Goal: Task Accomplishment & Management: Use online tool/utility

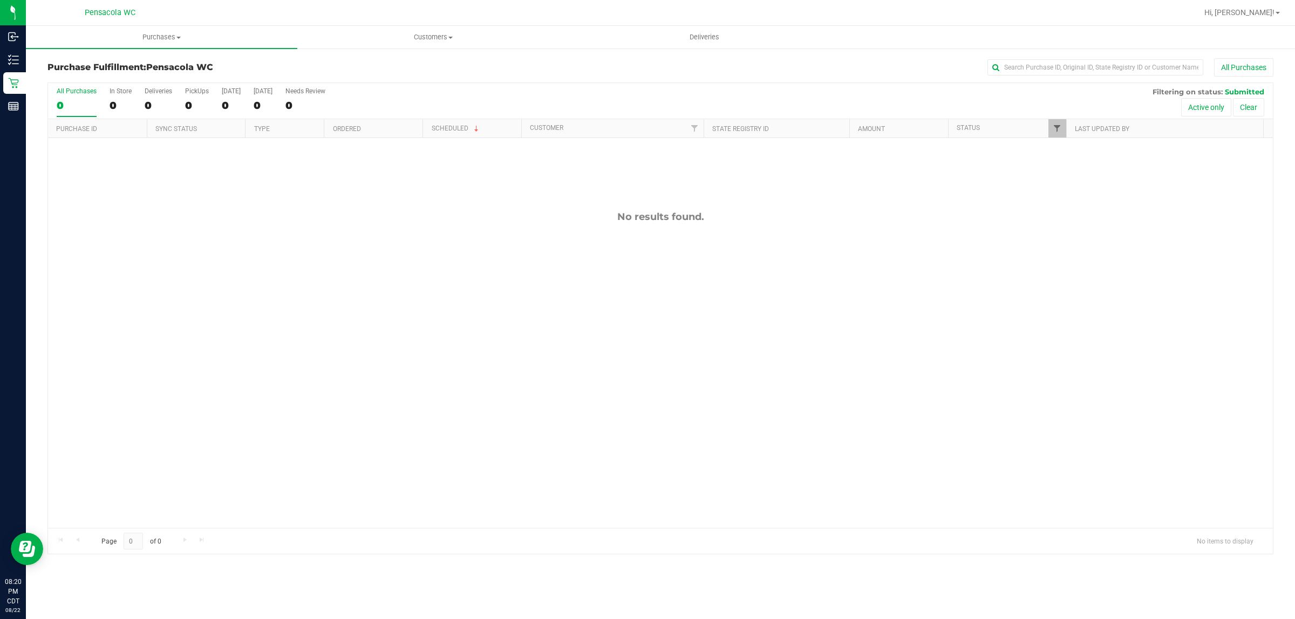
click at [1053, 127] on span "Filter" at bounding box center [1056, 128] width 9 height 9
click at [1081, 177] on span "Select All" at bounding box center [1083, 175] width 26 height 6
click at [1065, 177] on input "Select All" at bounding box center [1061, 175] width 7 height 7
checkbox input "true"
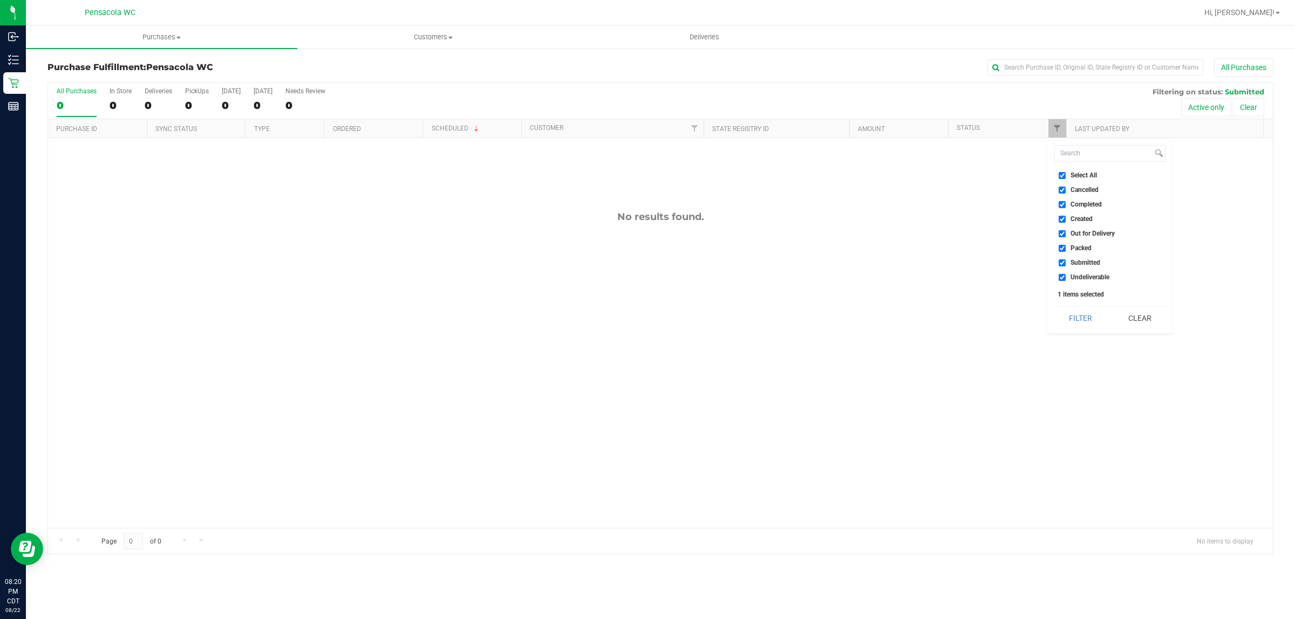
checkbox input "true"
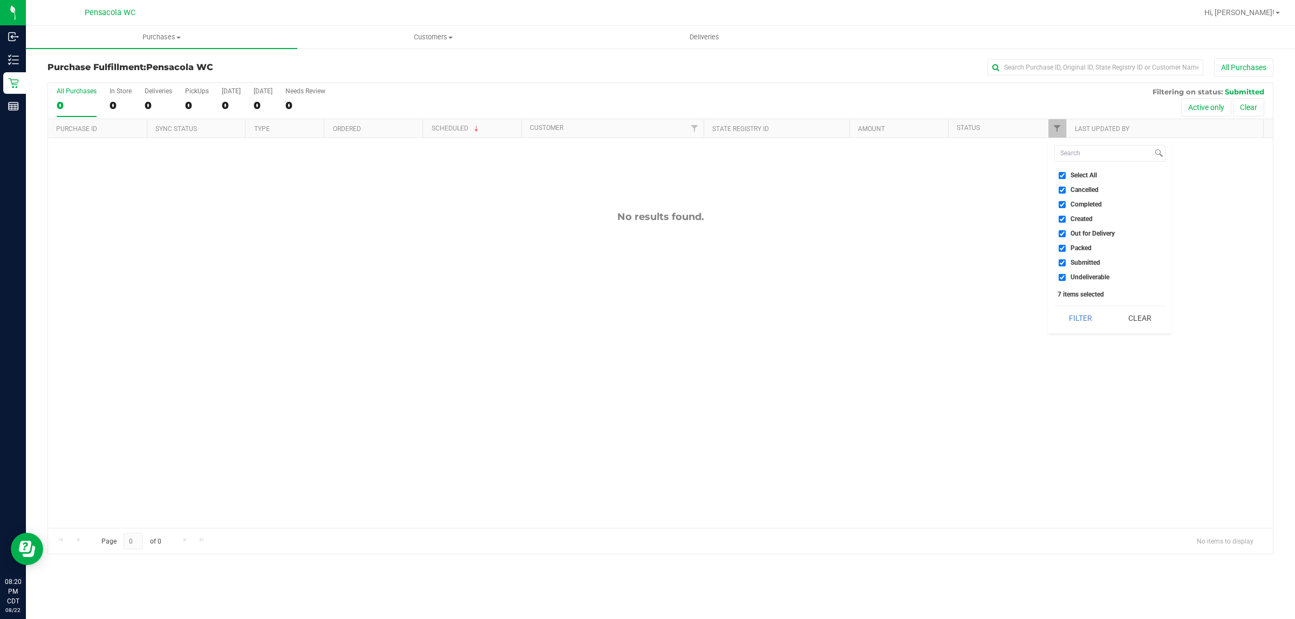
click at [1079, 174] on span "Select All" at bounding box center [1083, 175] width 26 height 6
click at [1065, 174] on input "Select All" at bounding box center [1061, 175] width 7 height 7
checkbox input "false"
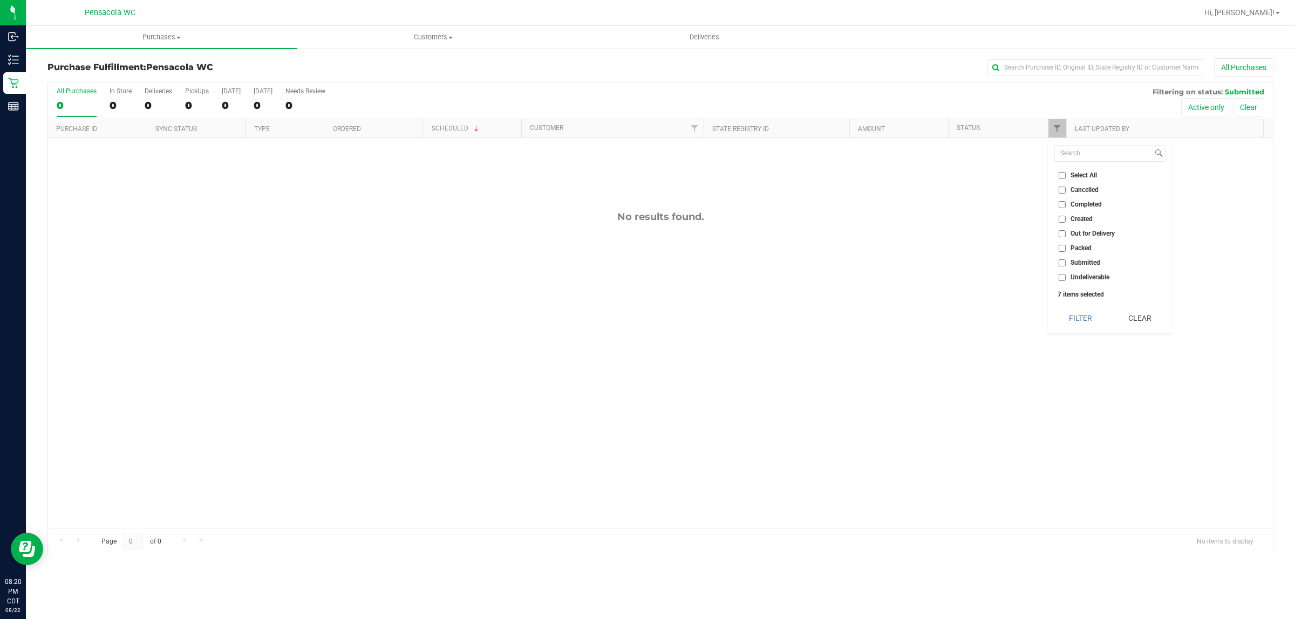
checkbox input "false"
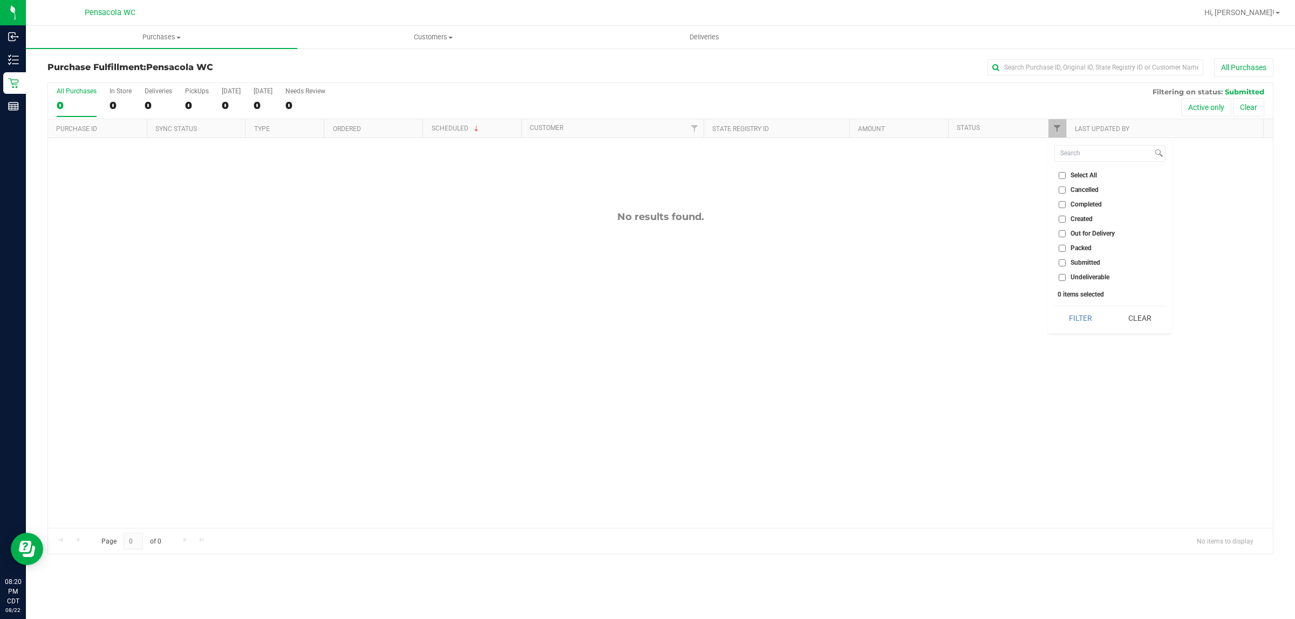
click at [1083, 248] on span "Packed" at bounding box center [1080, 248] width 21 height 6
click at [1065, 248] on input "Packed" at bounding box center [1061, 248] width 7 height 7
checkbox input "true"
click at [1081, 319] on button "Filter" at bounding box center [1080, 318] width 52 height 24
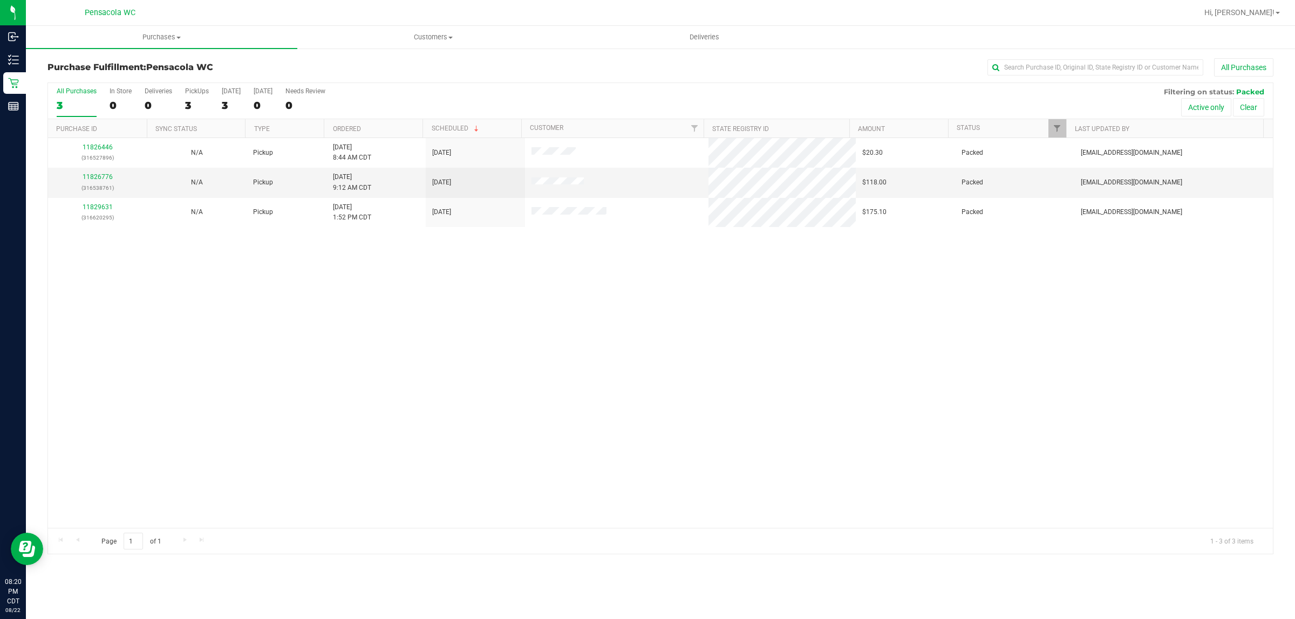
click at [333, 365] on div "11826446 (316527896) N/A Pickup [DATE] 8:44 AM CDT 8/22/2025 $20.30 Packed [EMA…" at bounding box center [660, 333] width 1224 height 390
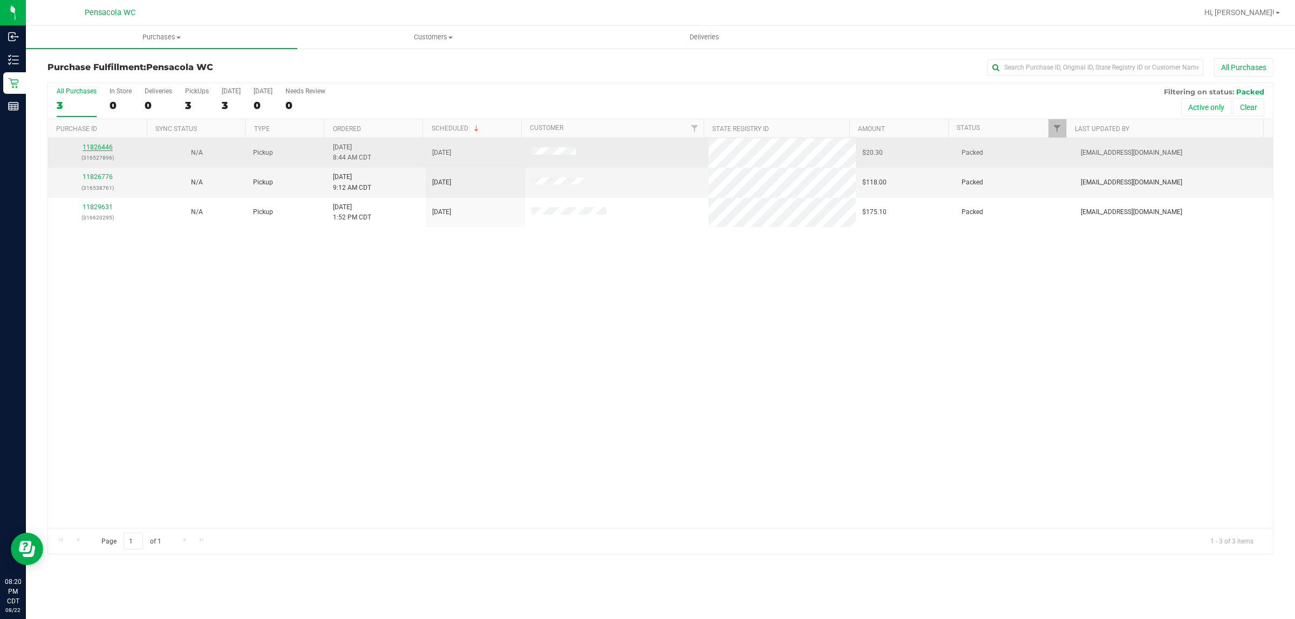
click at [105, 148] on link "11826446" at bounding box center [98, 147] width 30 height 8
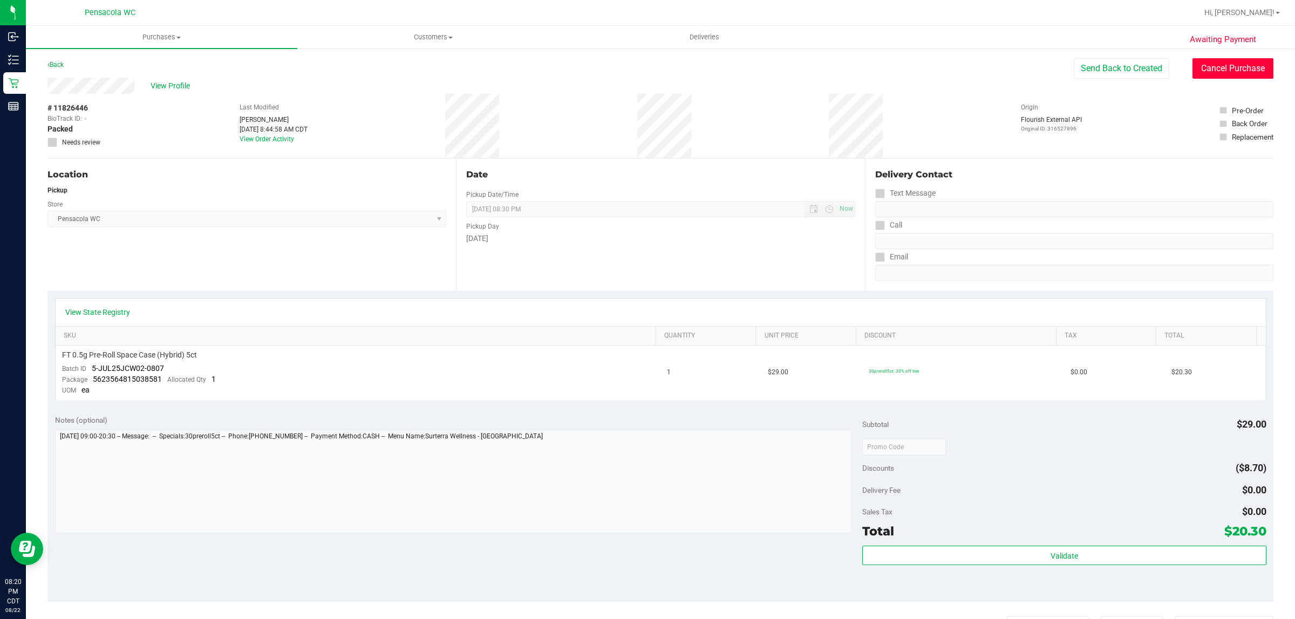
click at [1206, 69] on button "Cancel Purchase" at bounding box center [1232, 68] width 81 height 20
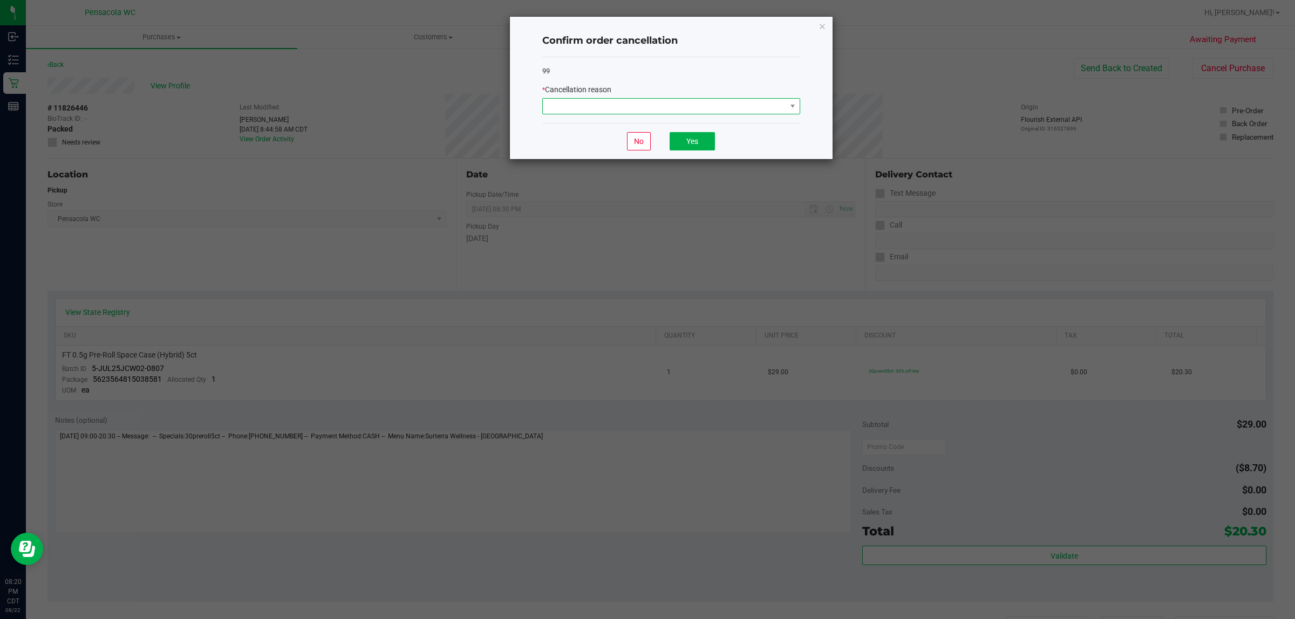
click at [643, 106] on span at bounding box center [664, 106] width 243 height 15
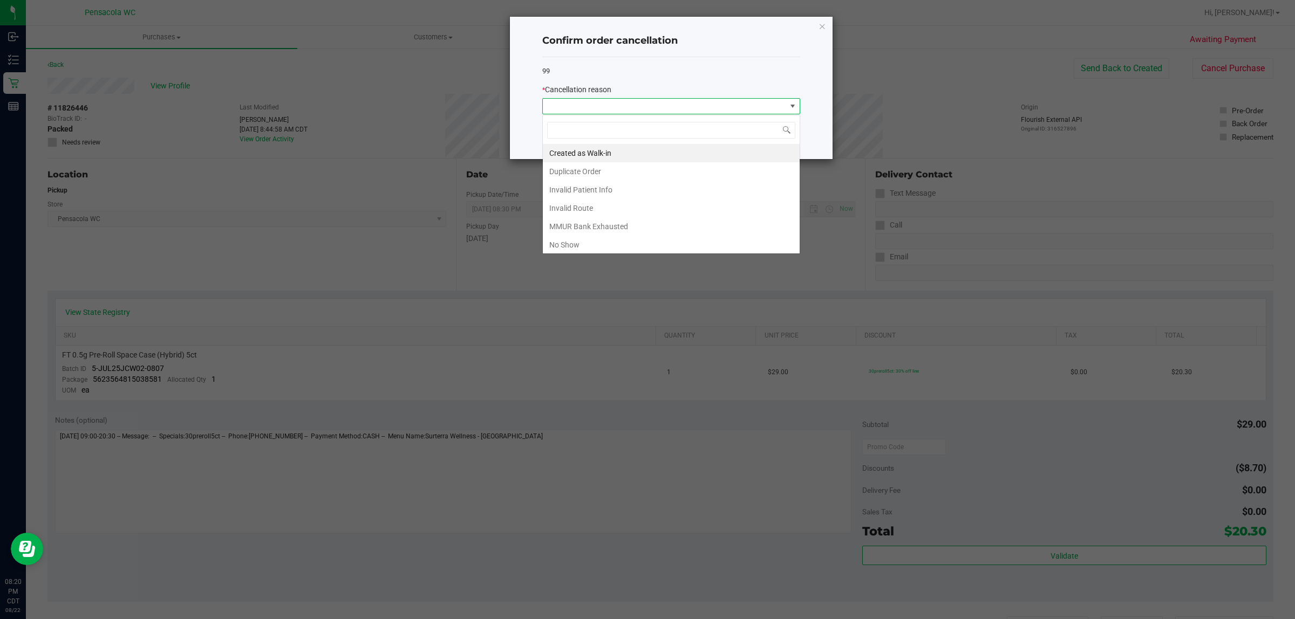
scroll to position [17, 257]
click at [573, 245] on li "No Show" at bounding box center [671, 245] width 257 height 18
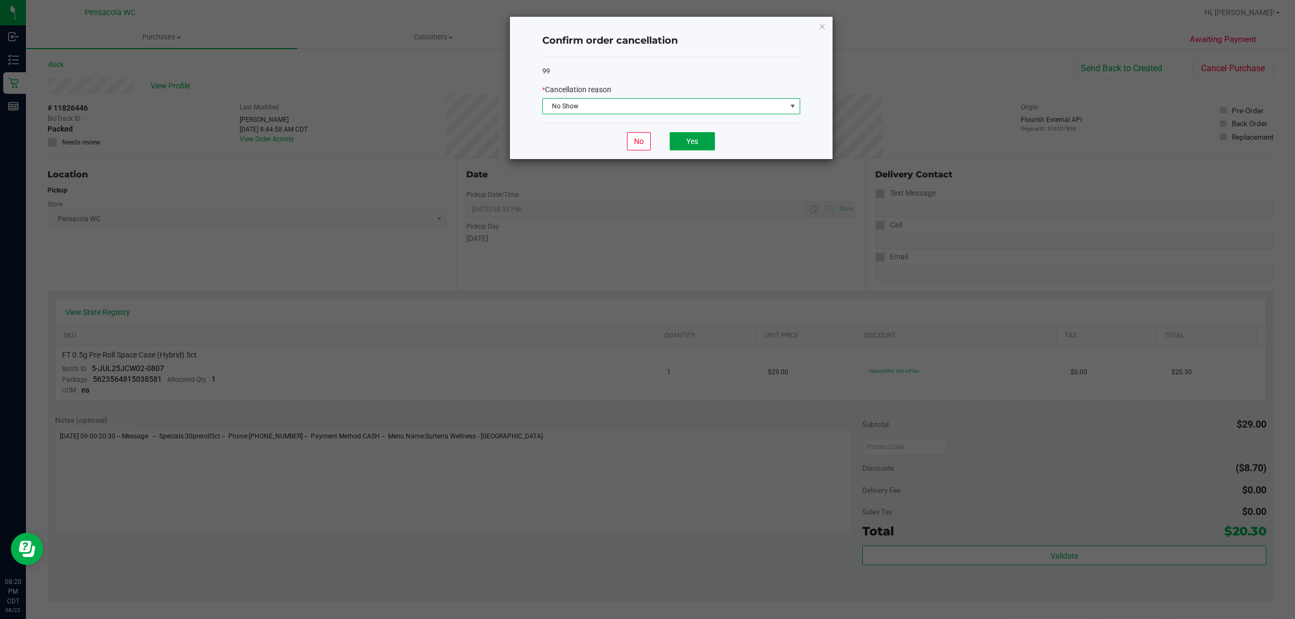
click at [680, 136] on button "Yes" at bounding box center [691, 141] width 45 height 18
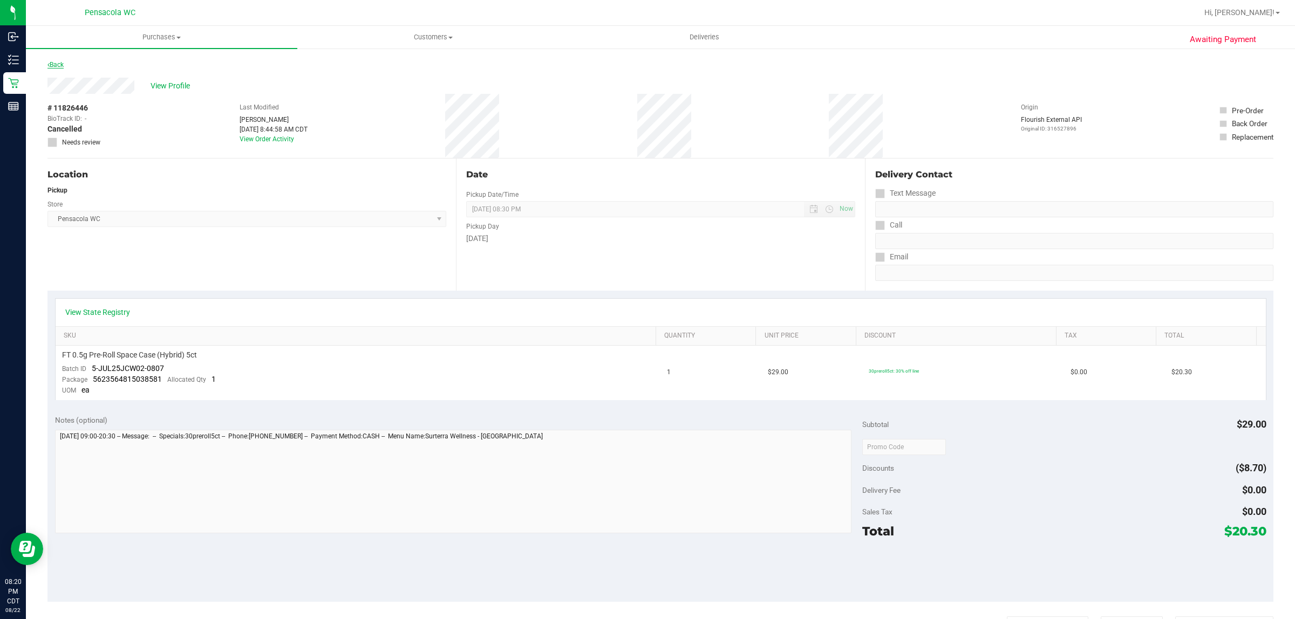
click at [56, 64] on link "Back" at bounding box center [55, 65] width 16 height 8
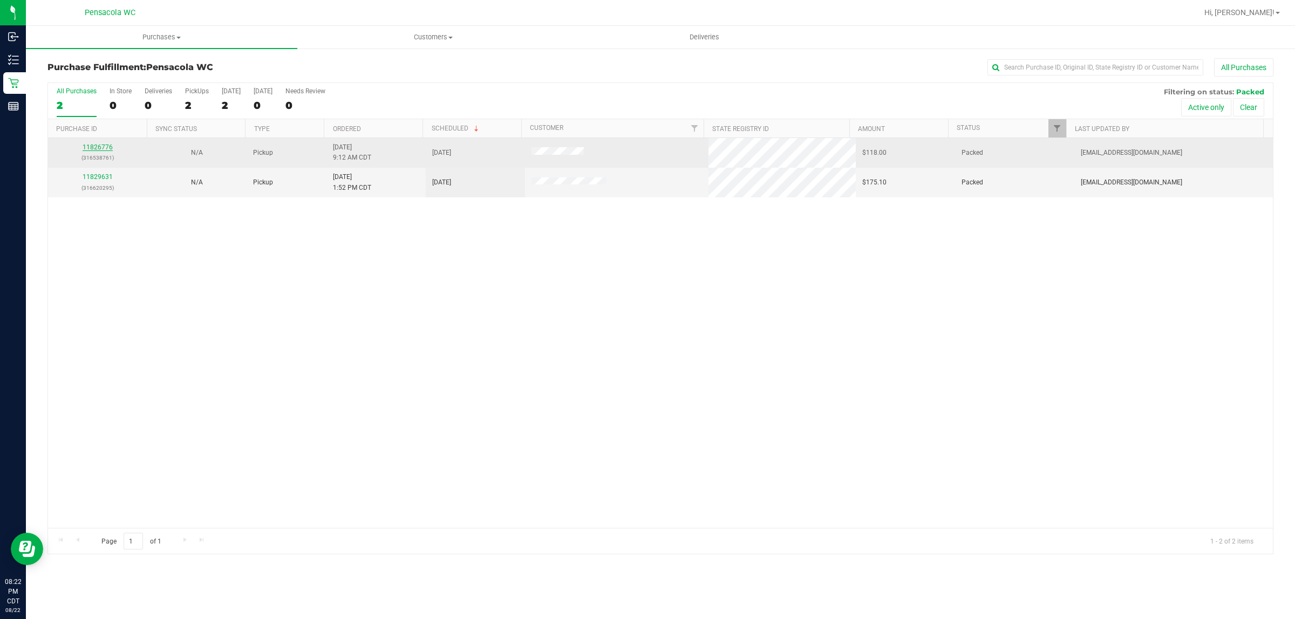
click at [98, 150] on link "11826776" at bounding box center [98, 147] width 30 height 8
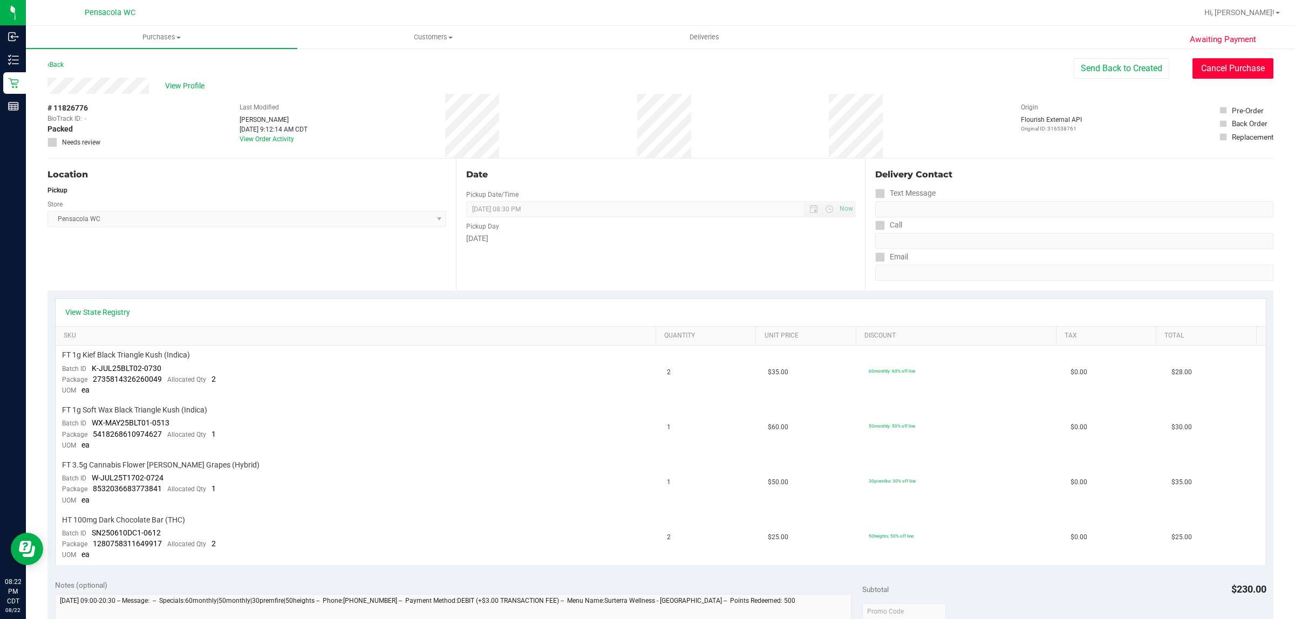
click at [1217, 69] on button "Cancel Purchase" at bounding box center [1232, 68] width 81 height 20
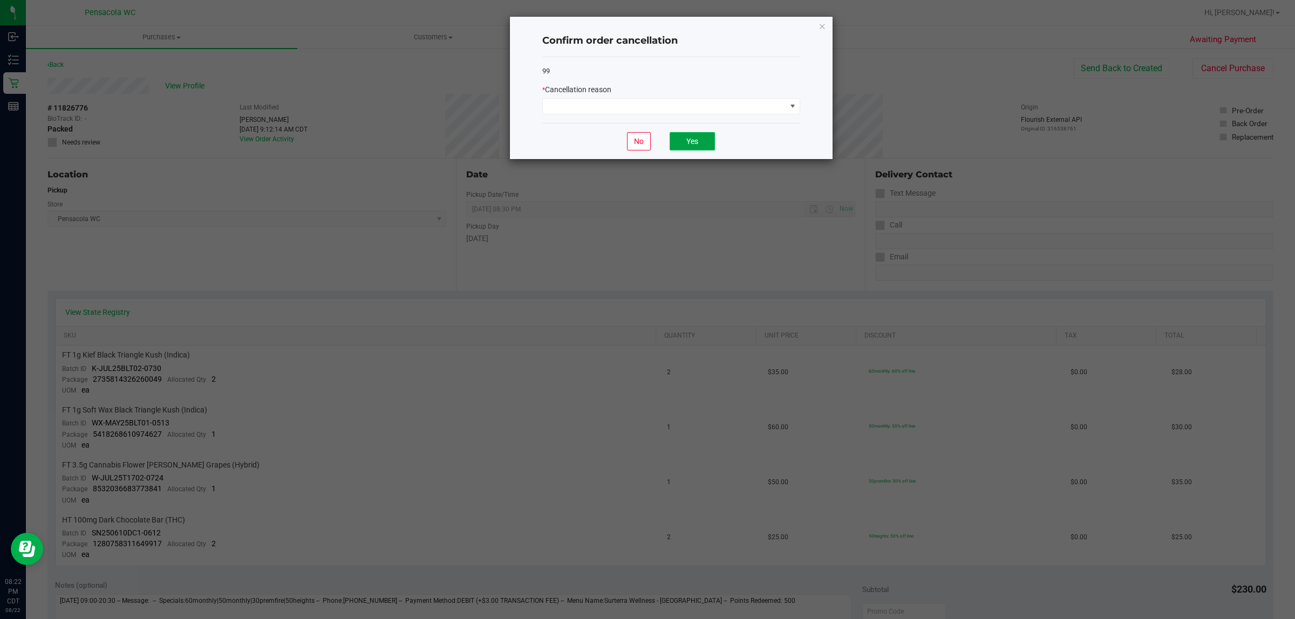
click at [669, 136] on button "Yes" at bounding box center [691, 141] width 45 height 18
click at [646, 101] on span at bounding box center [664, 106] width 243 height 15
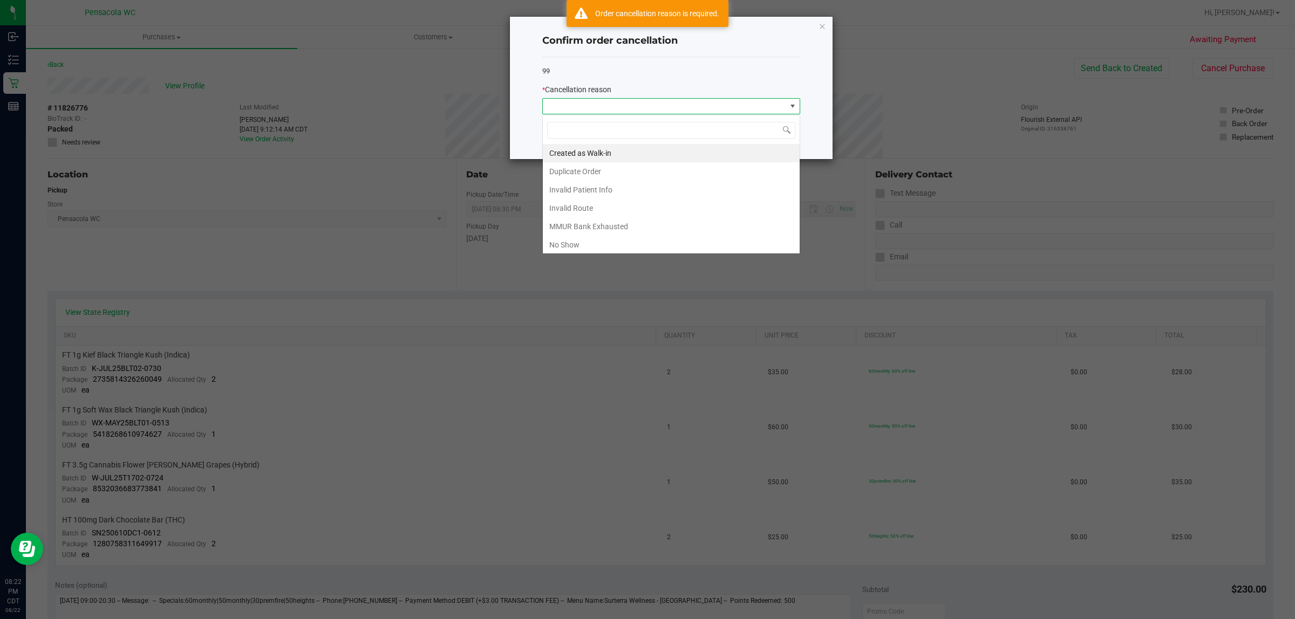
scroll to position [17, 257]
click at [578, 251] on li "No Show" at bounding box center [671, 245] width 257 height 18
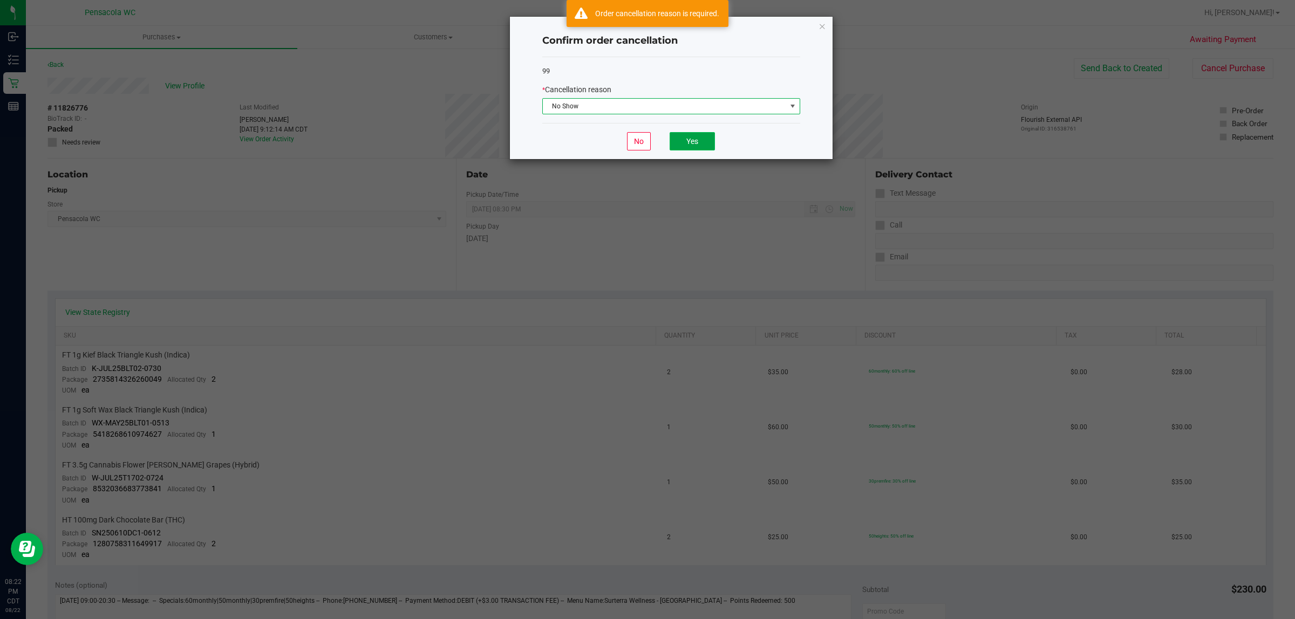
click at [703, 150] on button "Yes" at bounding box center [691, 141] width 45 height 18
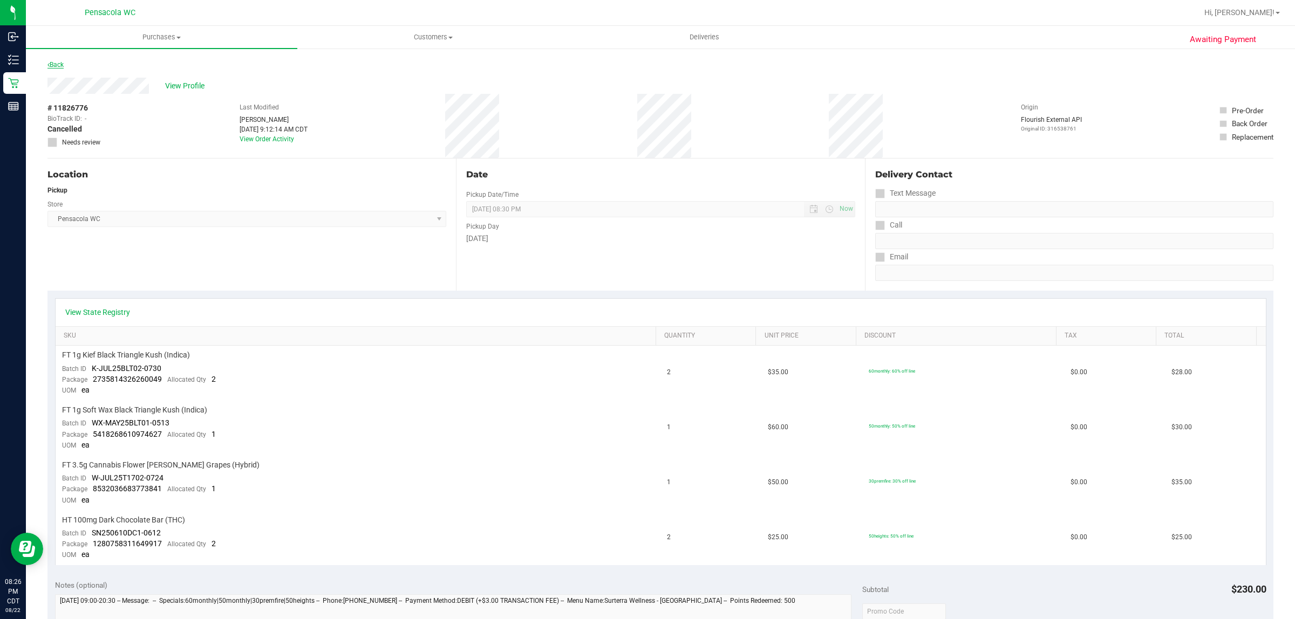
click at [49, 65] on icon at bounding box center [48, 64] width 2 height 6
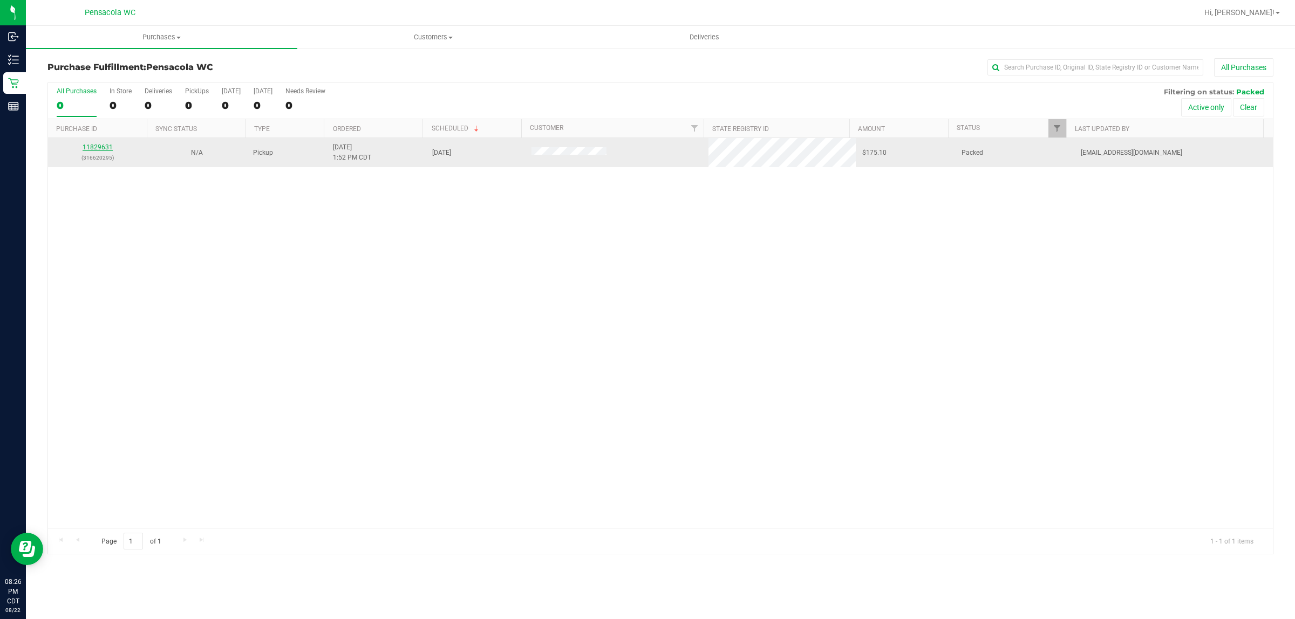
click at [92, 151] on link "11829631" at bounding box center [98, 147] width 30 height 8
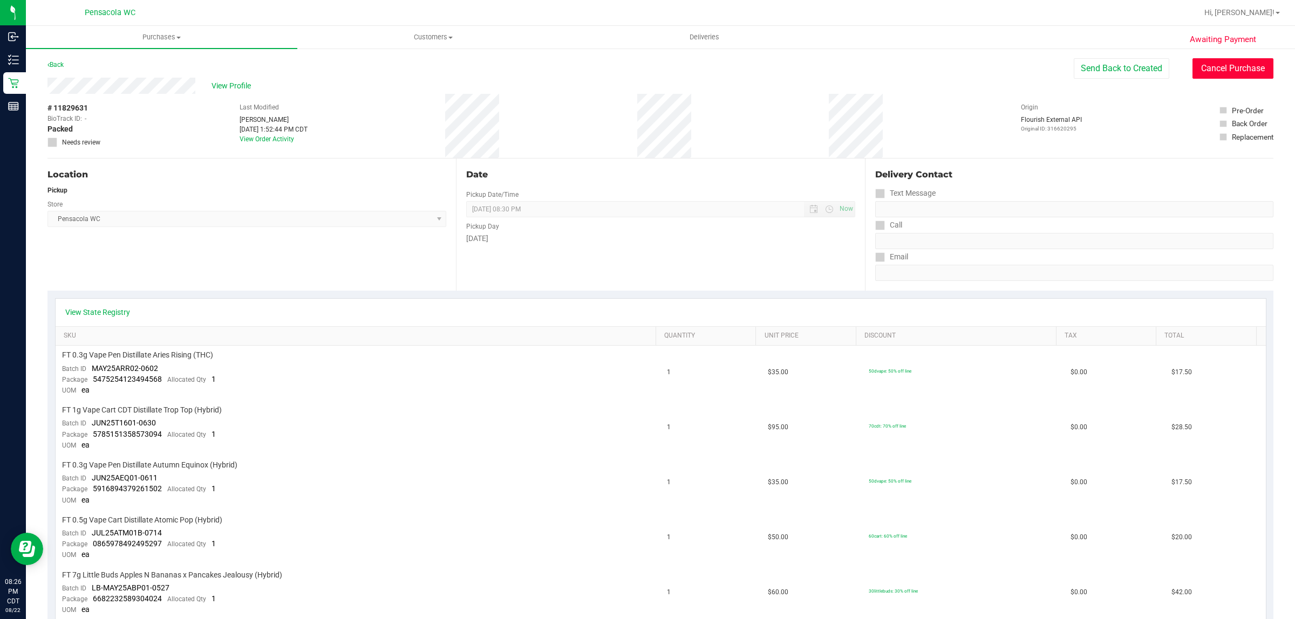
click at [1221, 71] on button "Cancel Purchase" at bounding box center [1232, 68] width 81 height 20
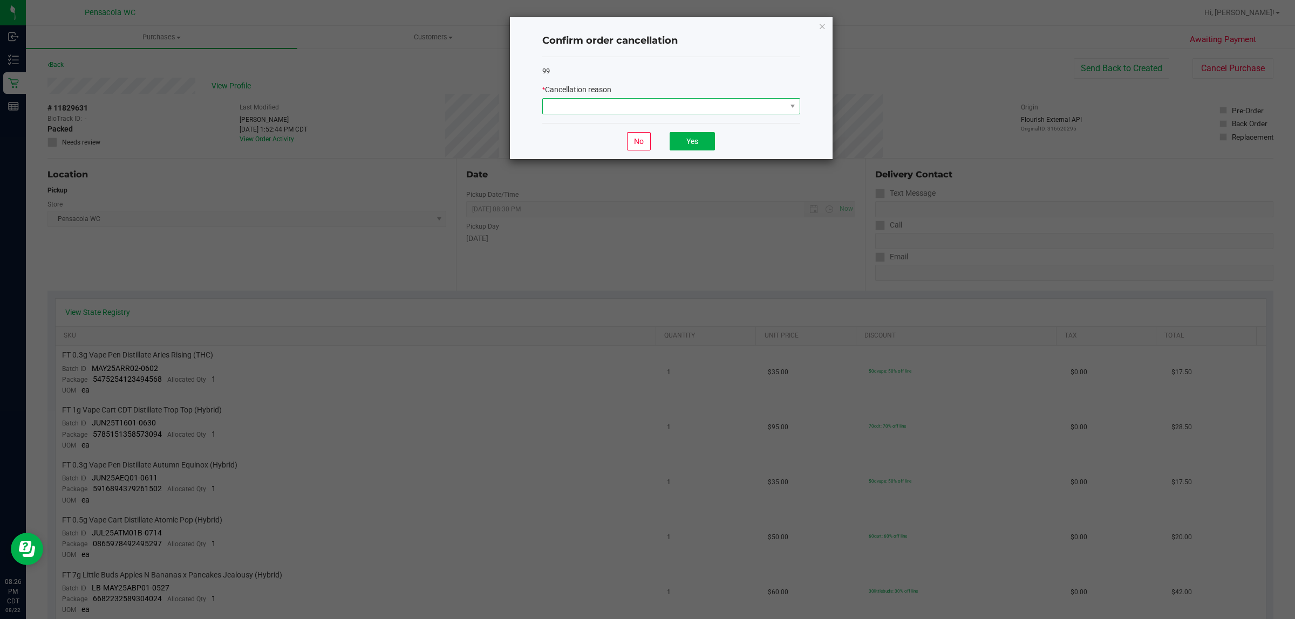
click at [661, 104] on span at bounding box center [664, 106] width 243 height 15
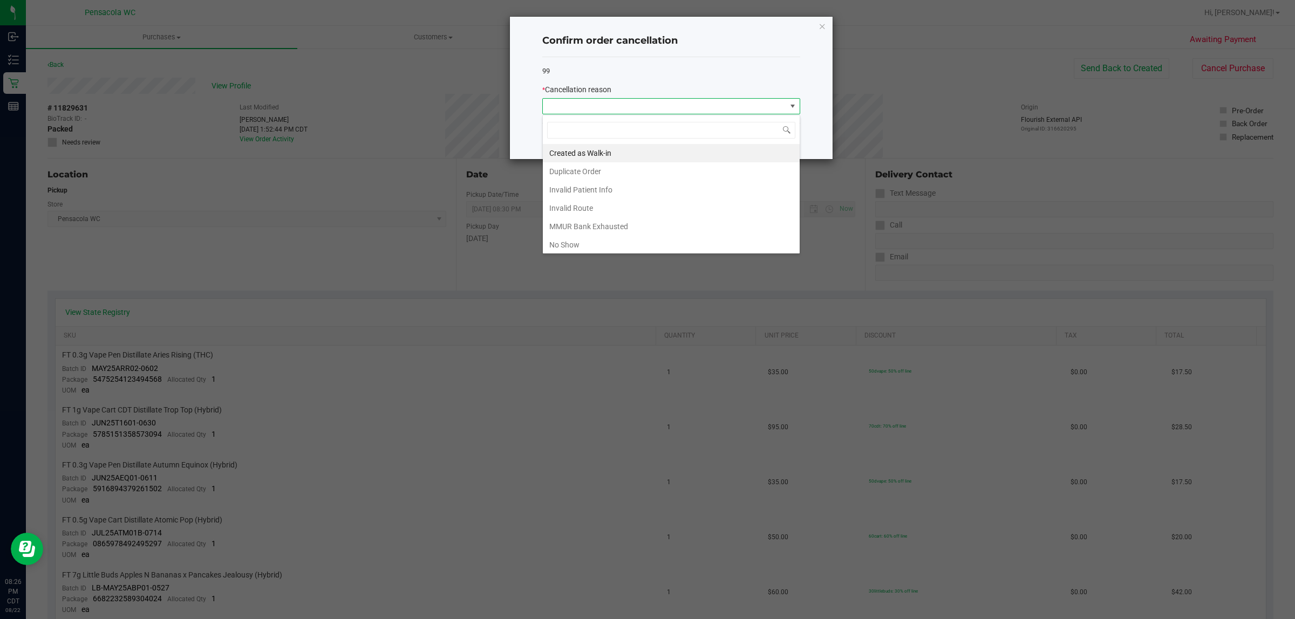
scroll to position [17, 257]
click at [597, 252] on div "Created as Walk-in Duplicate Order Invalid Patient Info Invalid Route MMUR Bank…" at bounding box center [671, 184] width 258 height 139
click at [571, 249] on li "No Show" at bounding box center [671, 245] width 257 height 18
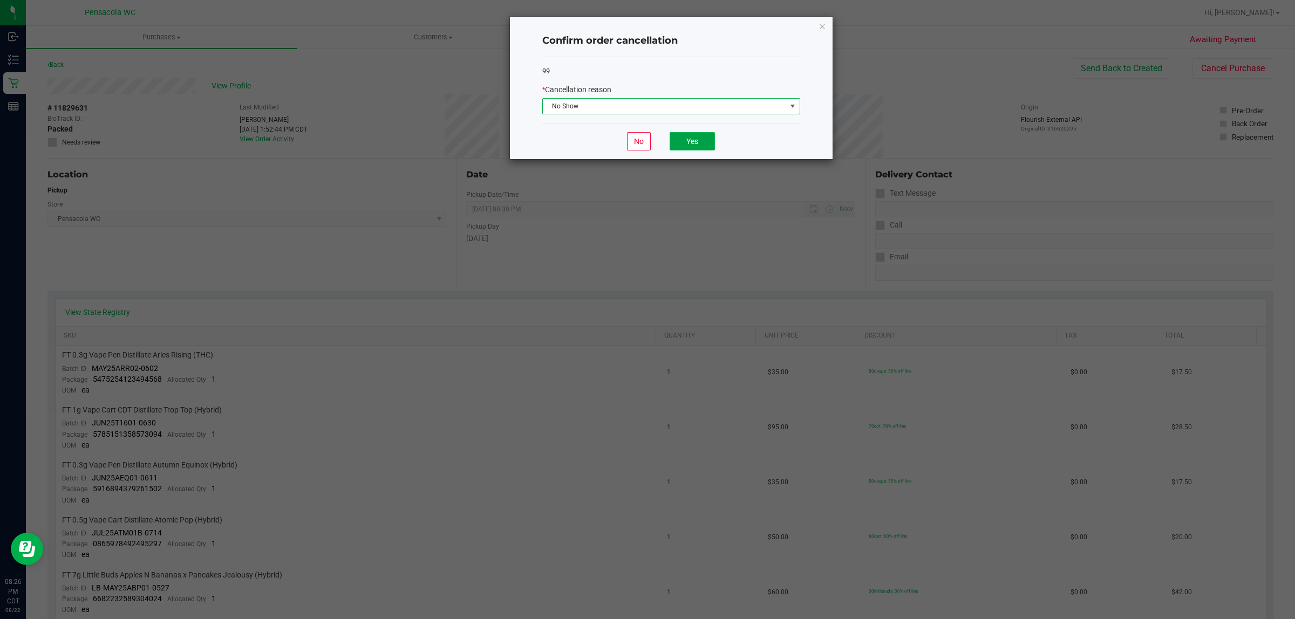
click at [692, 141] on button "Yes" at bounding box center [691, 141] width 45 height 18
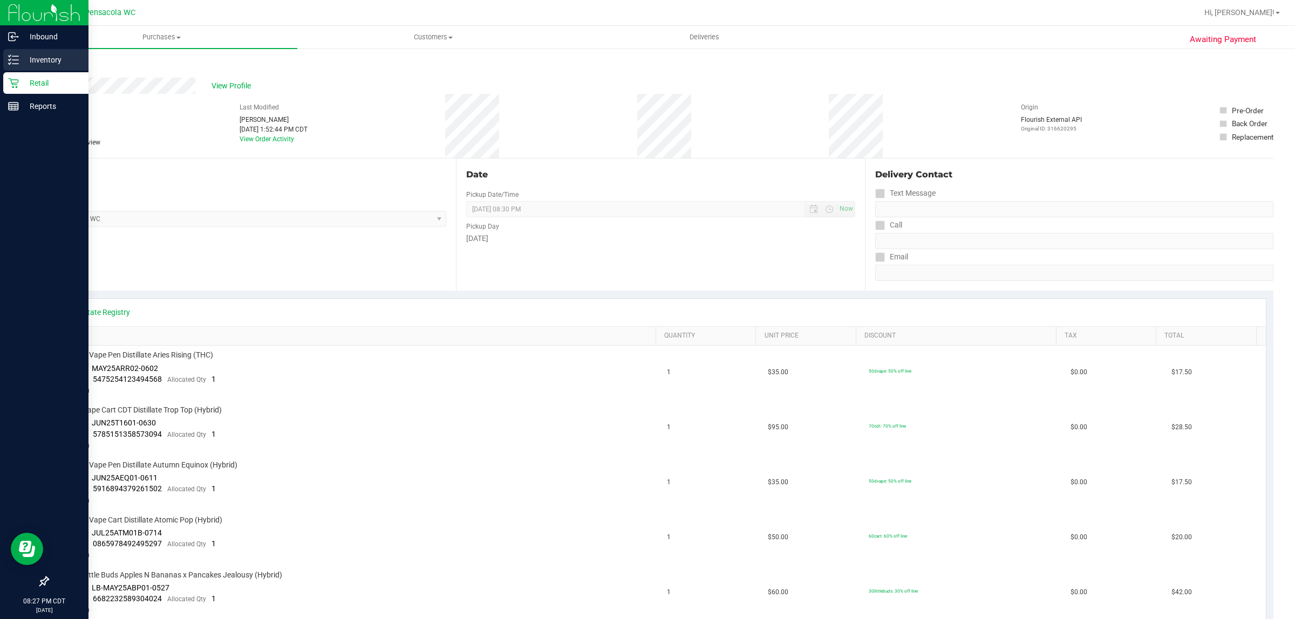
click at [9, 56] on icon at bounding box center [13, 59] width 11 height 11
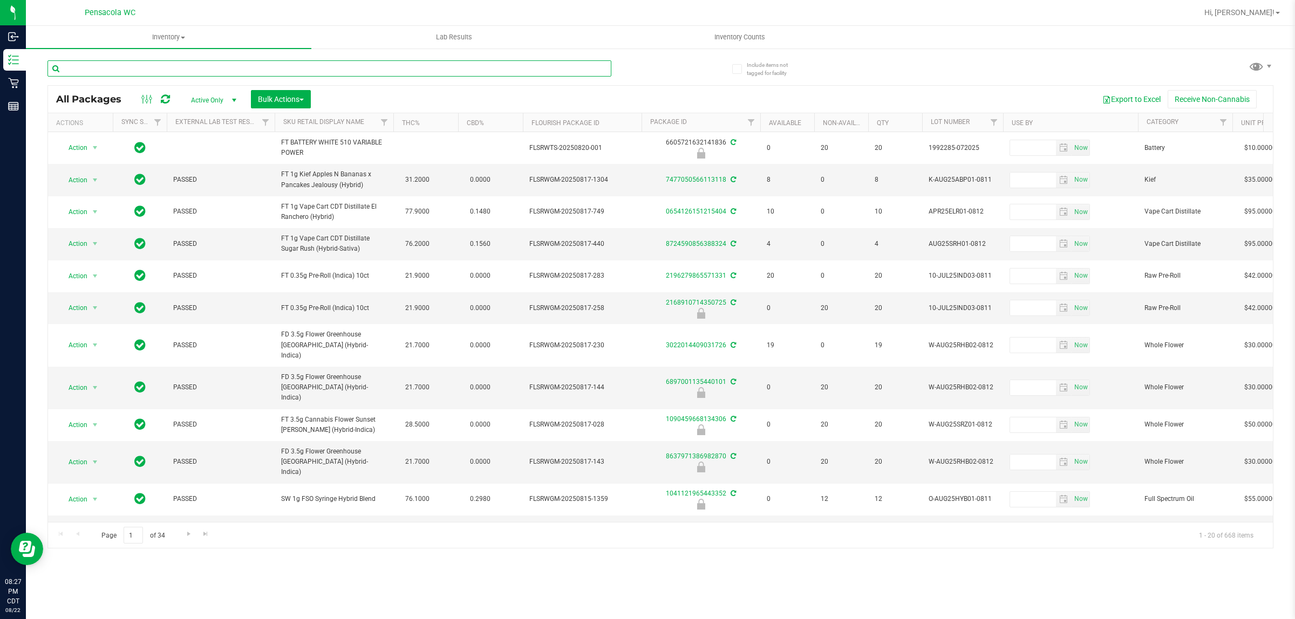
click at [181, 66] on input "text" at bounding box center [329, 68] width 564 height 16
type input "JUL25ATM01B-0714"
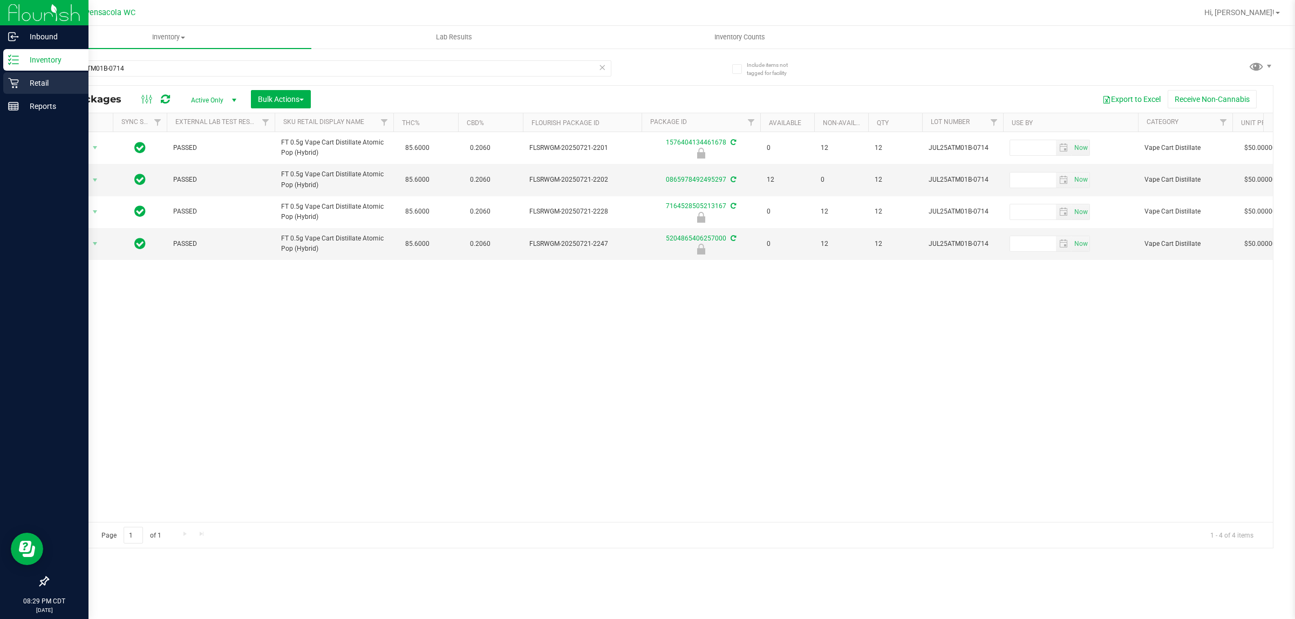
click at [12, 84] on icon at bounding box center [13, 83] width 10 height 10
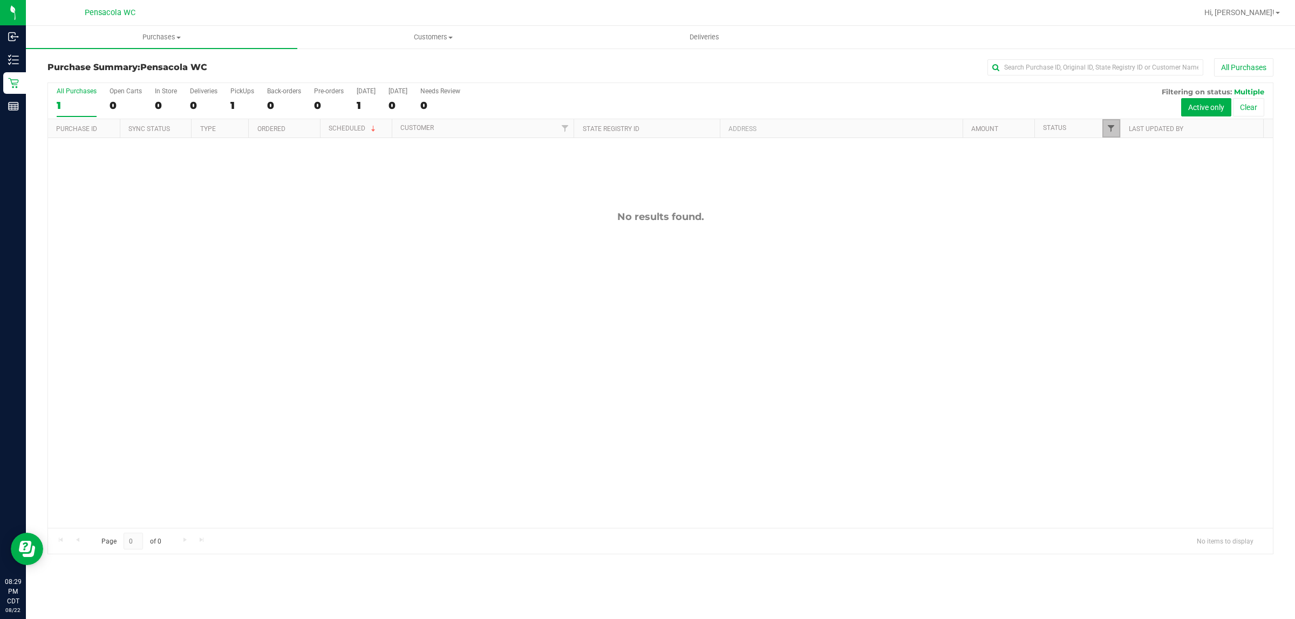
click at [1112, 133] on span "Filter" at bounding box center [1110, 128] width 9 height 9
click at [1128, 173] on span "Select All" at bounding box center [1137, 175] width 26 height 6
click at [1119, 173] on input "Select All" at bounding box center [1115, 175] width 7 height 7
checkbox input "true"
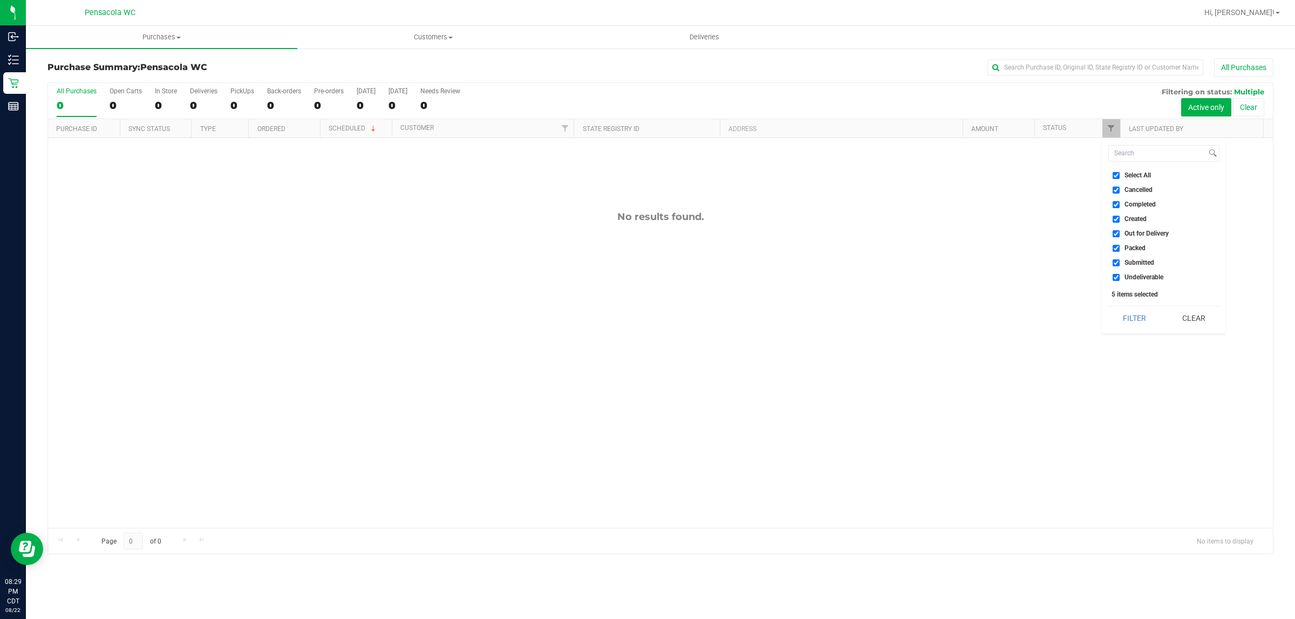
checkbox input "true"
click at [1128, 173] on span "Select All" at bounding box center [1137, 175] width 26 height 6
click at [1119, 173] on input "Select All" at bounding box center [1115, 175] width 7 height 7
checkbox input "false"
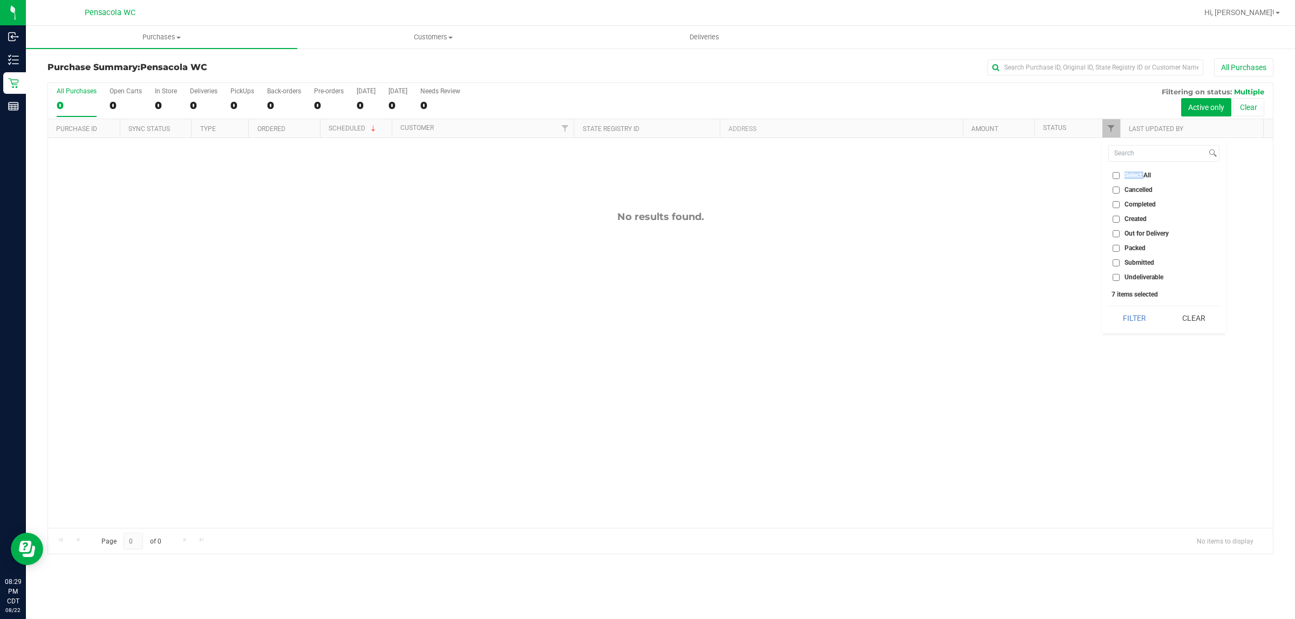
checkbox input "false"
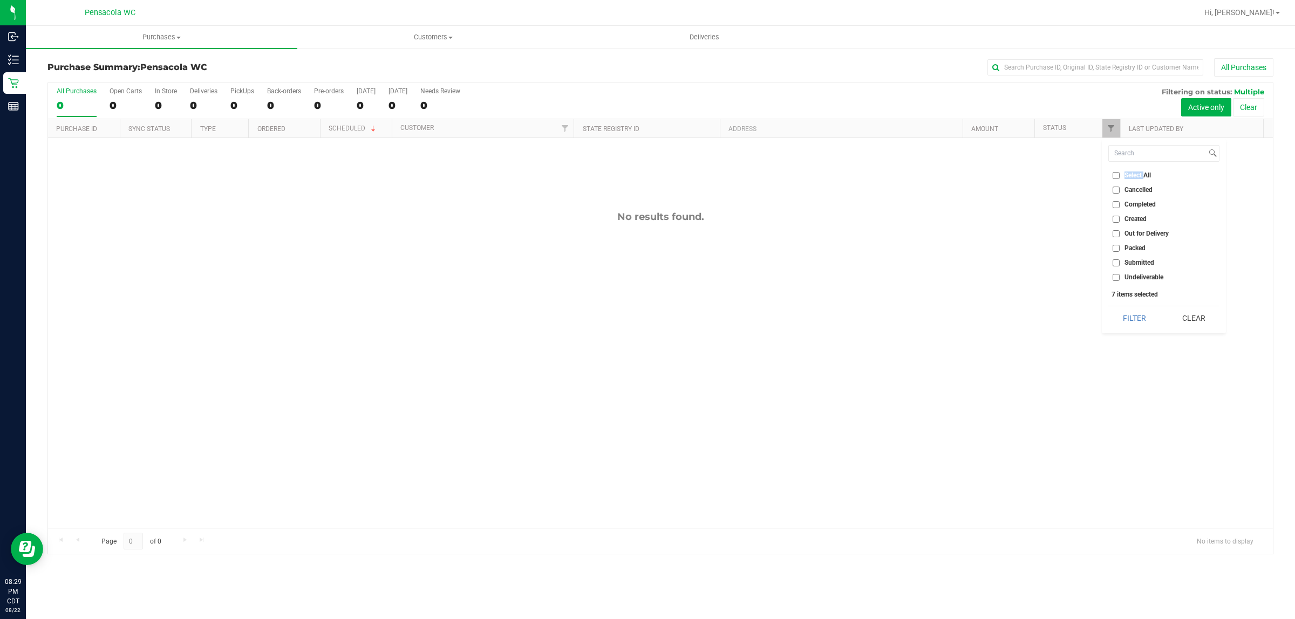
checkbox input "false"
click at [1133, 257] on li "Submitted" at bounding box center [1163, 262] width 111 height 11
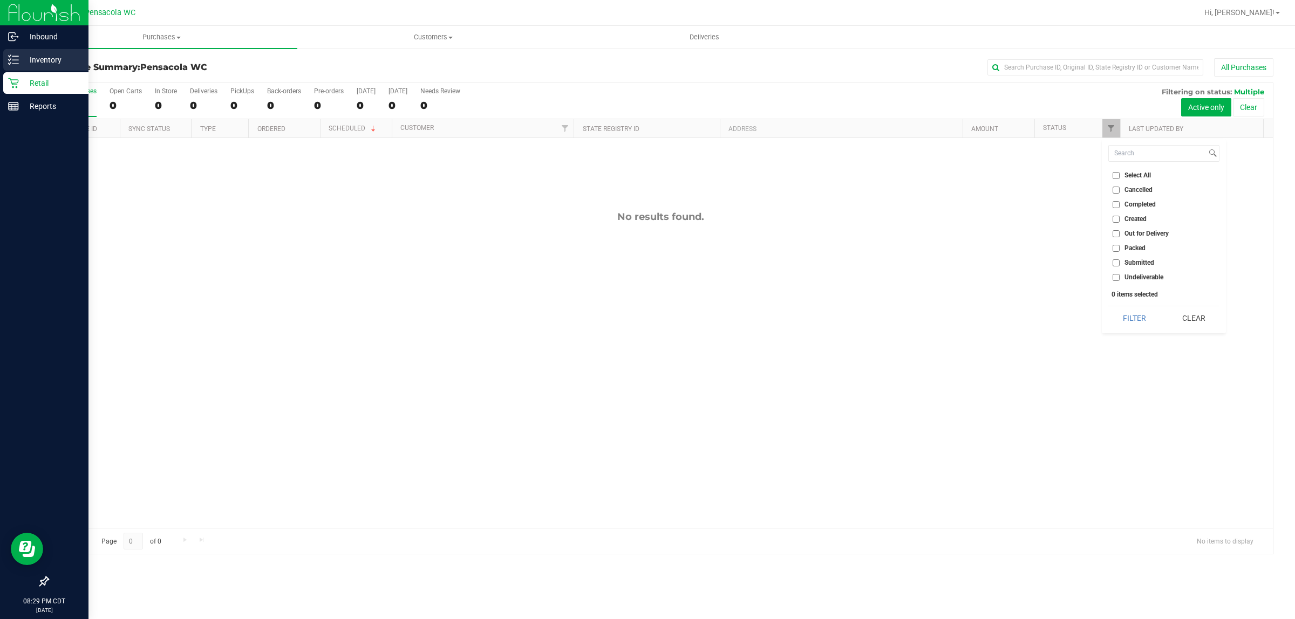
click at [3, 63] on div "Inventory" at bounding box center [45, 60] width 85 height 22
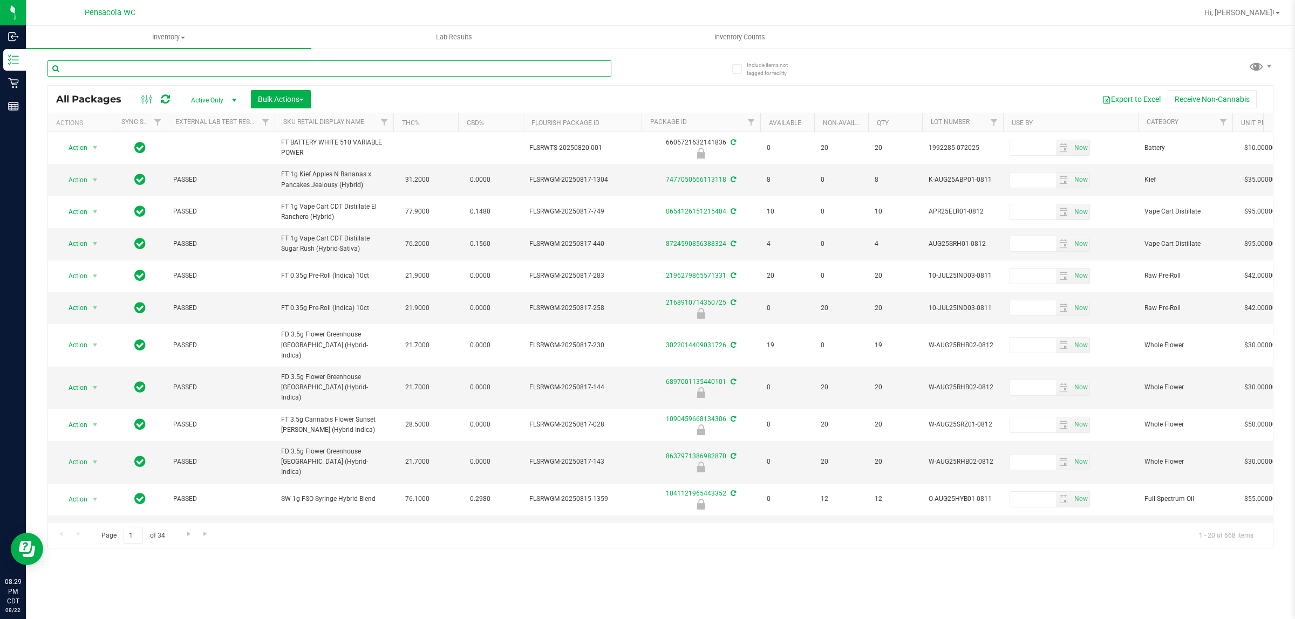
click at [492, 65] on input "text" at bounding box center [329, 68] width 564 height 16
click at [748, 39] on span "Inventory Counts" at bounding box center [740, 37] width 80 height 10
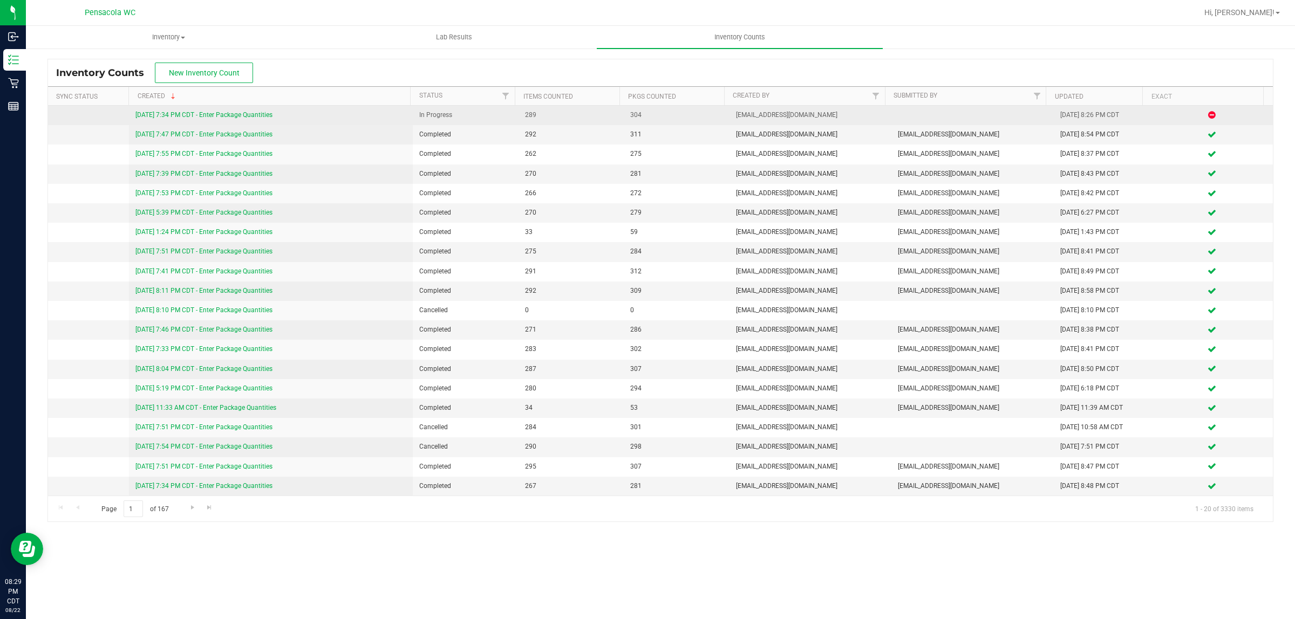
click at [184, 112] on link "[DATE] 7:34 PM CDT - Enter Package Quantities" at bounding box center [203, 115] width 137 height 8
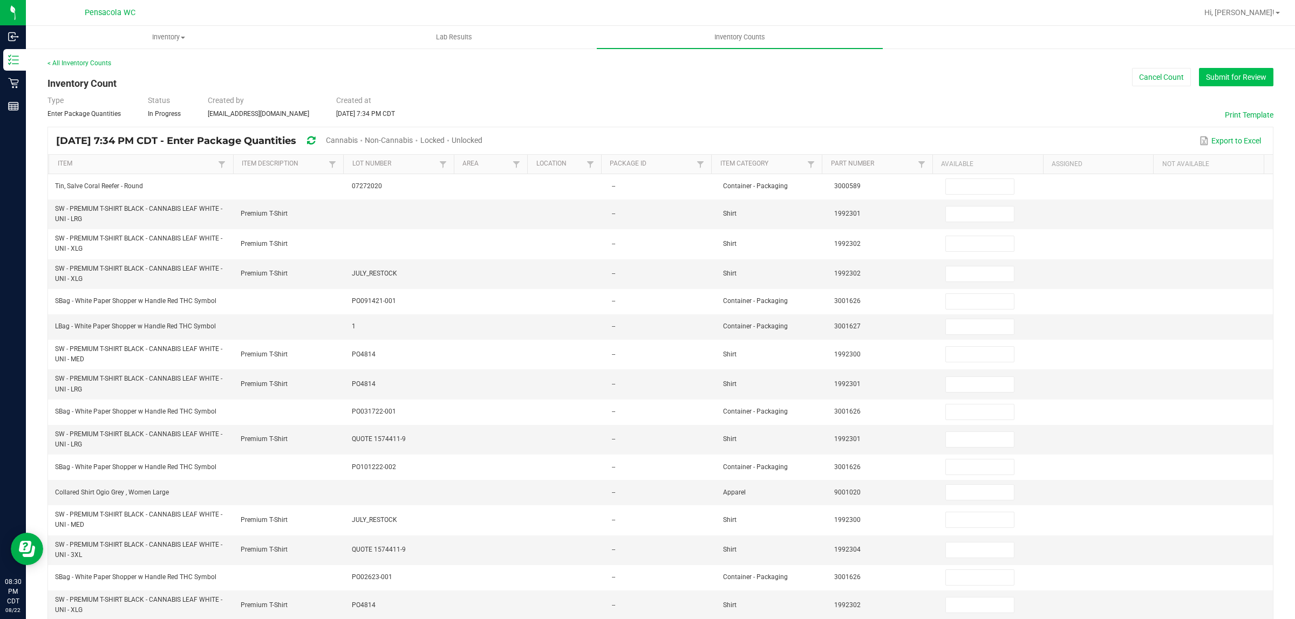
click at [1236, 73] on button "Submit for Review" at bounding box center [1236, 77] width 74 height 18
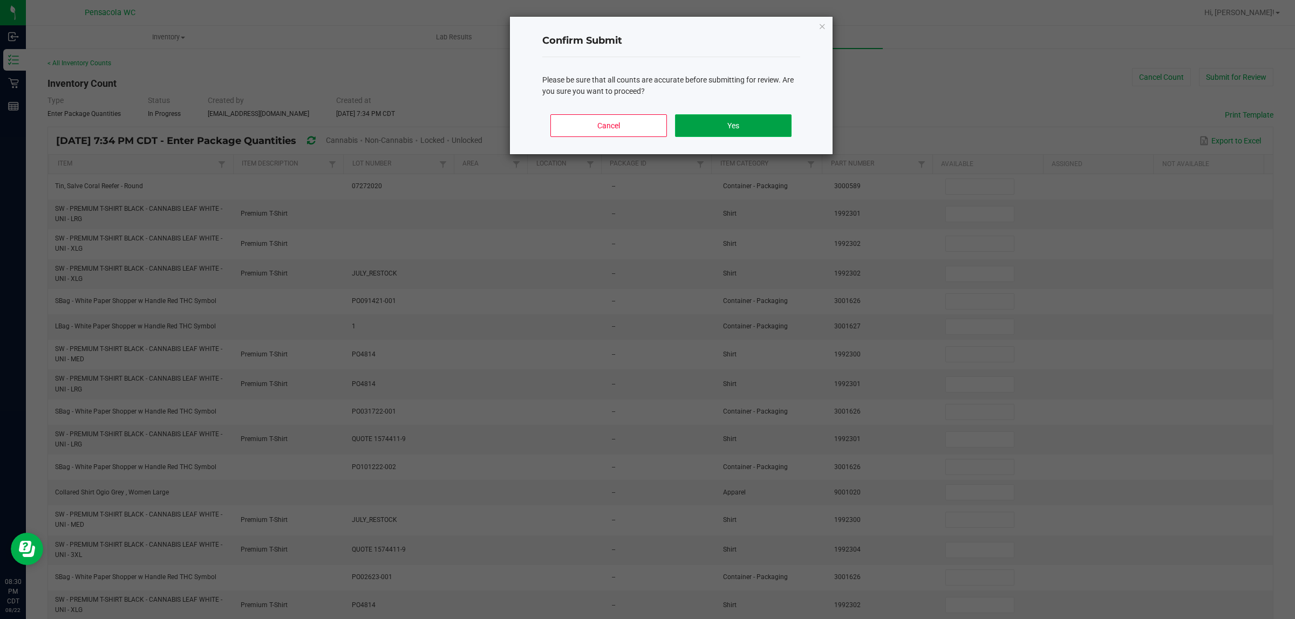
click at [748, 119] on button "Yes" at bounding box center [733, 125] width 116 height 23
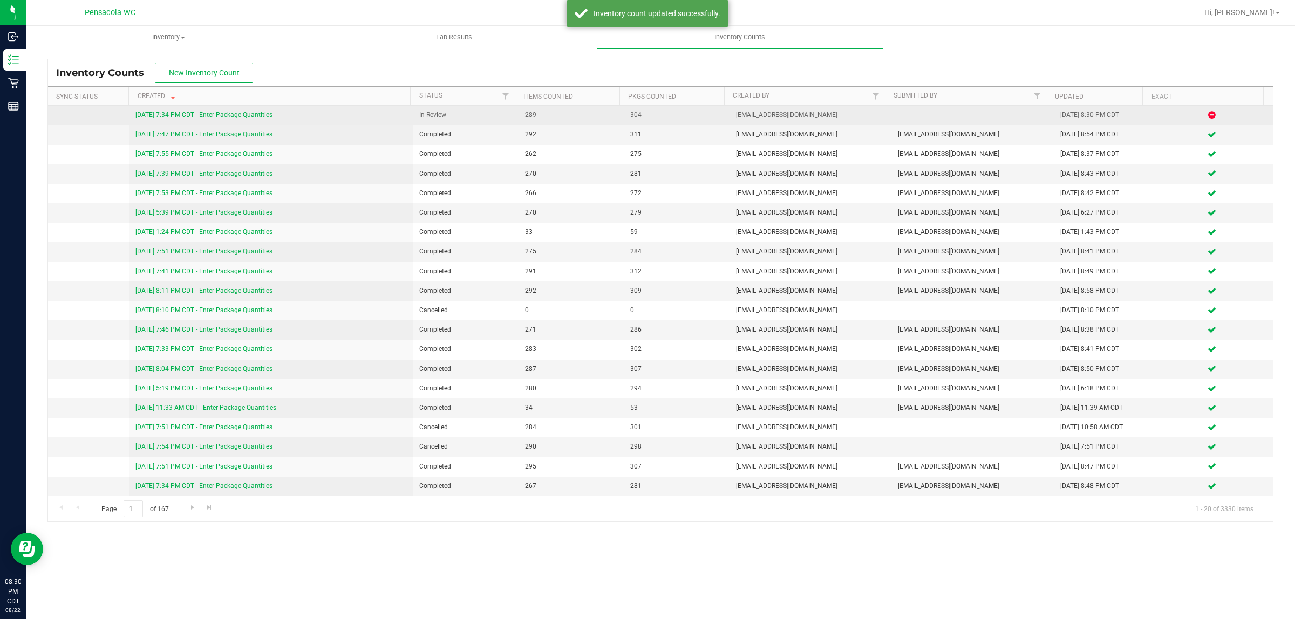
click at [150, 113] on link "[DATE] 7:34 PM CDT - Enter Package Quantities" at bounding box center [203, 115] width 137 height 8
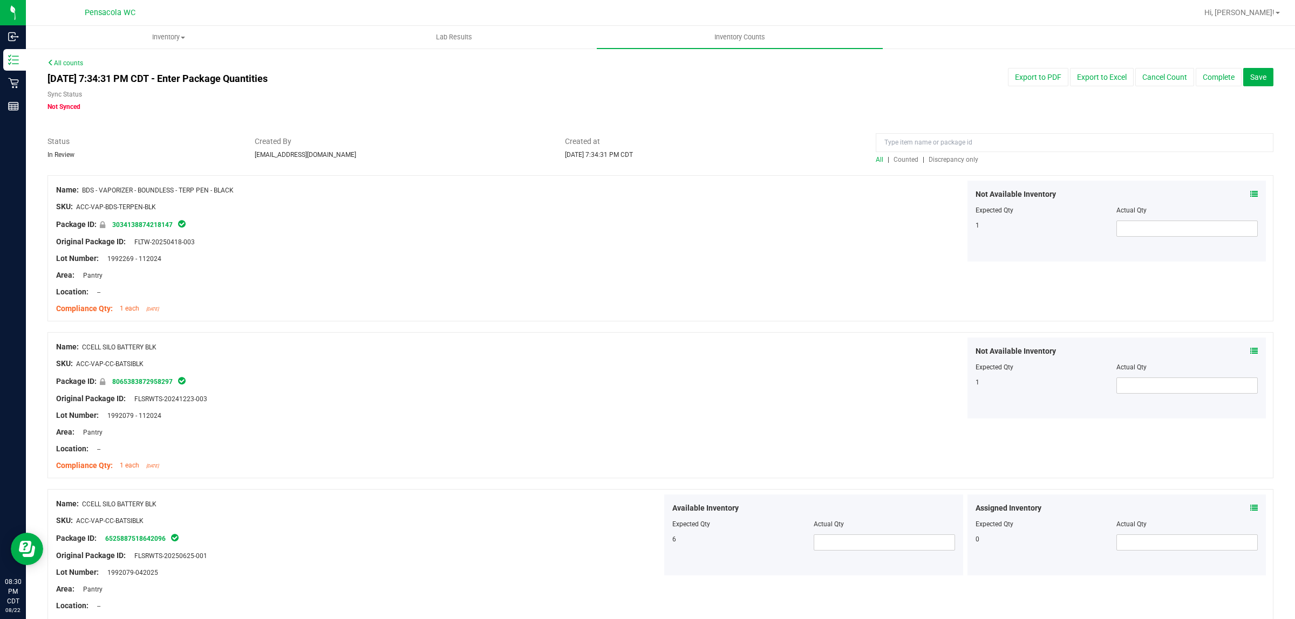
click at [939, 156] on span "Discrepancy only" at bounding box center [953, 160] width 50 height 8
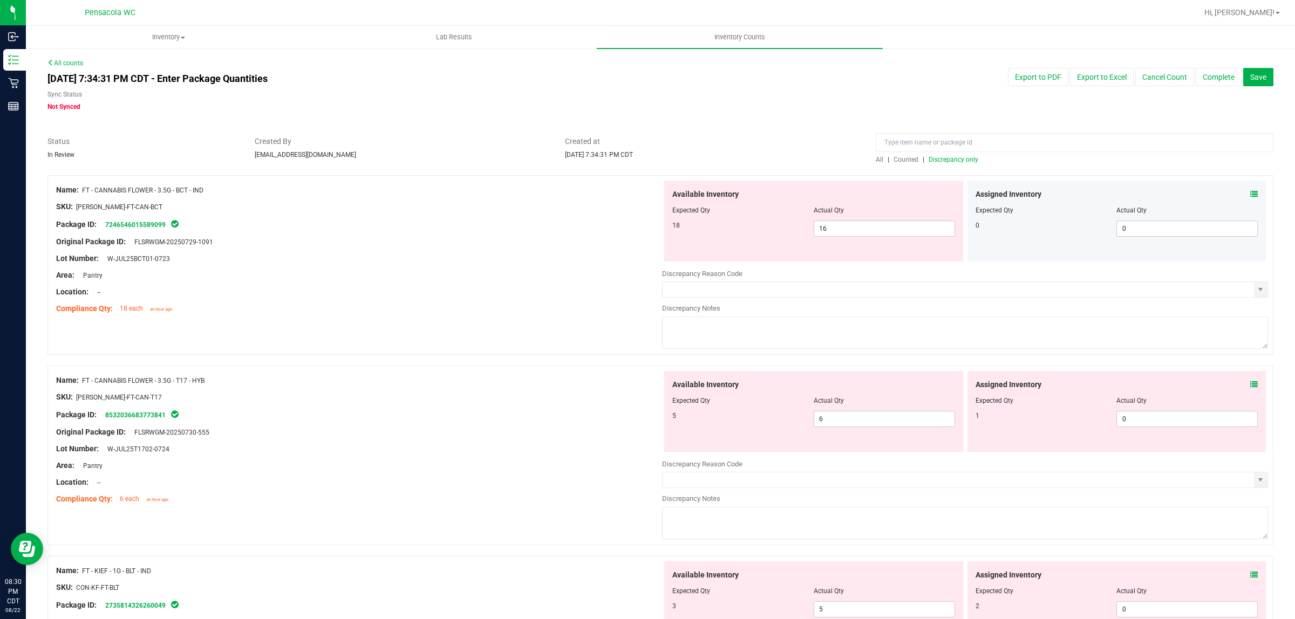
click at [1250, 197] on icon at bounding box center [1254, 194] width 8 height 8
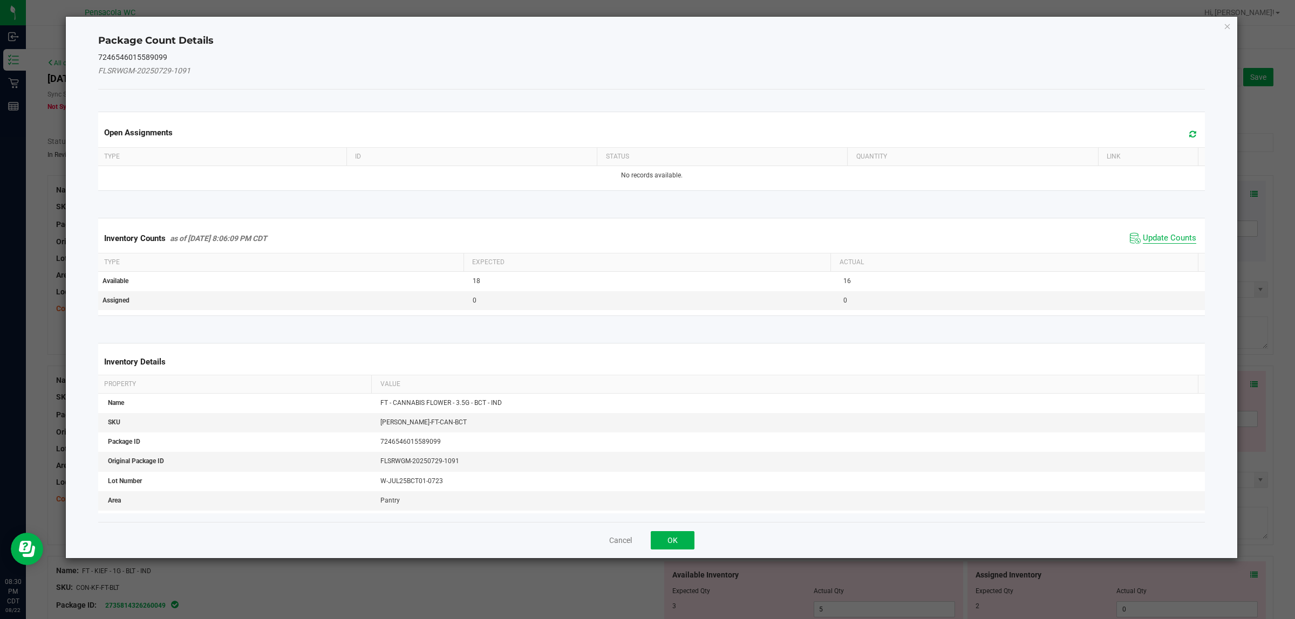
click at [1175, 237] on span "Update Counts" at bounding box center [1168, 238] width 53 height 11
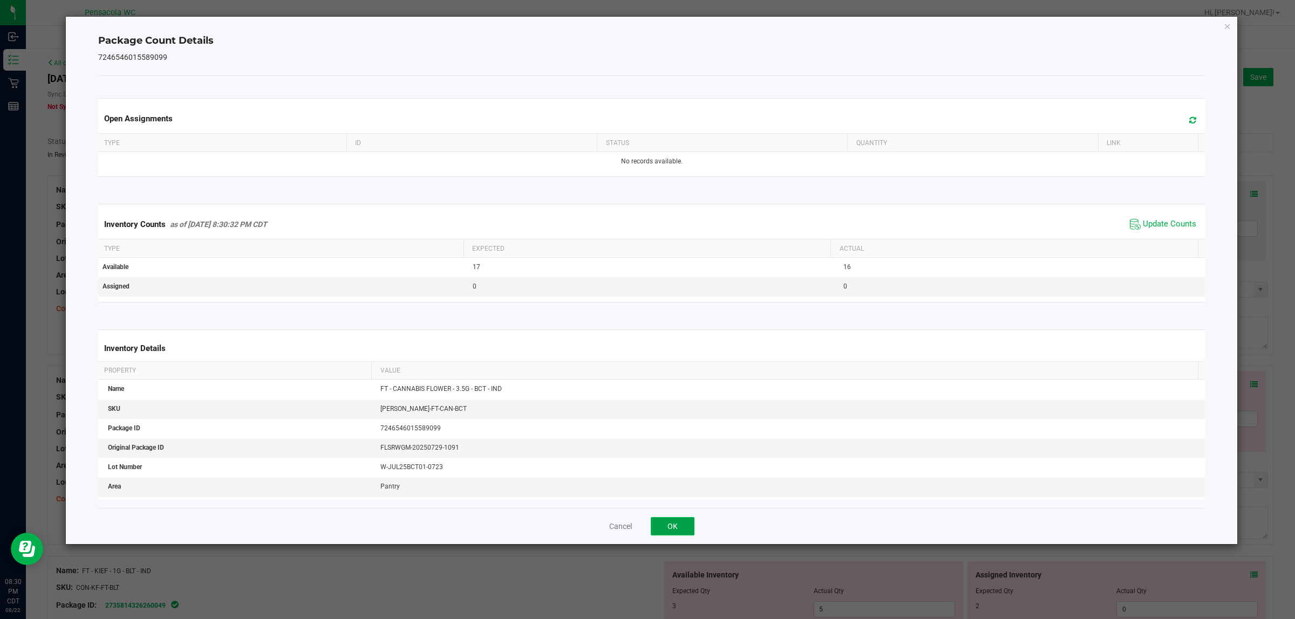
click at [680, 524] on button "OK" at bounding box center [673, 526] width 44 height 18
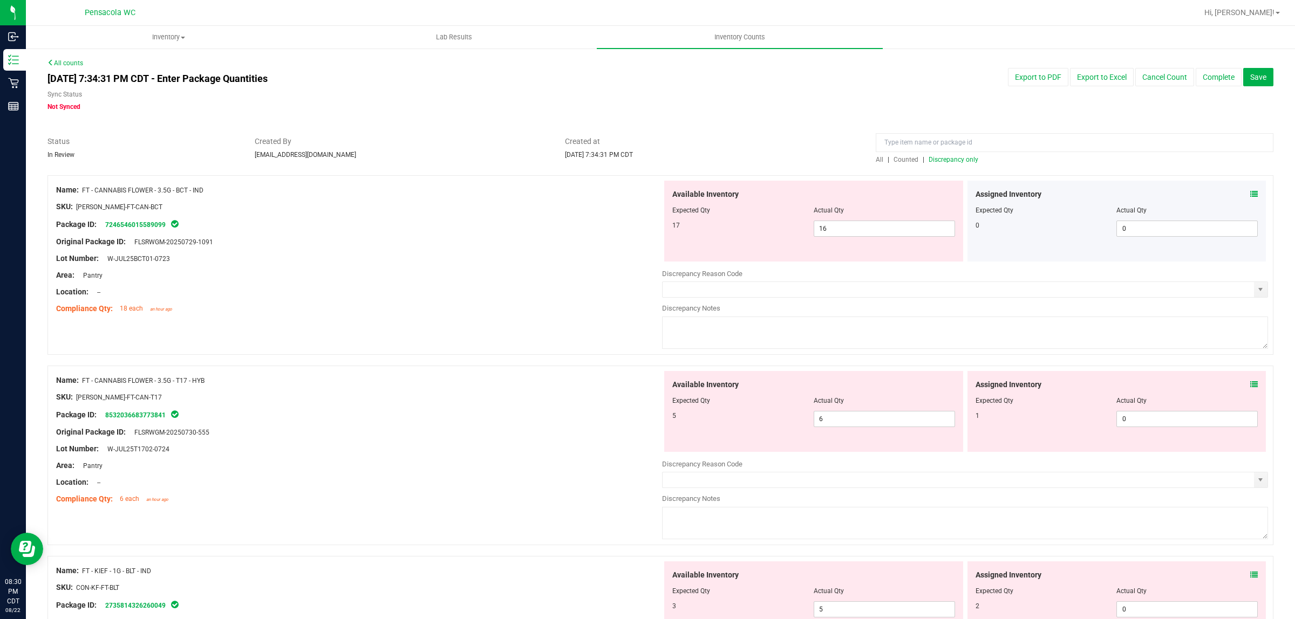
click at [1250, 381] on icon at bounding box center [1254, 385] width 8 height 8
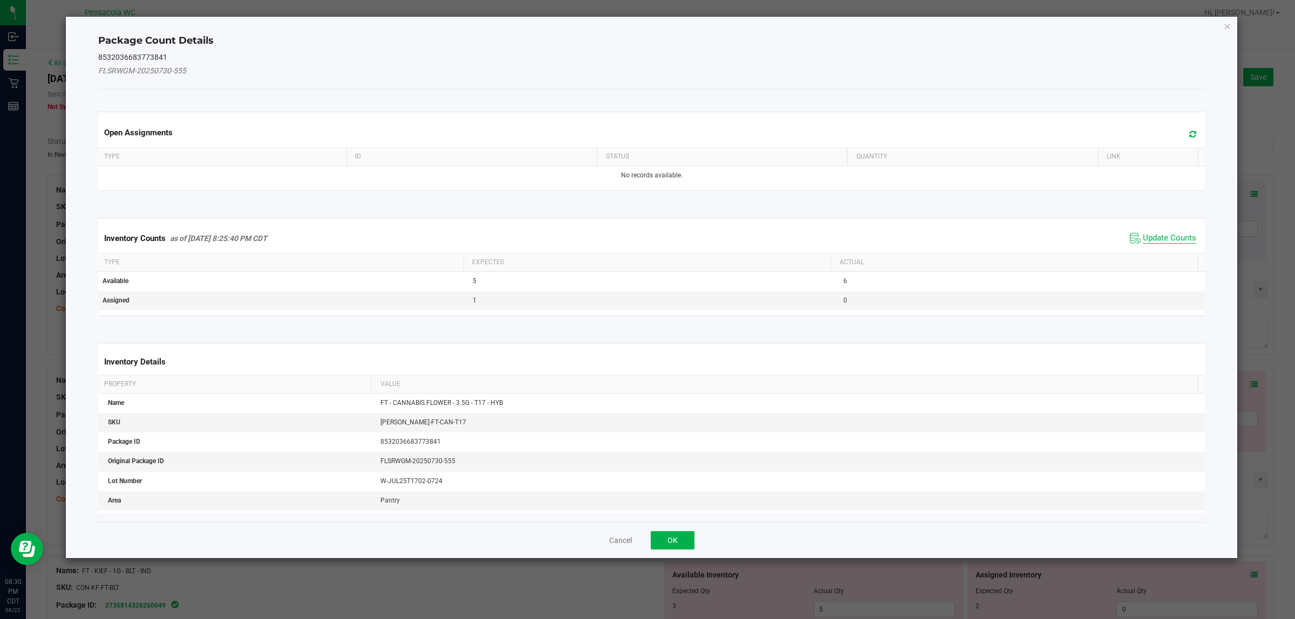
click at [1142, 243] on span "Update Counts" at bounding box center [1168, 238] width 53 height 11
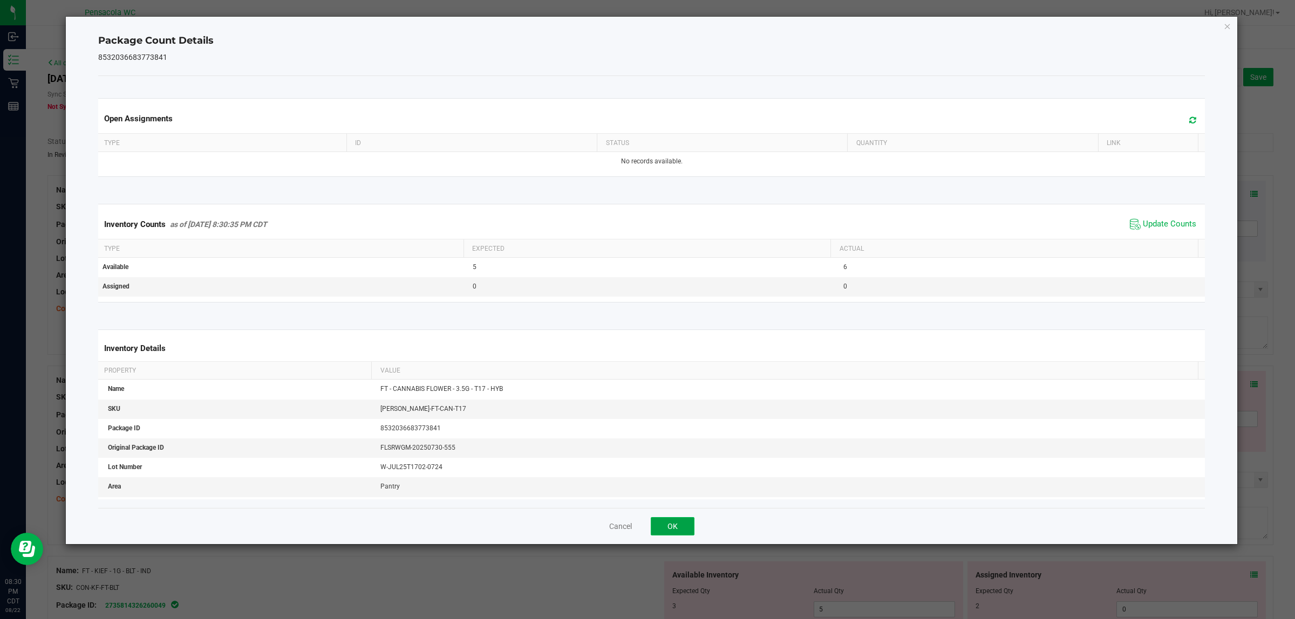
click at [679, 528] on button "OK" at bounding box center [673, 526] width 44 height 18
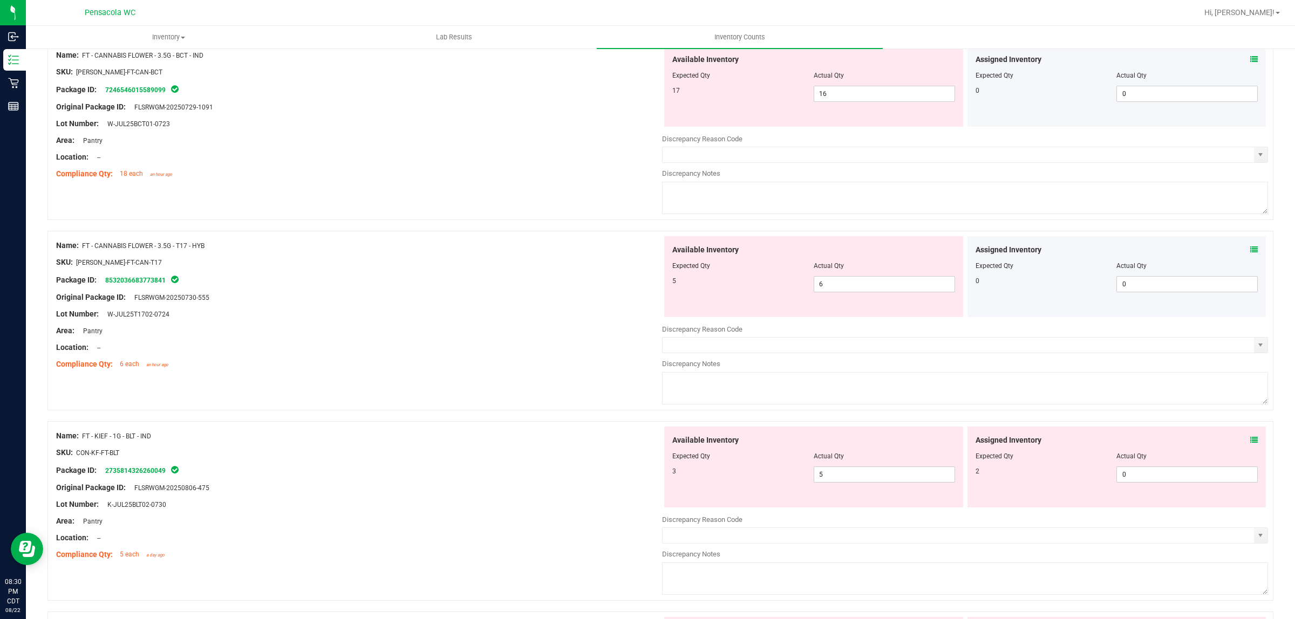
scroll to position [202, 0]
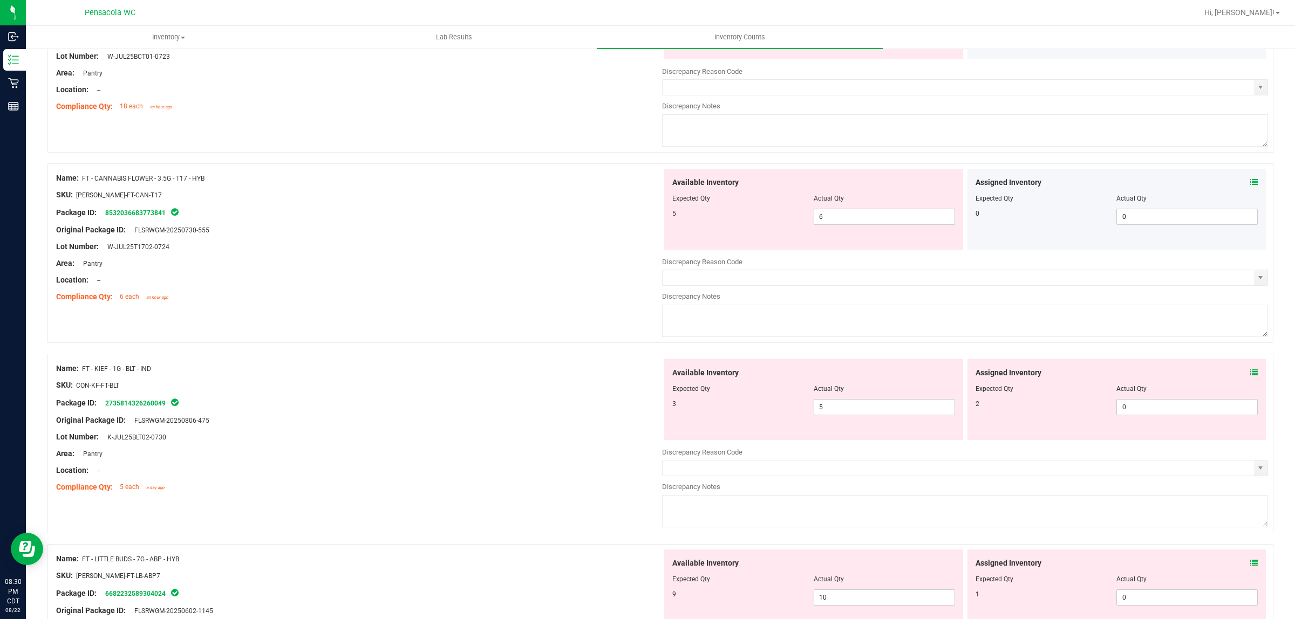
click at [1250, 181] on icon at bounding box center [1254, 183] width 8 height 8
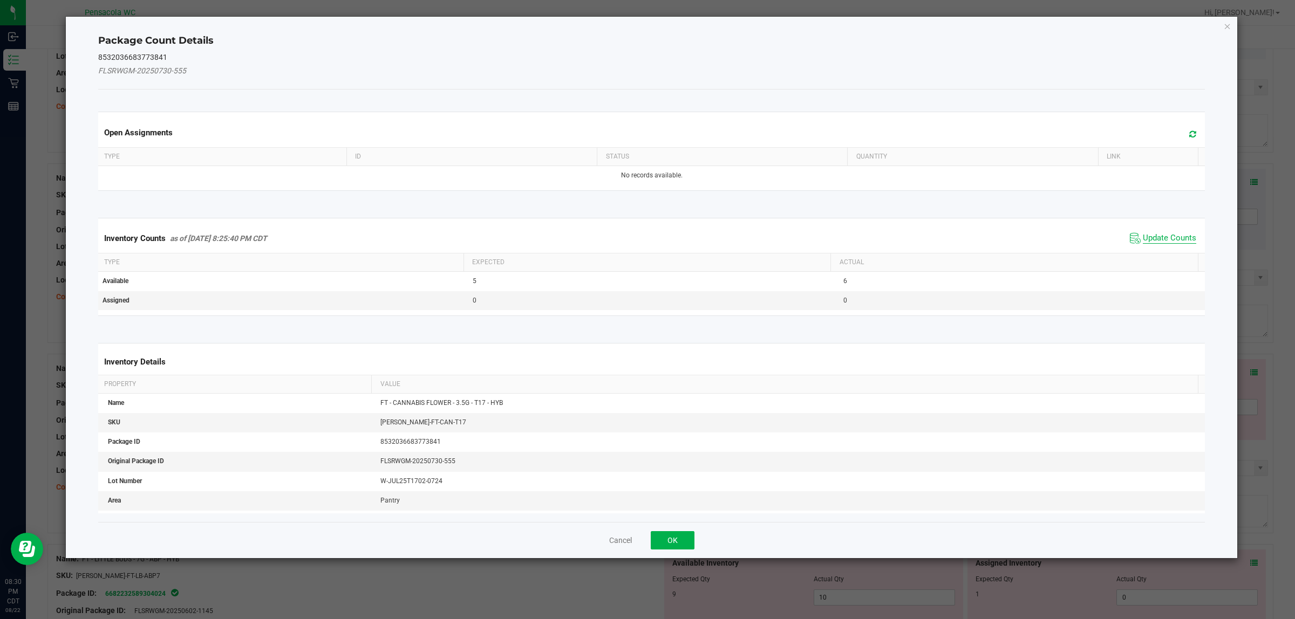
click at [1166, 235] on span "Update Counts" at bounding box center [1168, 238] width 53 height 11
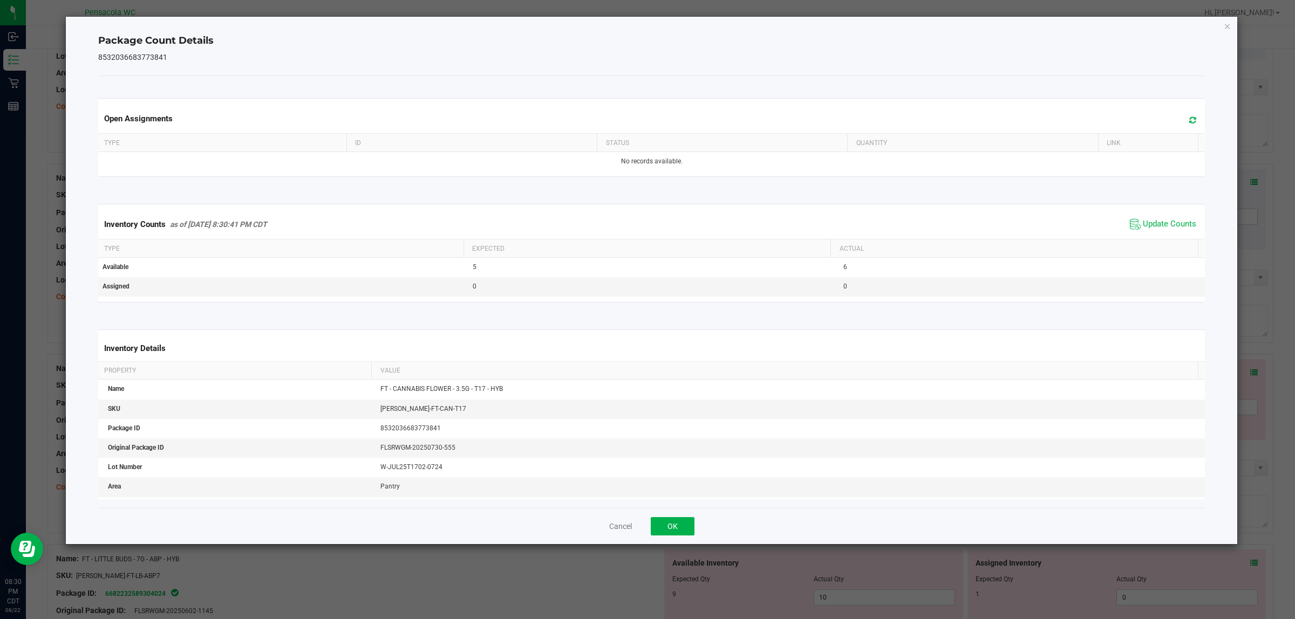
click at [680, 516] on div "Cancel OK" at bounding box center [651, 526] width 1107 height 36
click at [680, 519] on button "OK" at bounding box center [673, 526] width 44 height 18
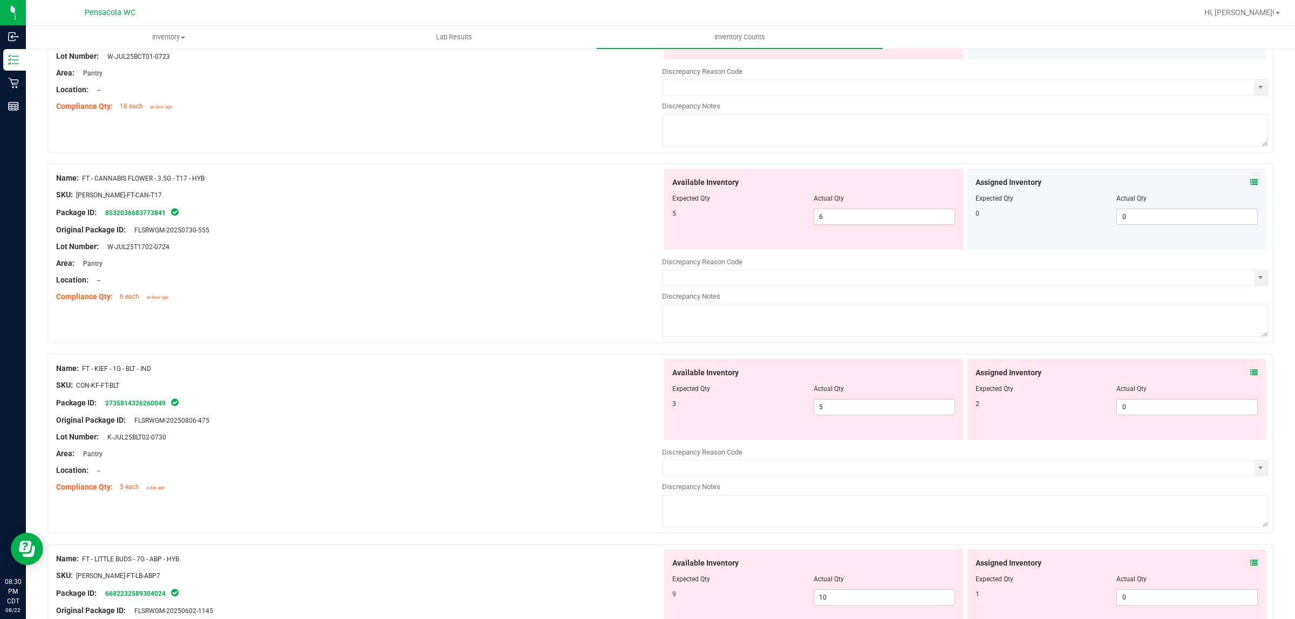
click at [1250, 381] on div "Assigned Inventory Expected Qty Actual Qty 2 0 0" at bounding box center [1116, 399] width 299 height 81
click at [1250, 379] on span at bounding box center [1254, 372] width 8 height 11
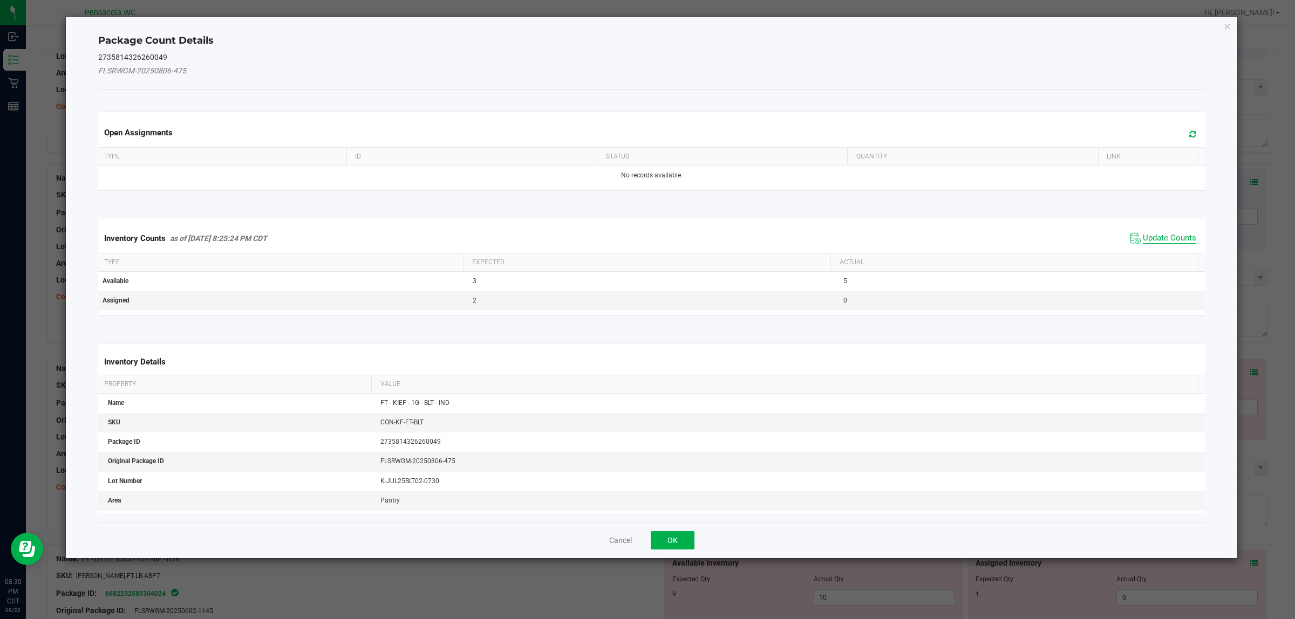
click at [1149, 243] on span "Update Counts" at bounding box center [1168, 238] width 53 height 11
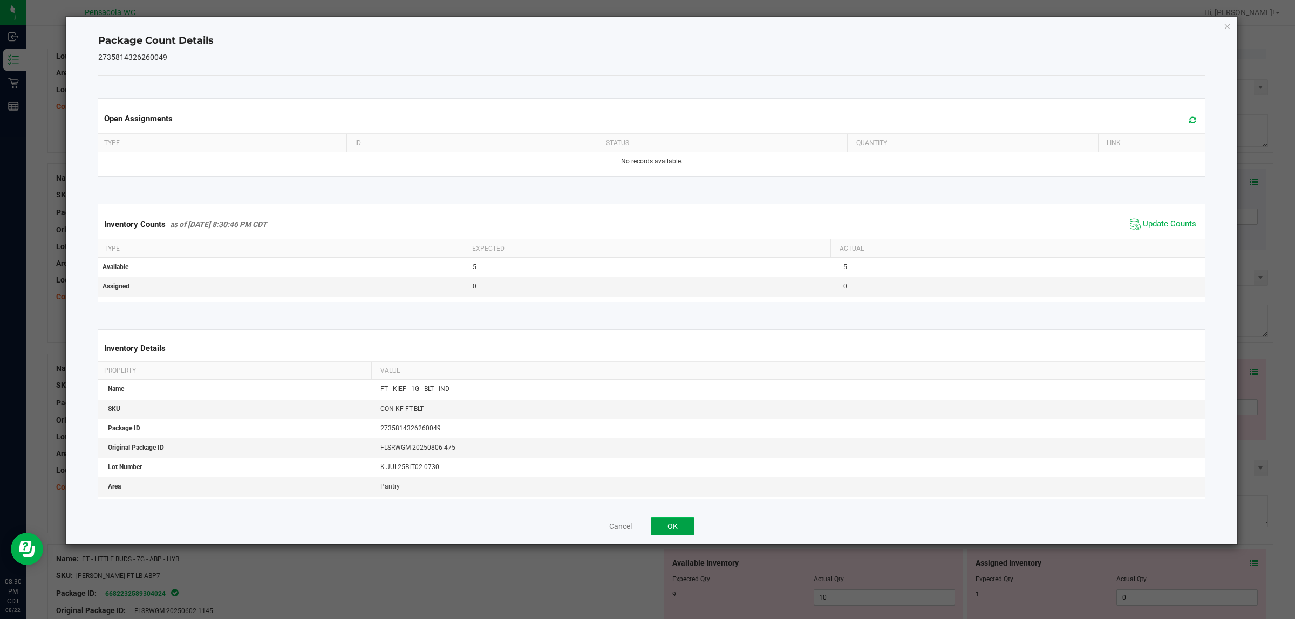
click at [678, 530] on button "OK" at bounding box center [673, 526] width 44 height 18
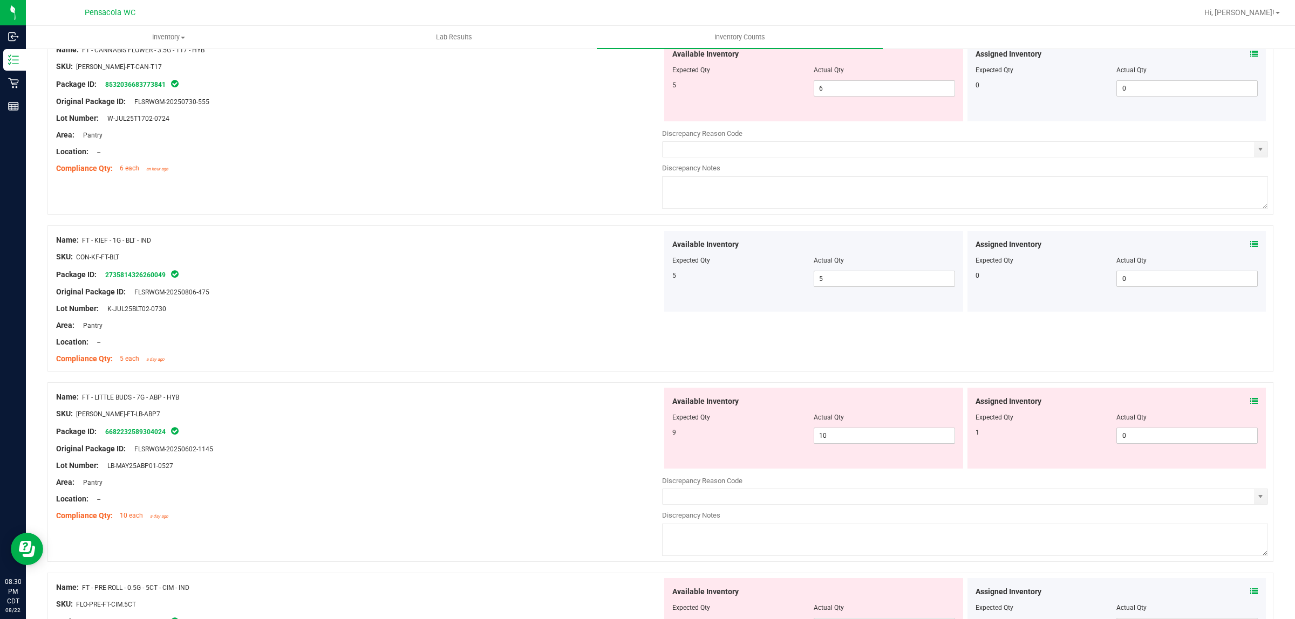
scroll to position [337, 0]
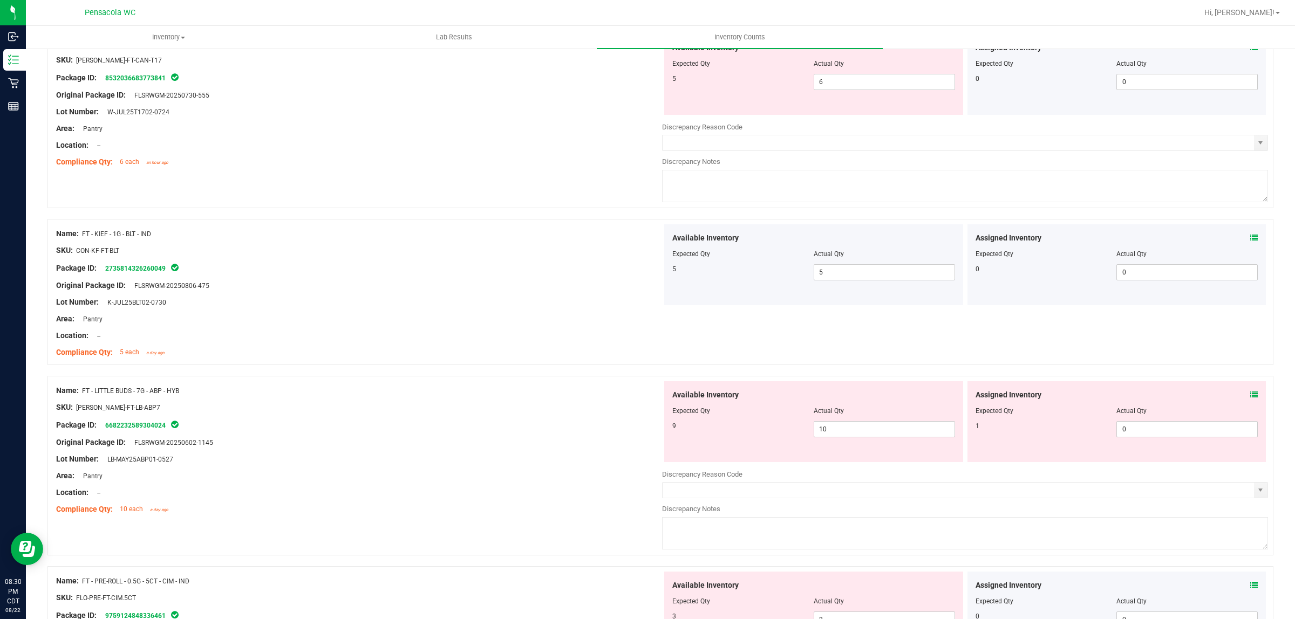
click at [1250, 399] on icon at bounding box center [1254, 395] width 8 height 8
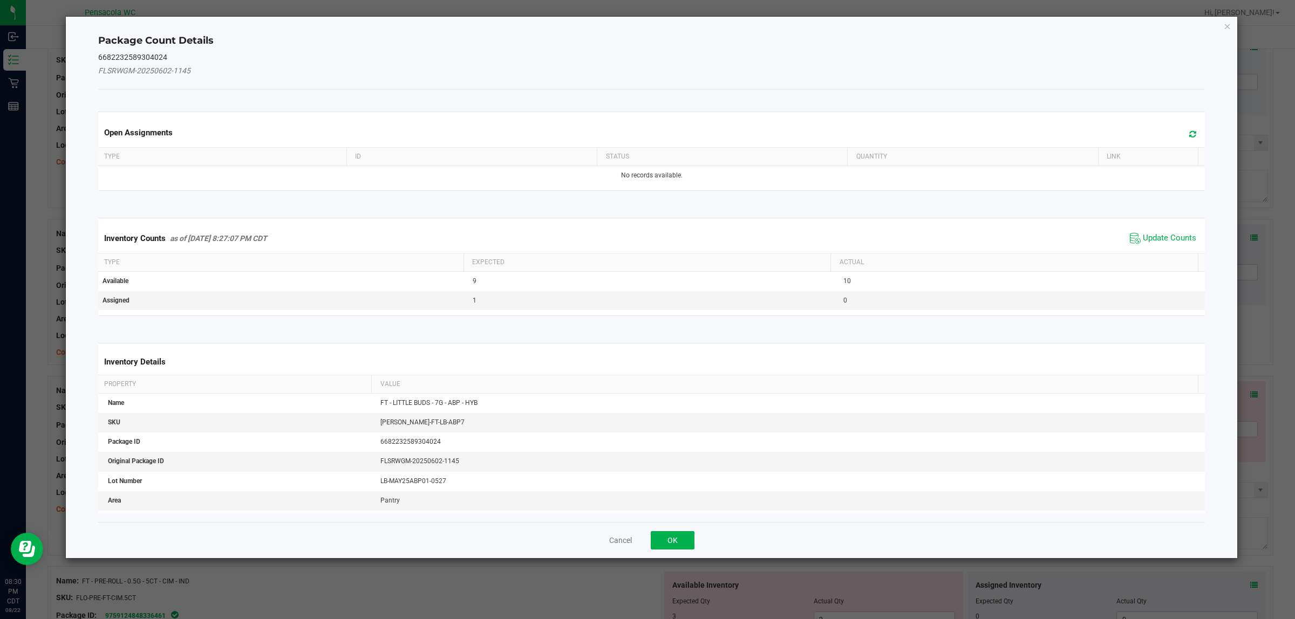
click at [1155, 244] on span "Update Counts" at bounding box center [1163, 238] width 72 height 16
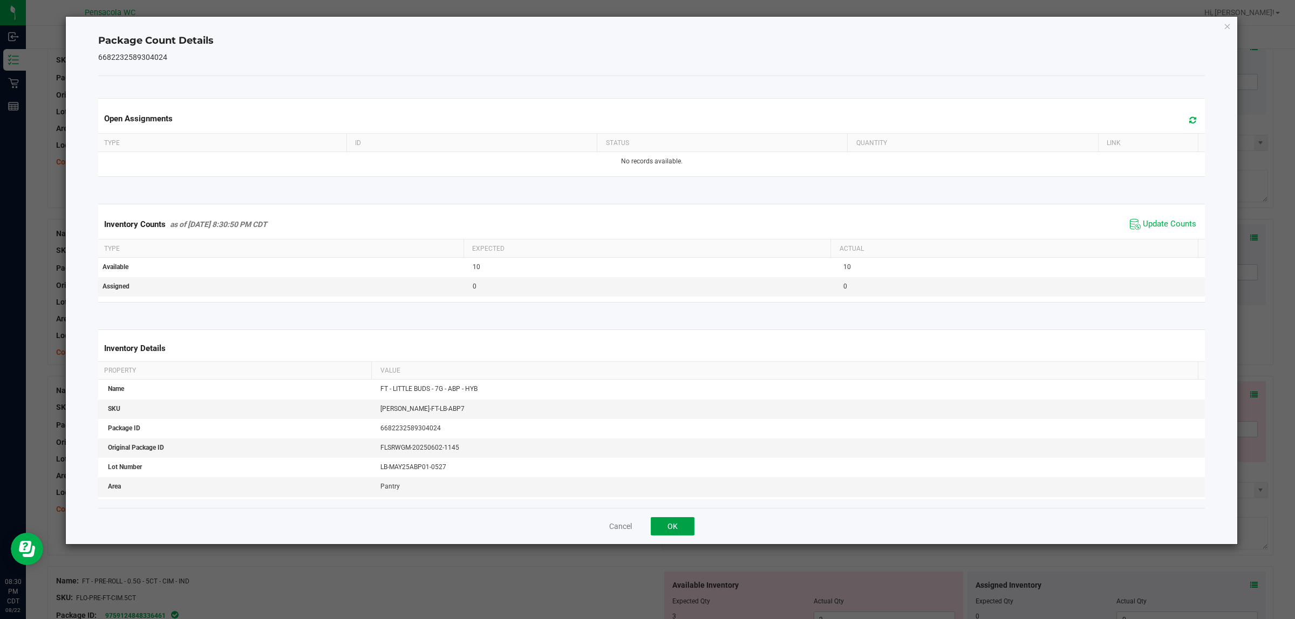
drag, startPoint x: 668, startPoint y: 523, endPoint x: 677, endPoint y: 517, distance: 11.7
click at [667, 524] on button "OK" at bounding box center [673, 526] width 44 height 18
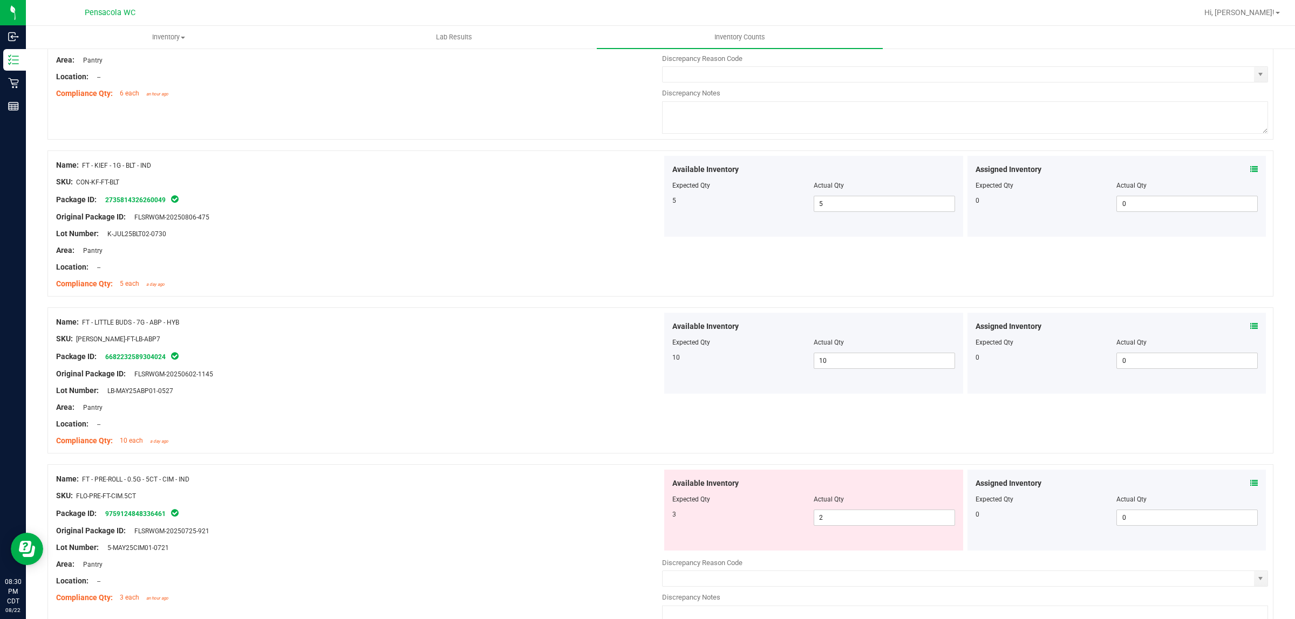
scroll to position [472, 0]
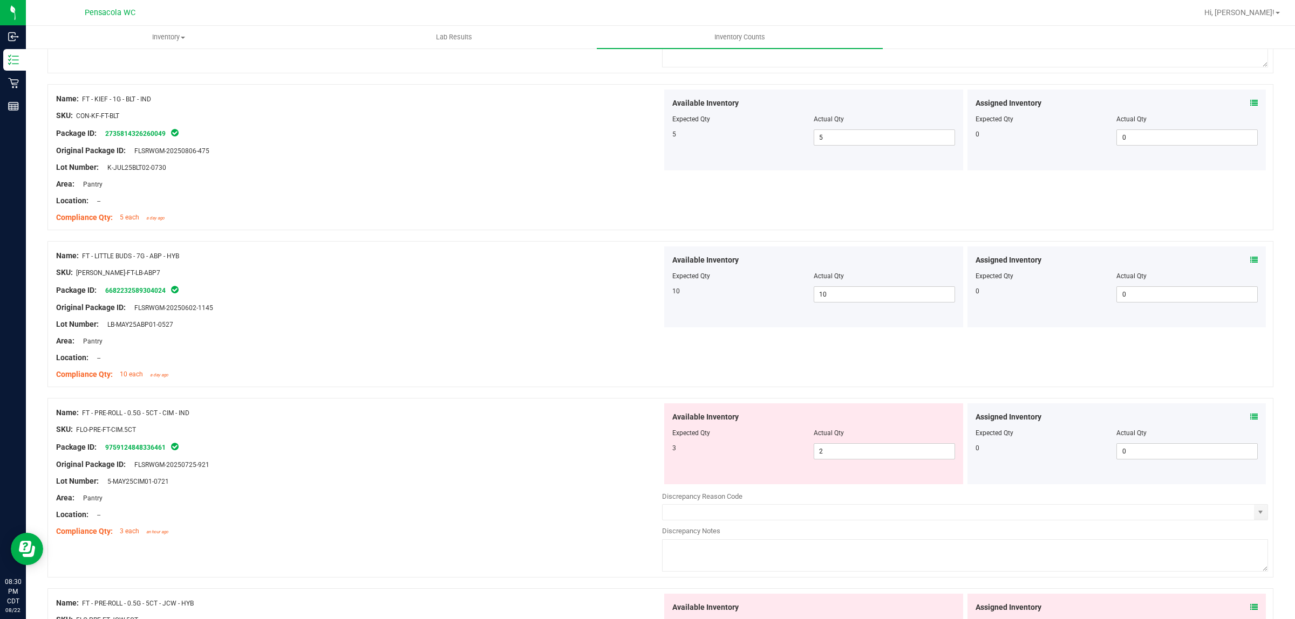
click at [1250, 417] on icon at bounding box center [1254, 417] width 8 height 8
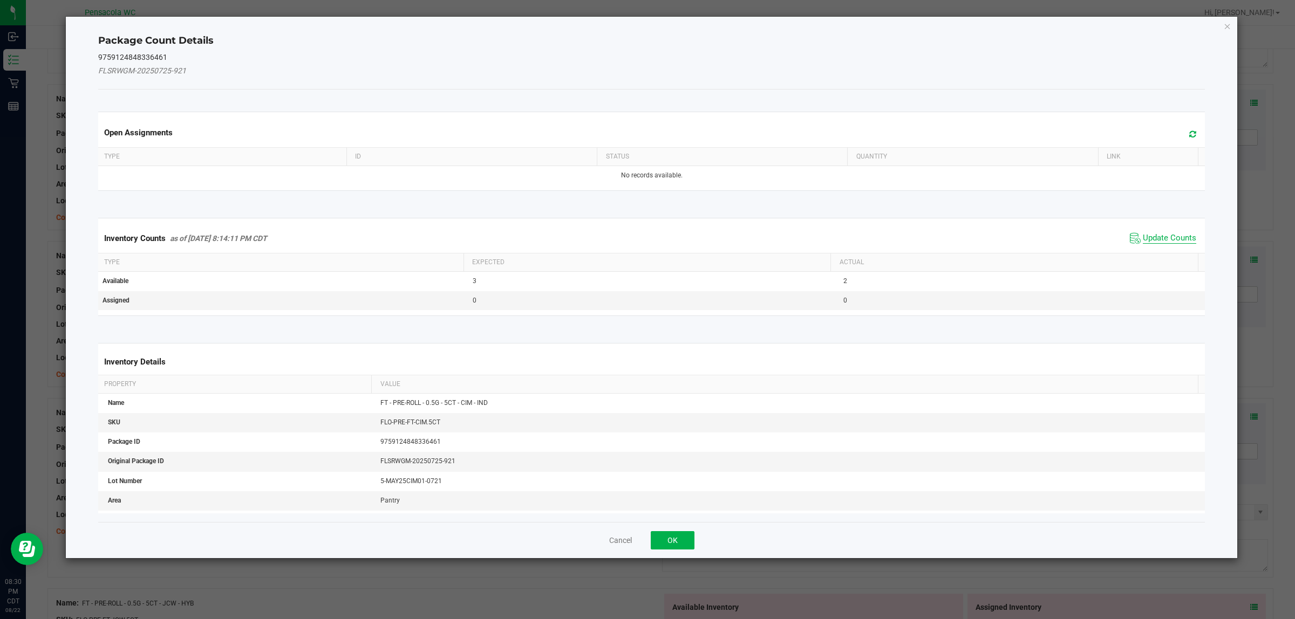
click at [1142, 235] on span "Update Counts" at bounding box center [1168, 238] width 53 height 11
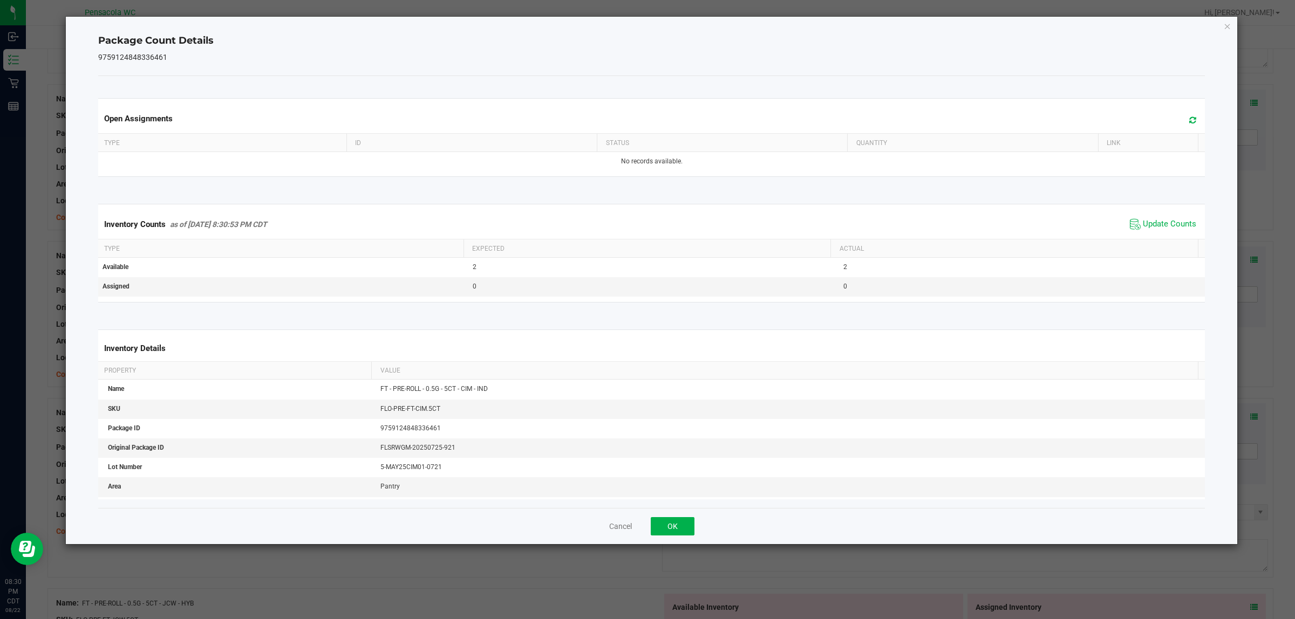
click at [697, 527] on div "Cancel OK" at bounding box center [651, 526] width 1107 height 36
click at [681, 527] on button "OK" at bounding box center [673, 526] width 44 height 18
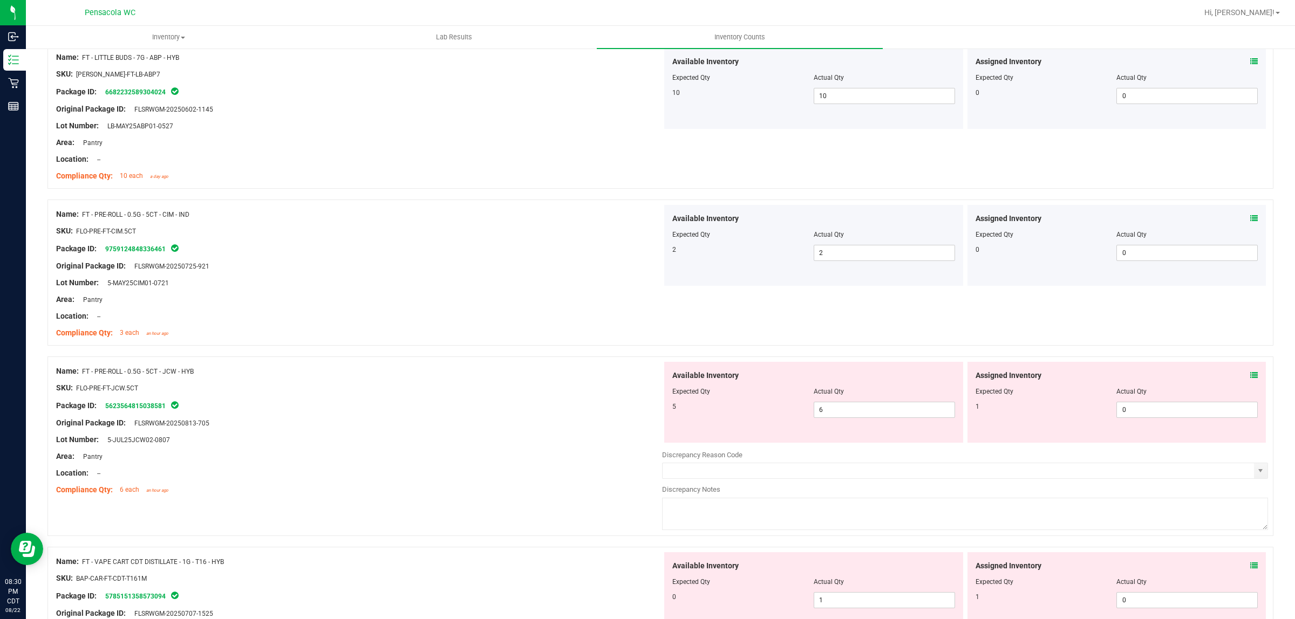
scroll to position [674, 0]
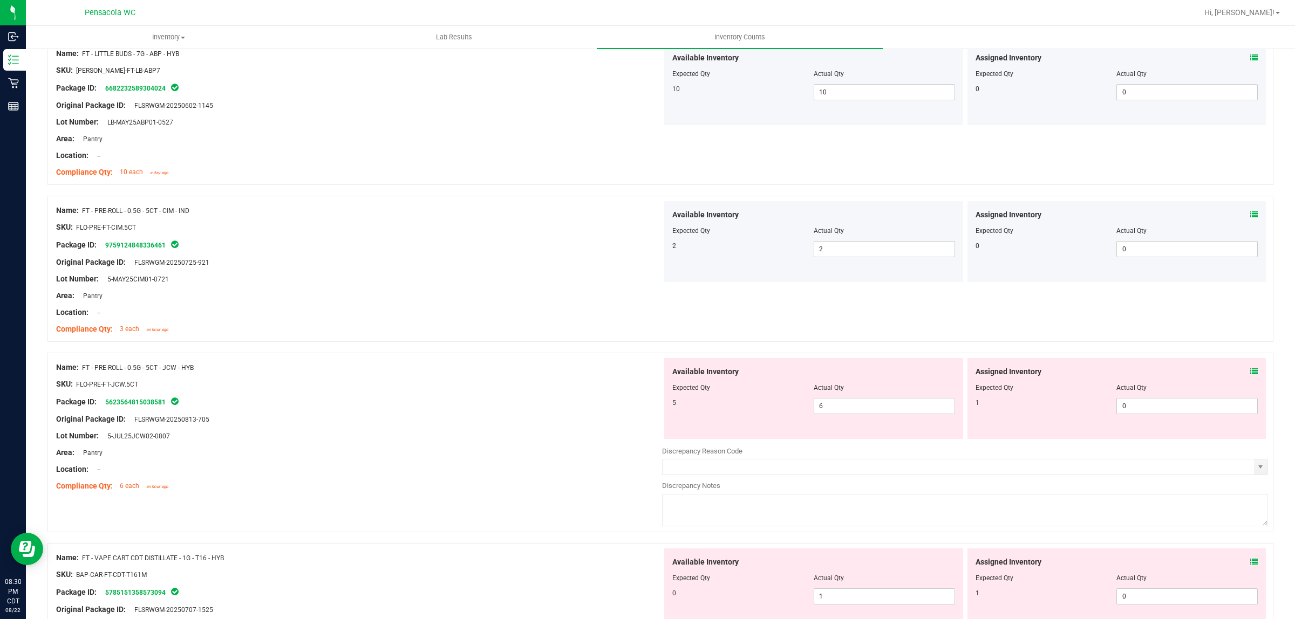
click at [1250, 372] on icon at bounding box center [1254, 372] width 8 height 8
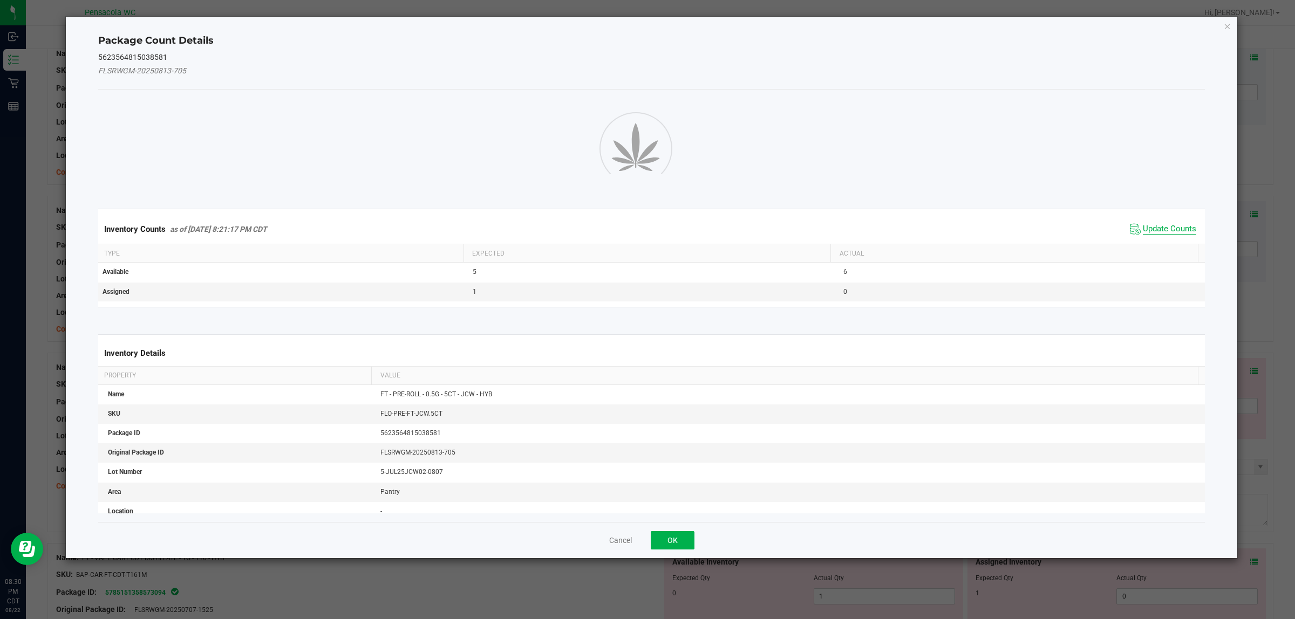
click at [1159, 234] on span "Update Counts" at bounding box center [1168, 229] width 53 height 11
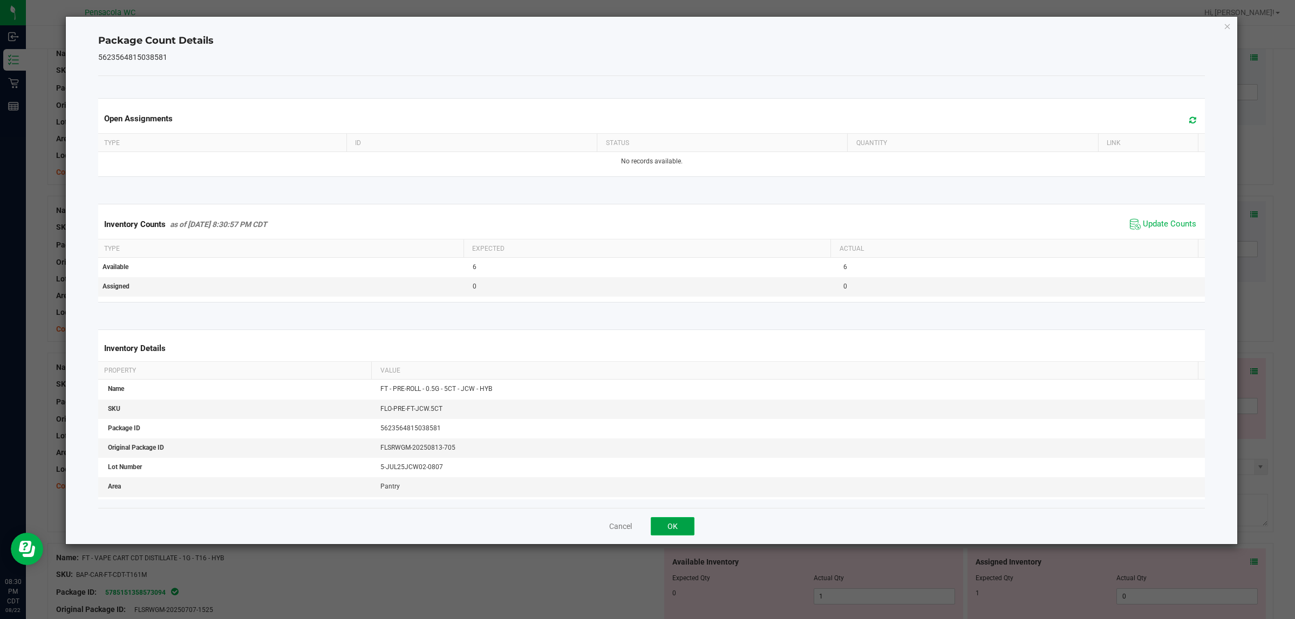
click at [673, 532] on button "OK" at bounding box center [673, 526] width 44 height 18
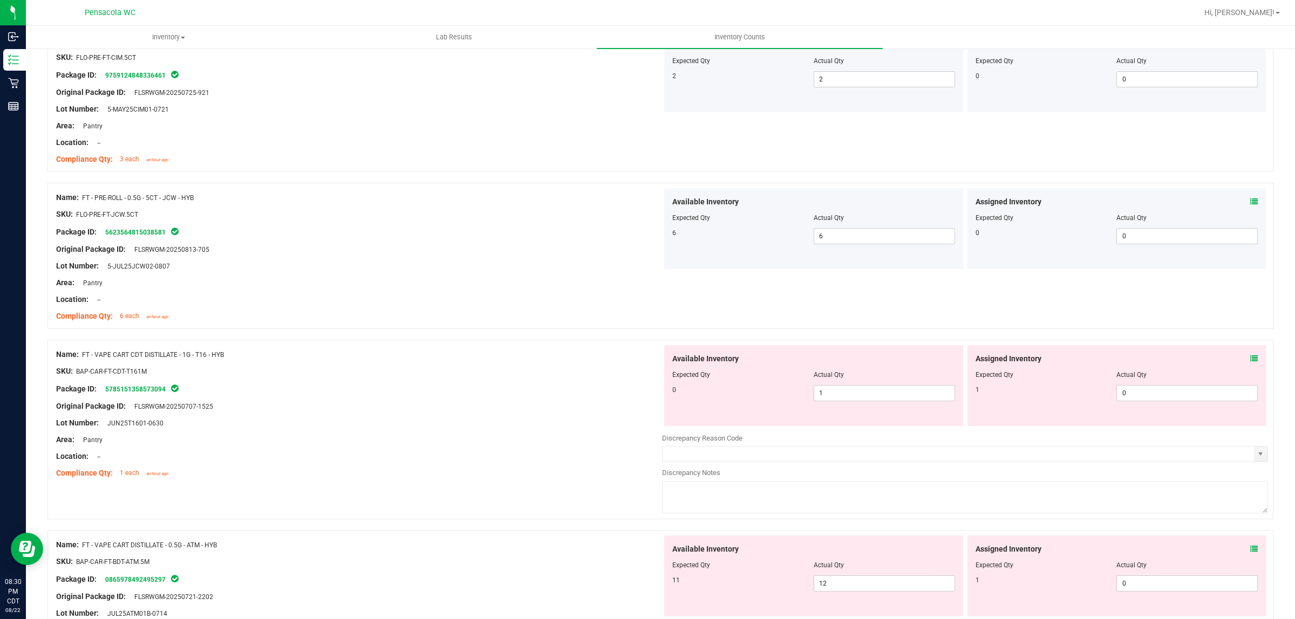
scroll to position [905, 0]
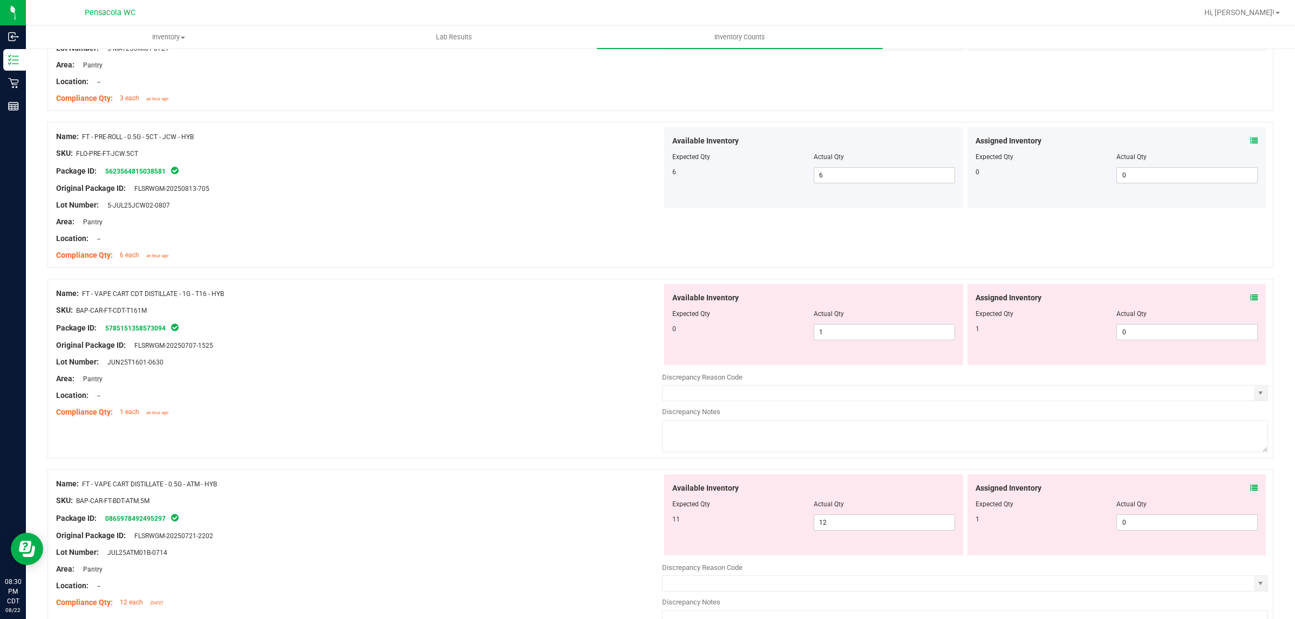
click at [1250, 299] on icon at bounding box center [1254, 298] width 8 height 8
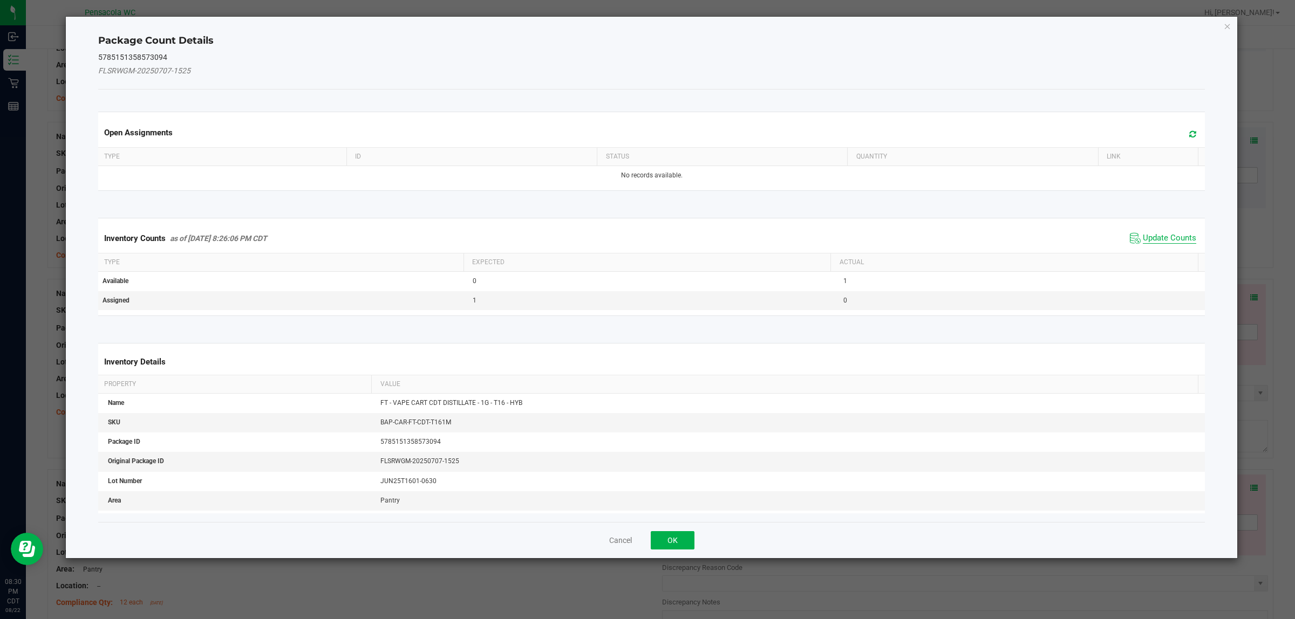
click at [1162, 241] on span "Update Counts" at bounding box center [1168, 238] width 53 height 11
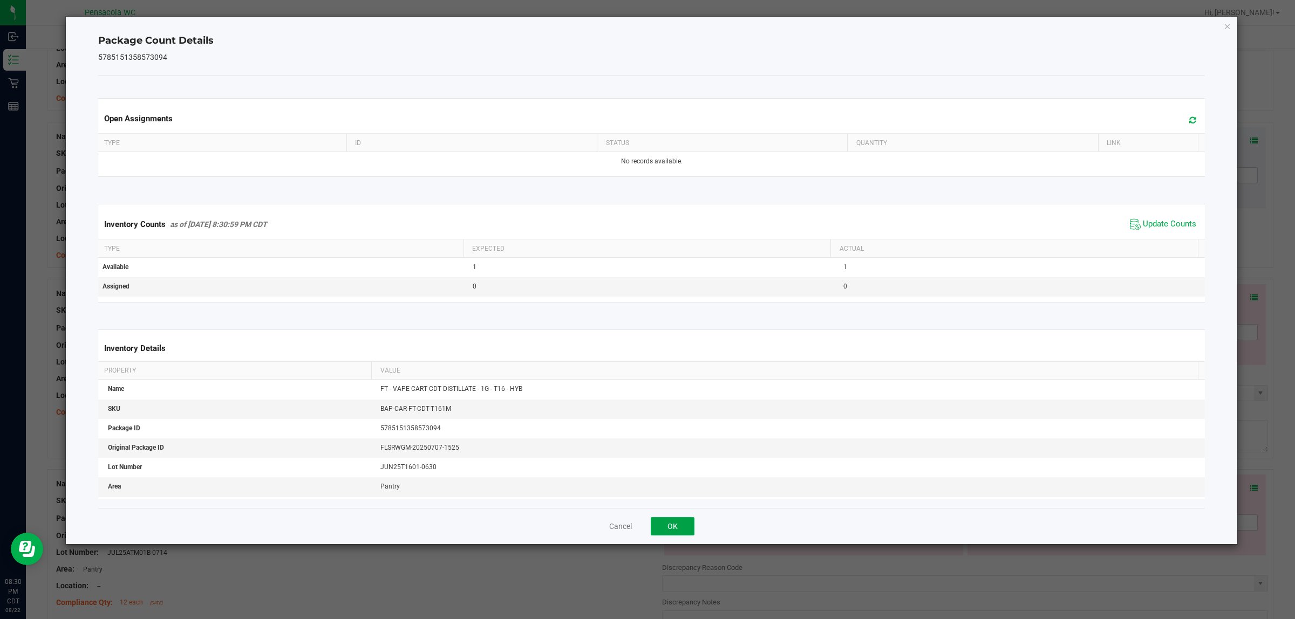
click at [677, 531] on button "OK" at bounding box center [673, 526] width 44 height 18
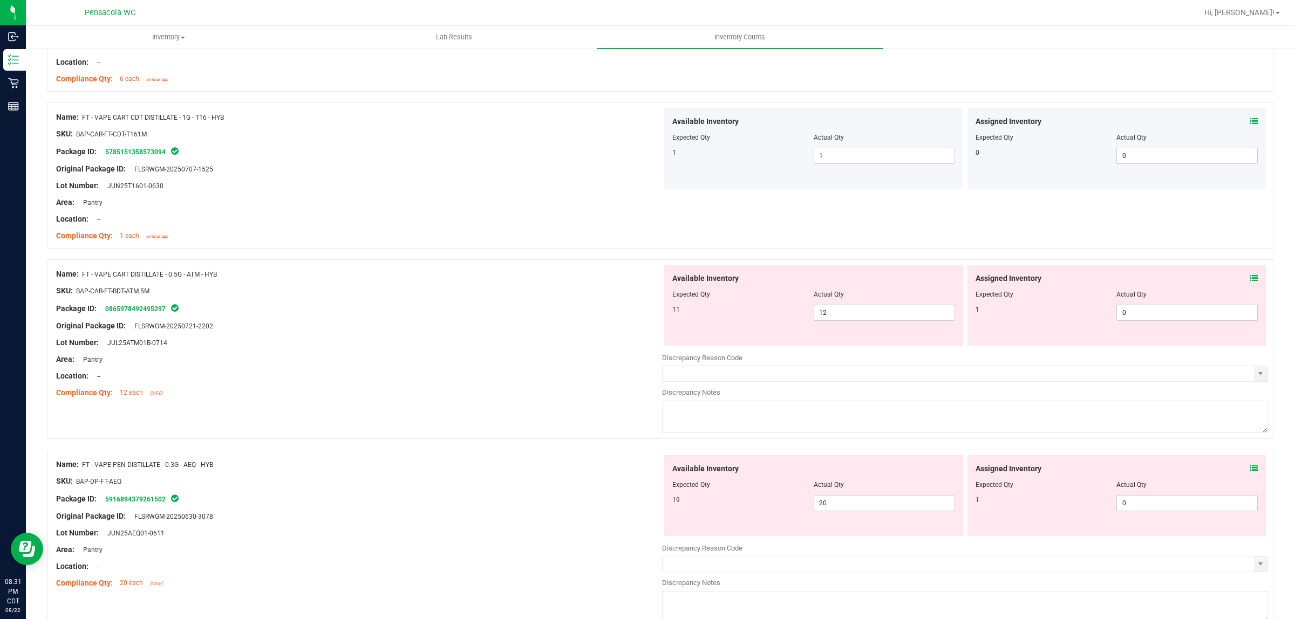
scroll to position [1174, 0]
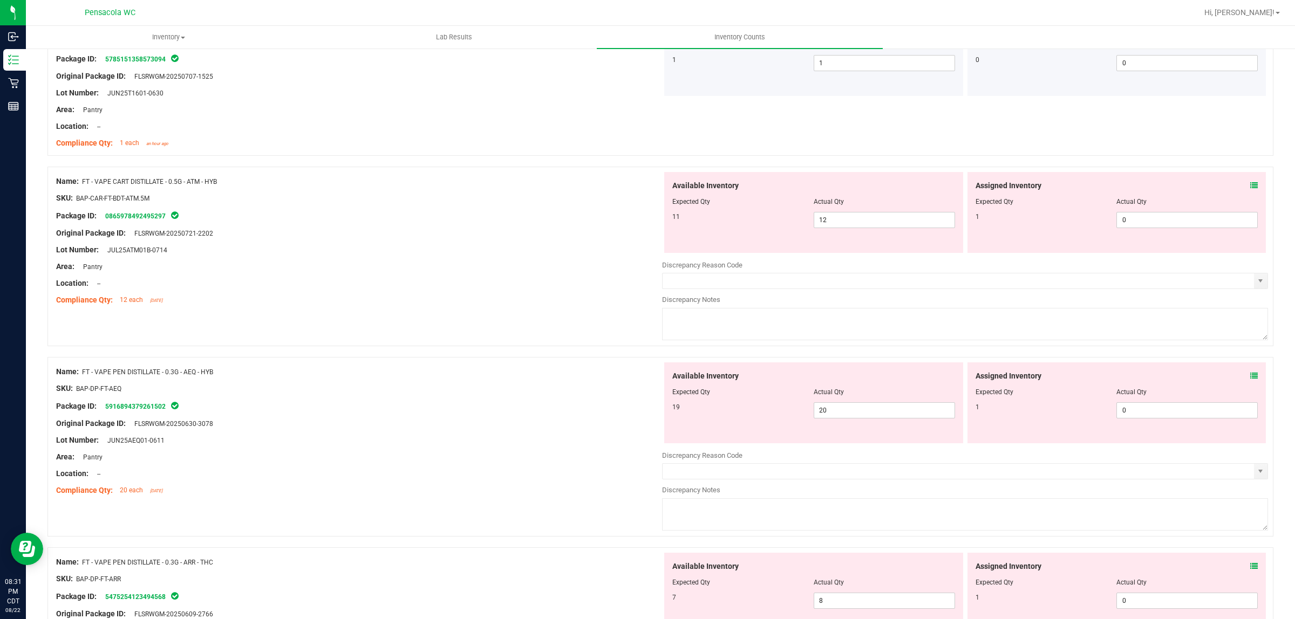
click at [1250, 189] on icon at bounding box center [1254, 186] width 8 height 8
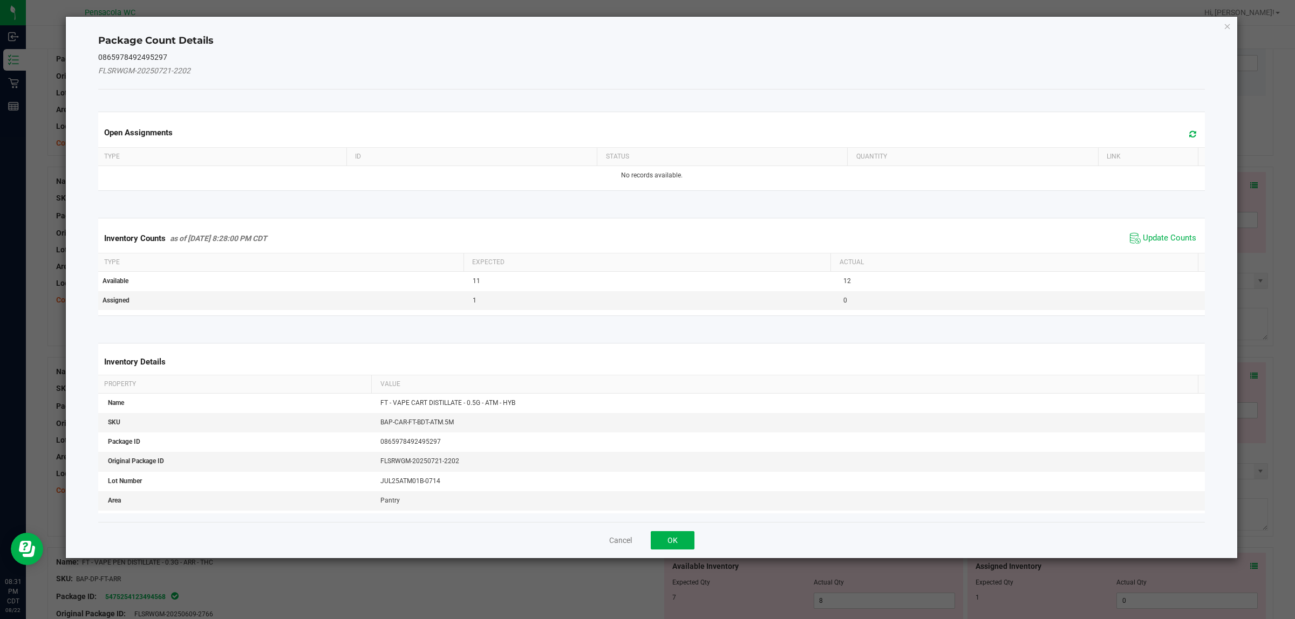
click at [1173, 257] on th "Actual" at bounding box center [1013, 263] width 367 height 18
click at [1172, 238] on span "Update Counts" at bounding box center [1168, 238] width 53 height 11
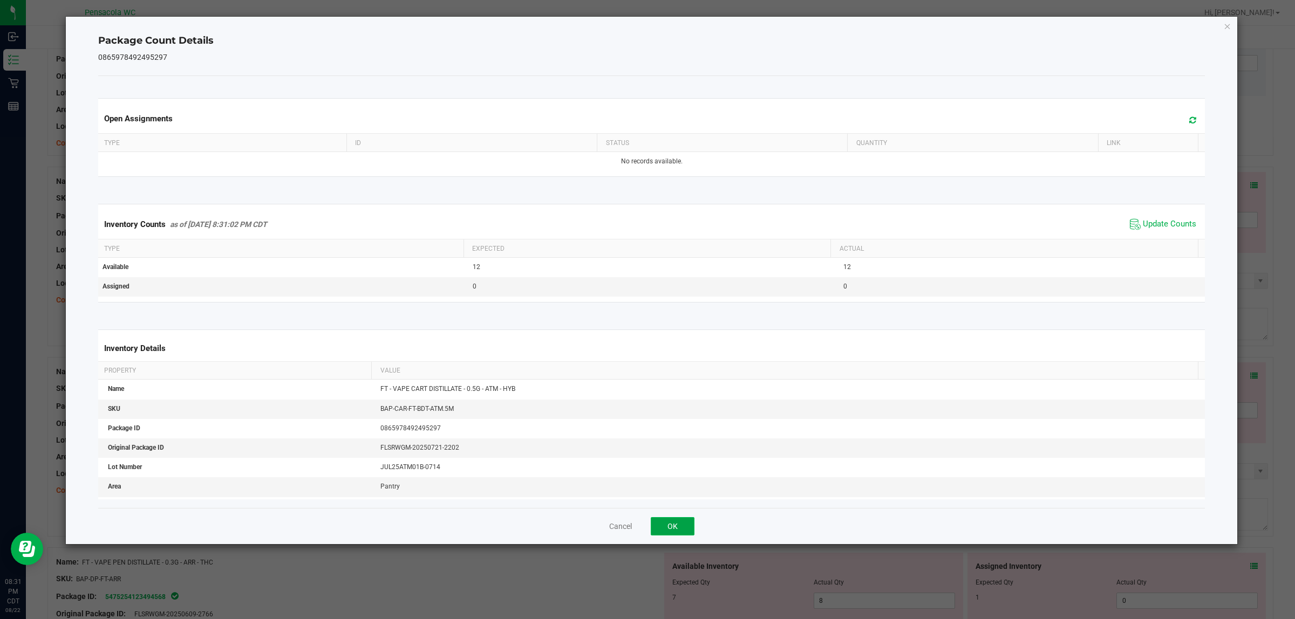
click at [672, 527] on button "OK" at bounding box center [673, 526] width 44 height 18
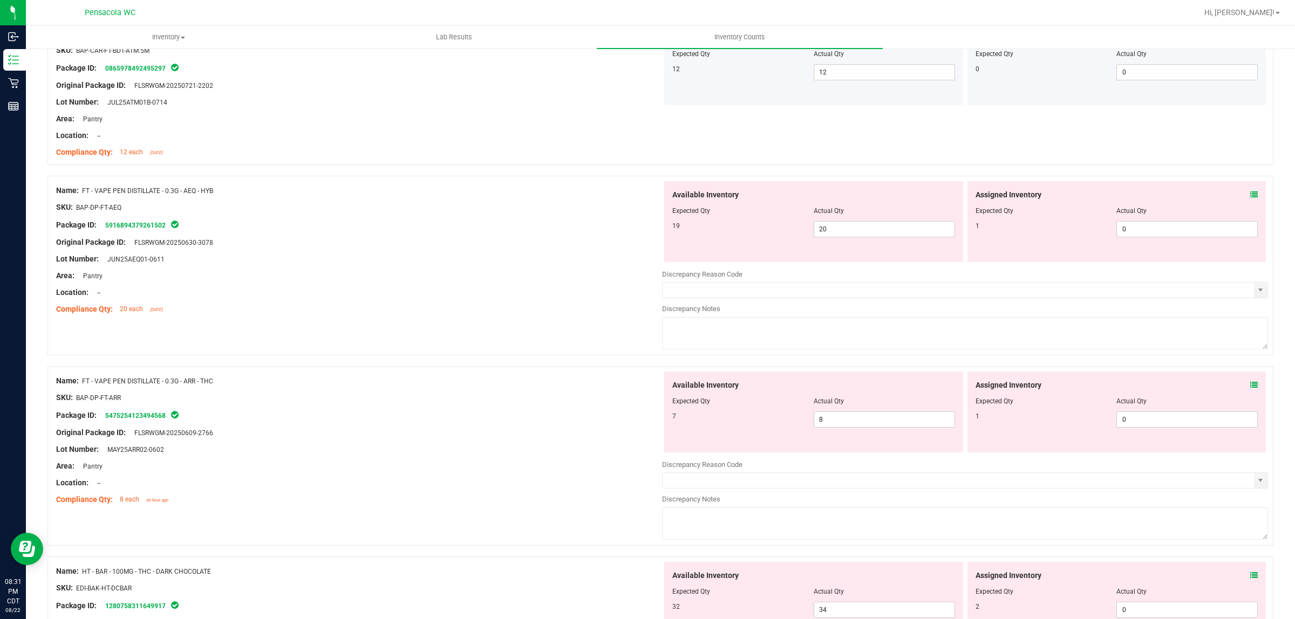
scroll to position [1341, 0]
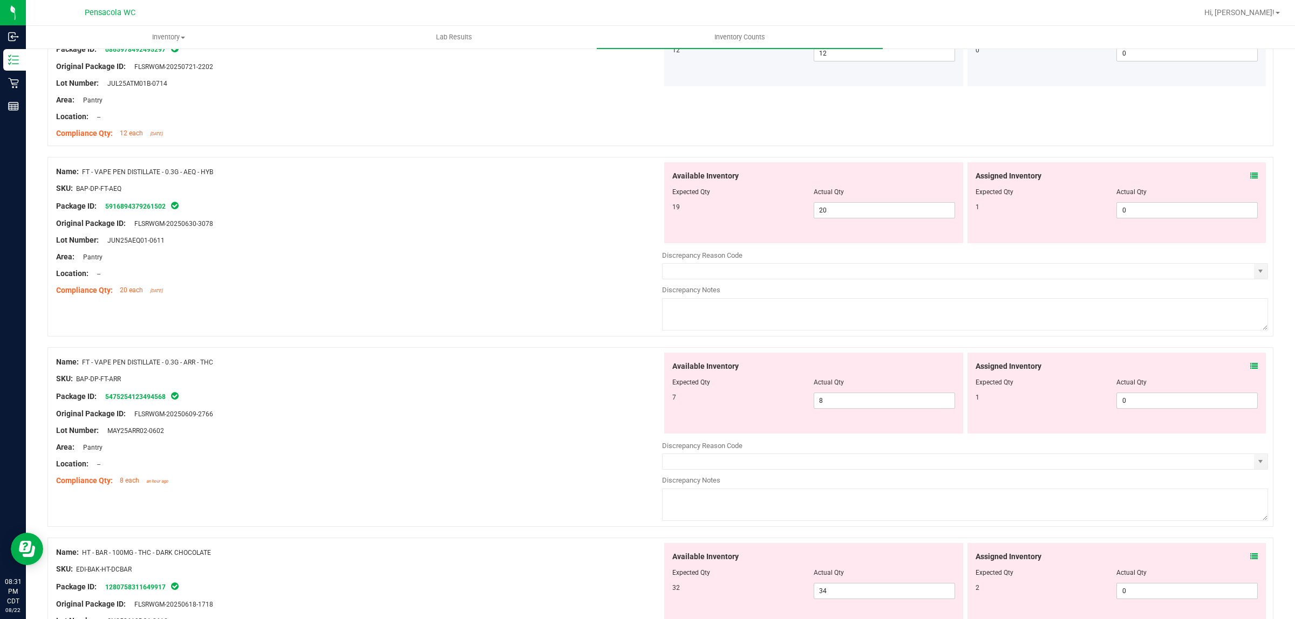
click at [1250, 178] on icon at bounding box center [1254, 176] width 8 height 8
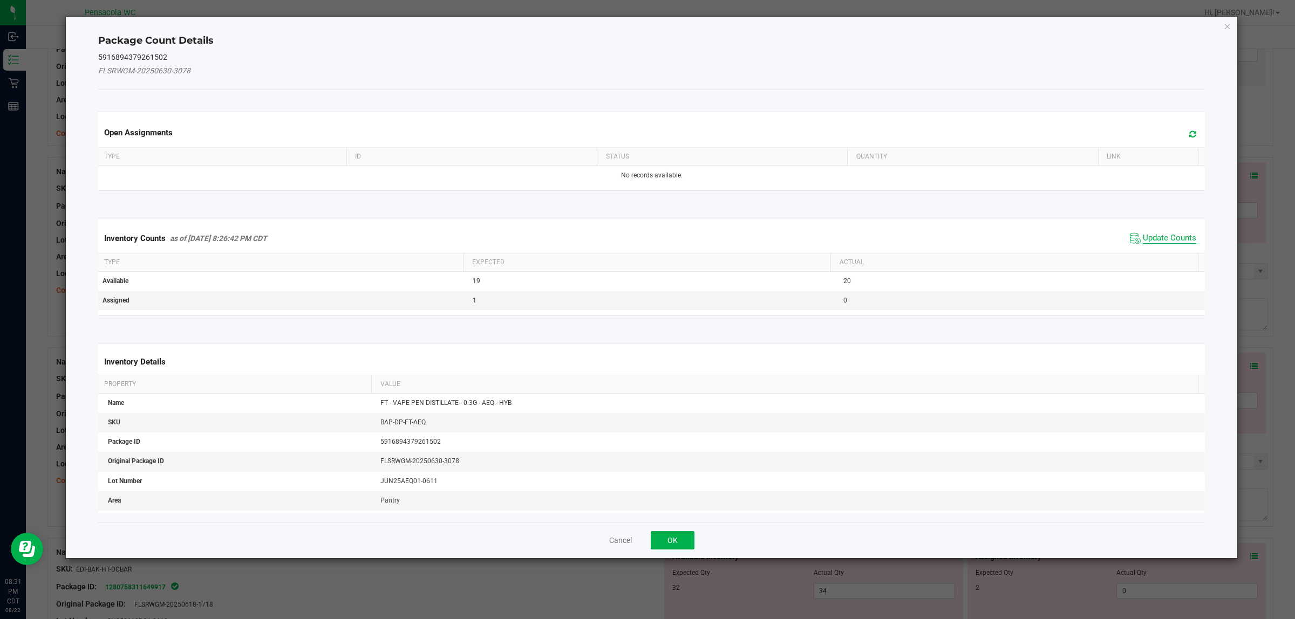
click at [1160, 236] on span "Update Counts" at bounding box center [1168, 238] width 53 height 11
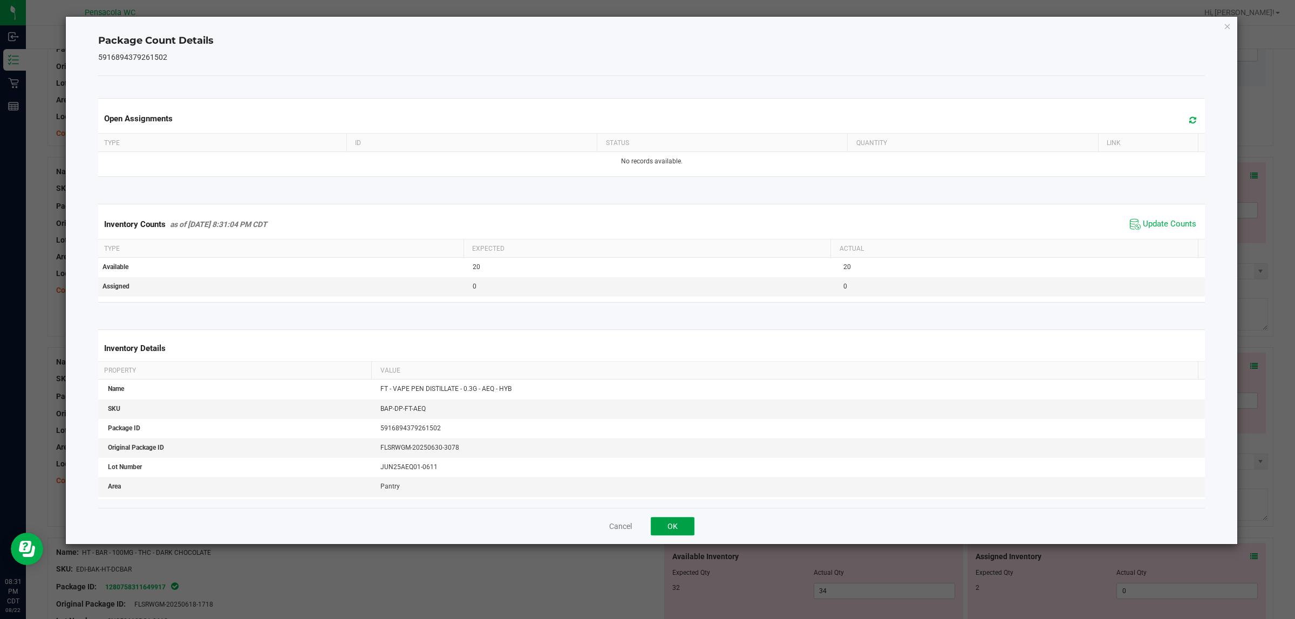
click at [673, 528] on button "OK" at bounding box center [673, 526] width 44 height 18
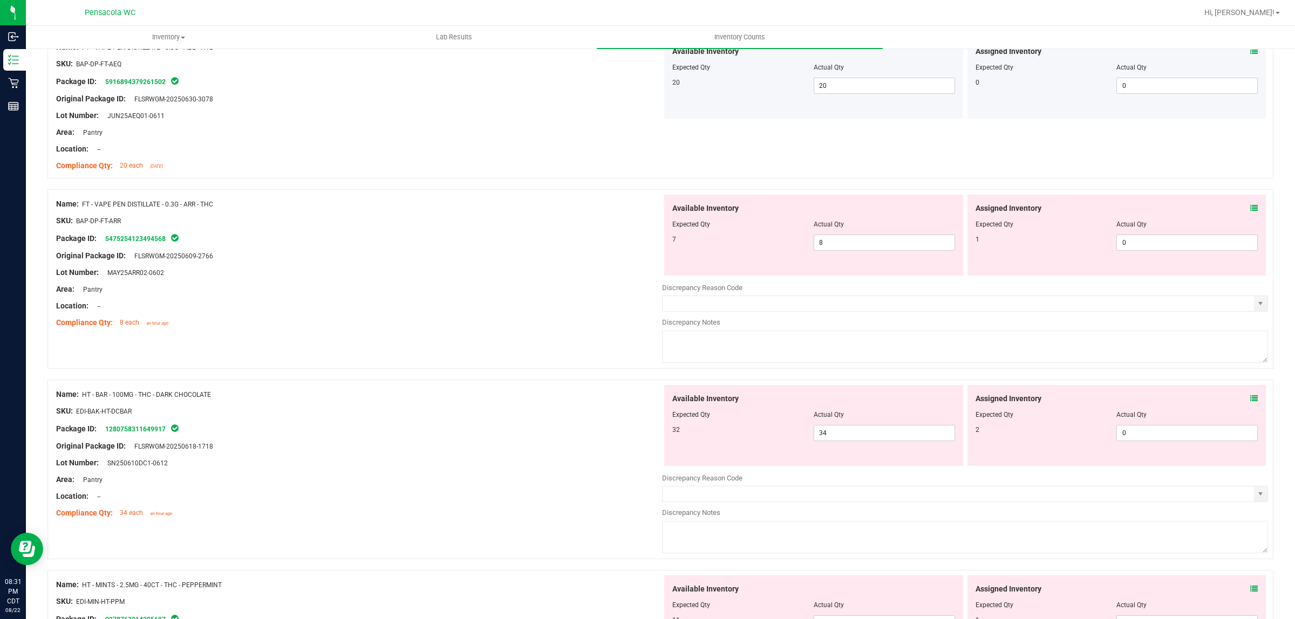
scroll to position [1465, 0]
click at [1250, 207] on span at bounding box center [1254, 208] width 8 height 11
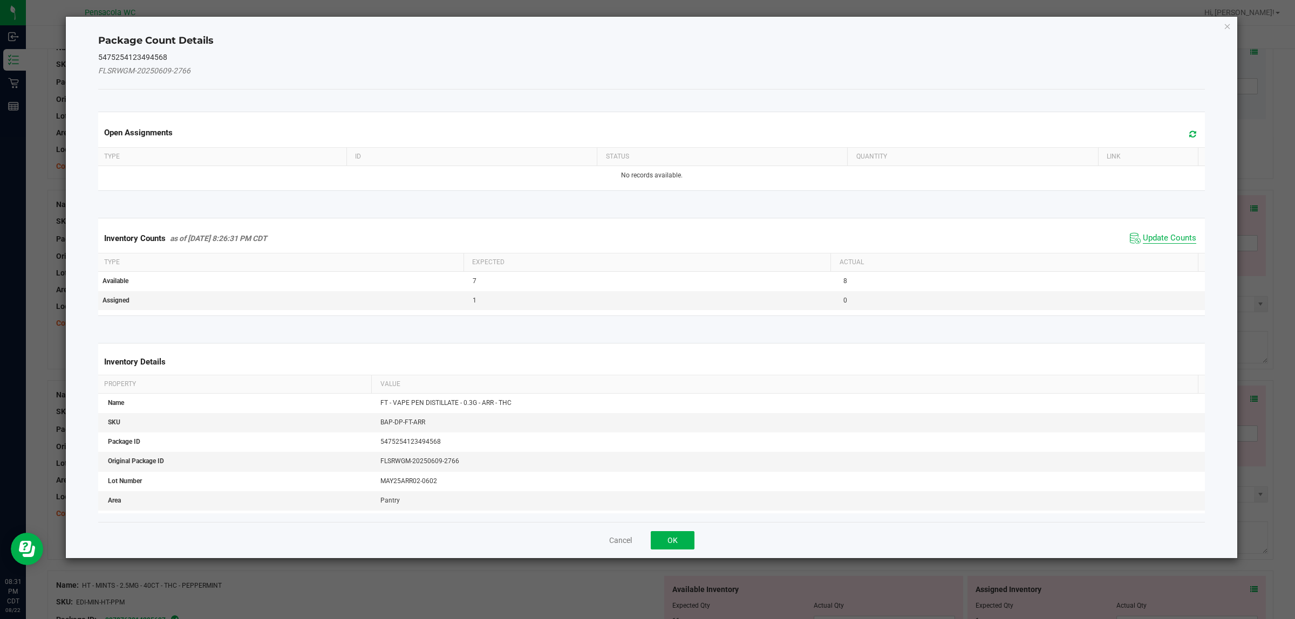
click at [1168, 237] on span "Update Counts" at bounding box center [1168, 238] width 53 height 11
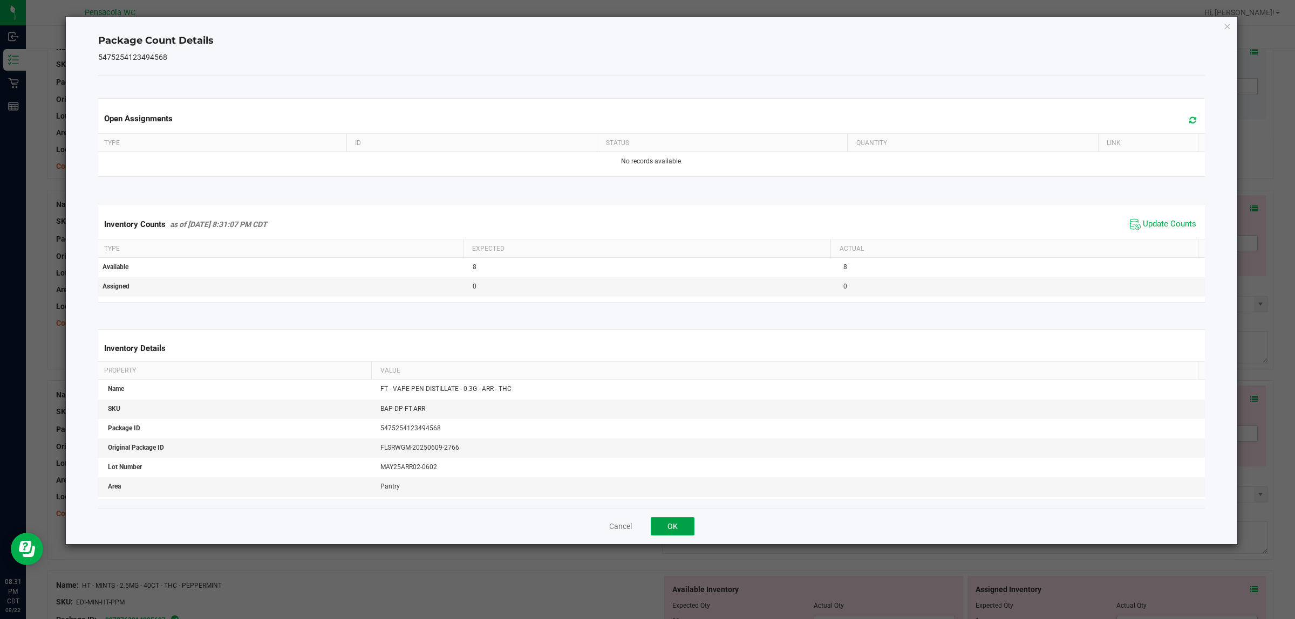
click at [674, 524] on button "OK" at bounding box center [673, 526] width 44 height 18
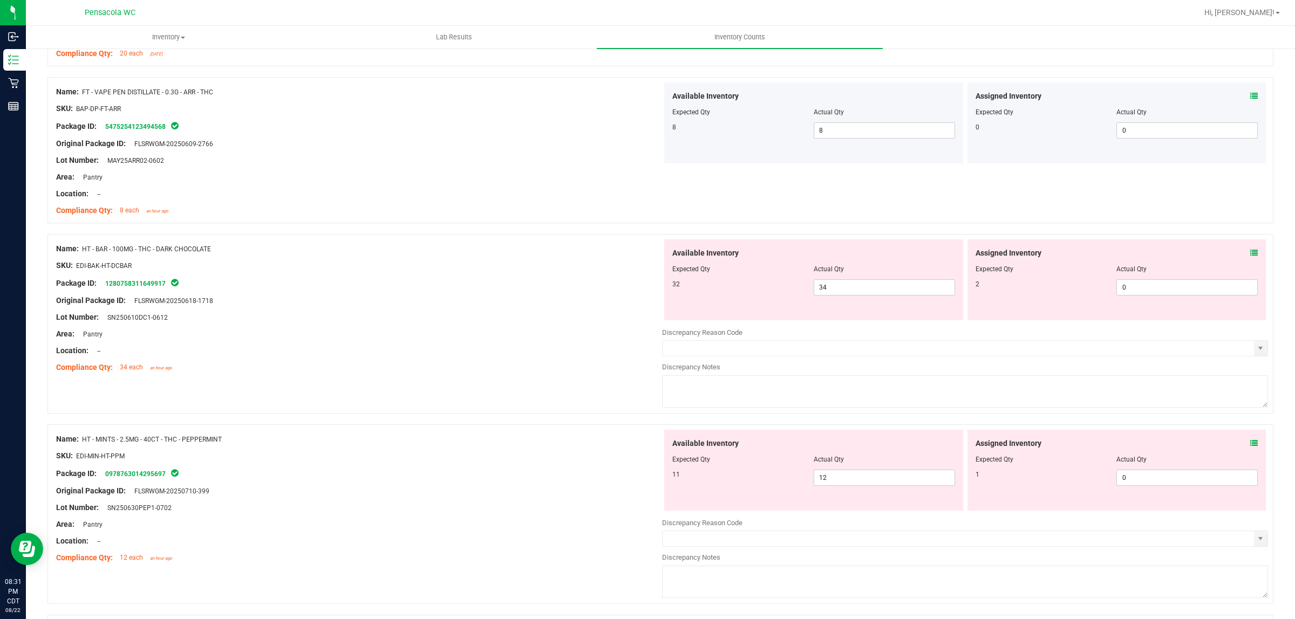
scroll to position [1603, 0]
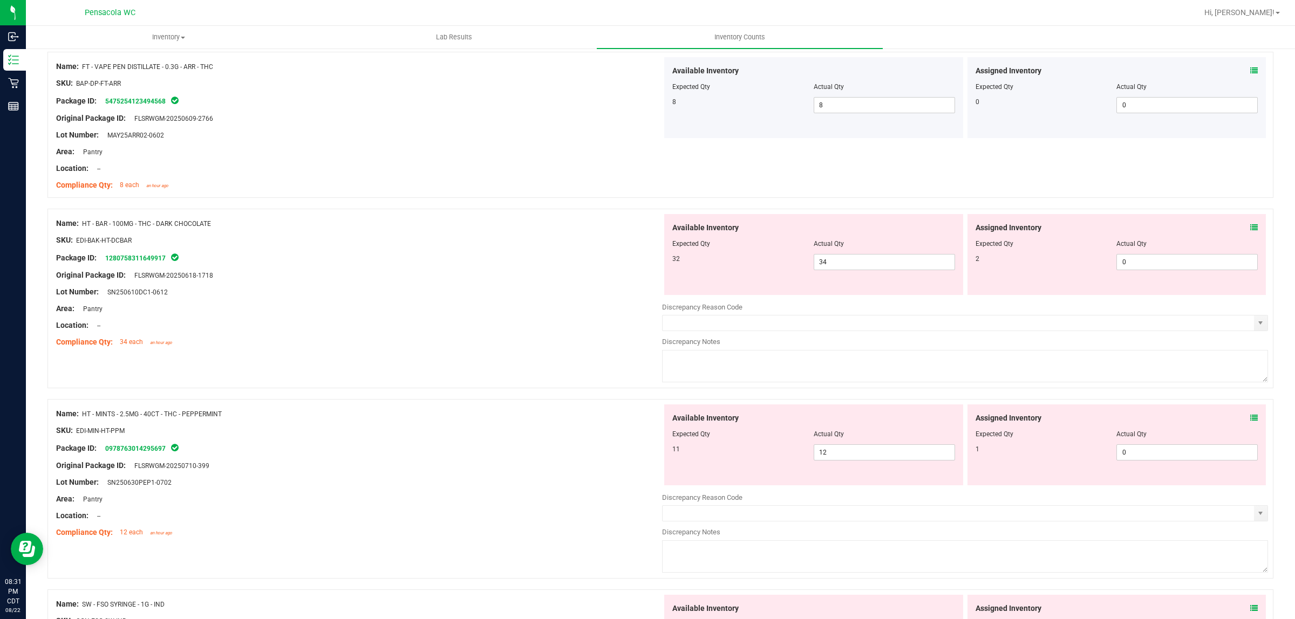
click at [1250, 231] on icon at bounding box center [1254, 228] width 8 height 8
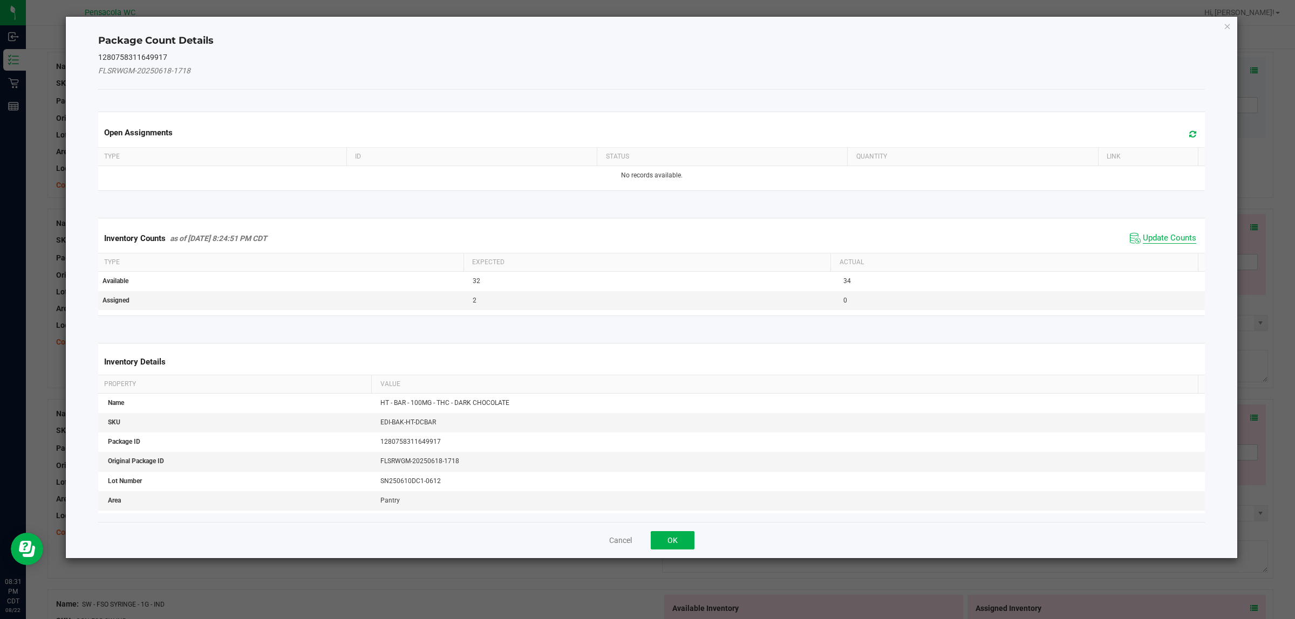
click at [1179, 240] on span "Update Counts" at bounding box center [1168, 238] width 53 height 11
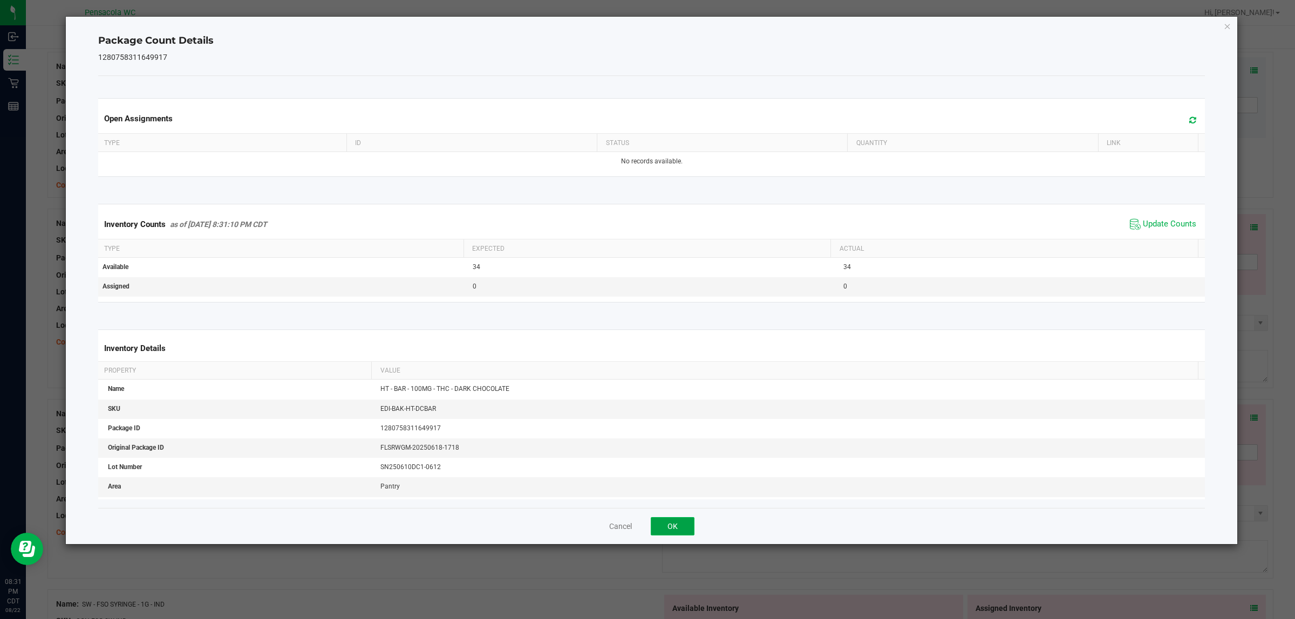
click at [678, 532] on button "OK" at bounding box center [673, 526] width 44 height 18
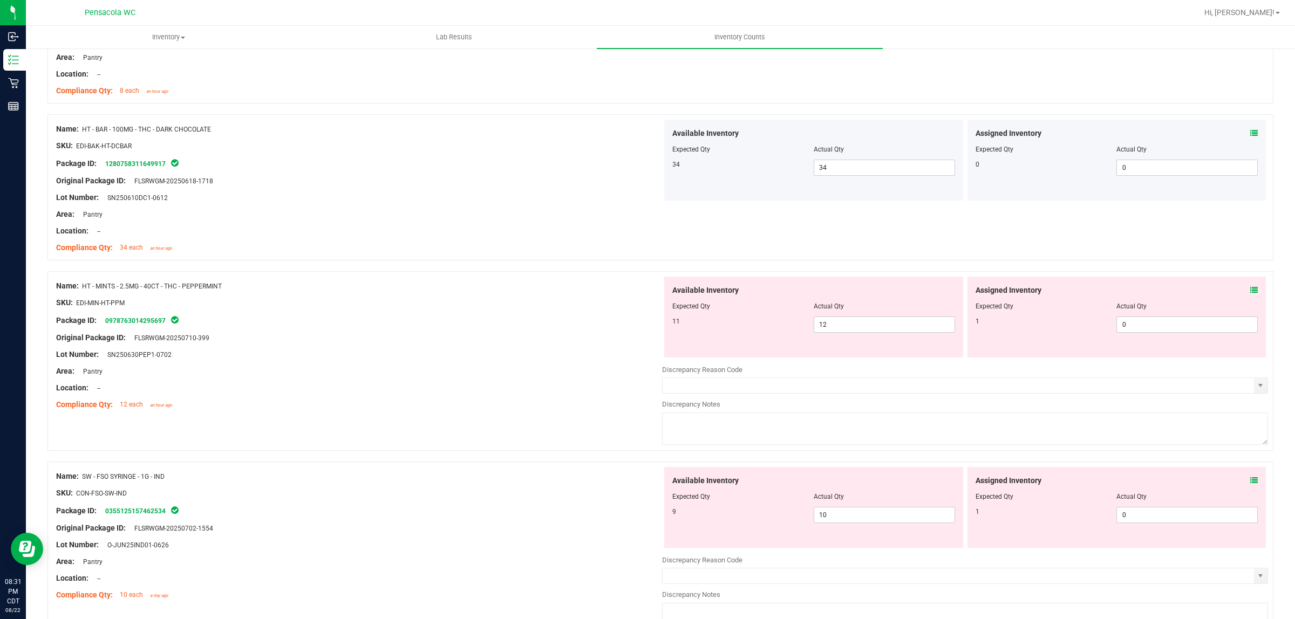
scroll to position [1723, 0]
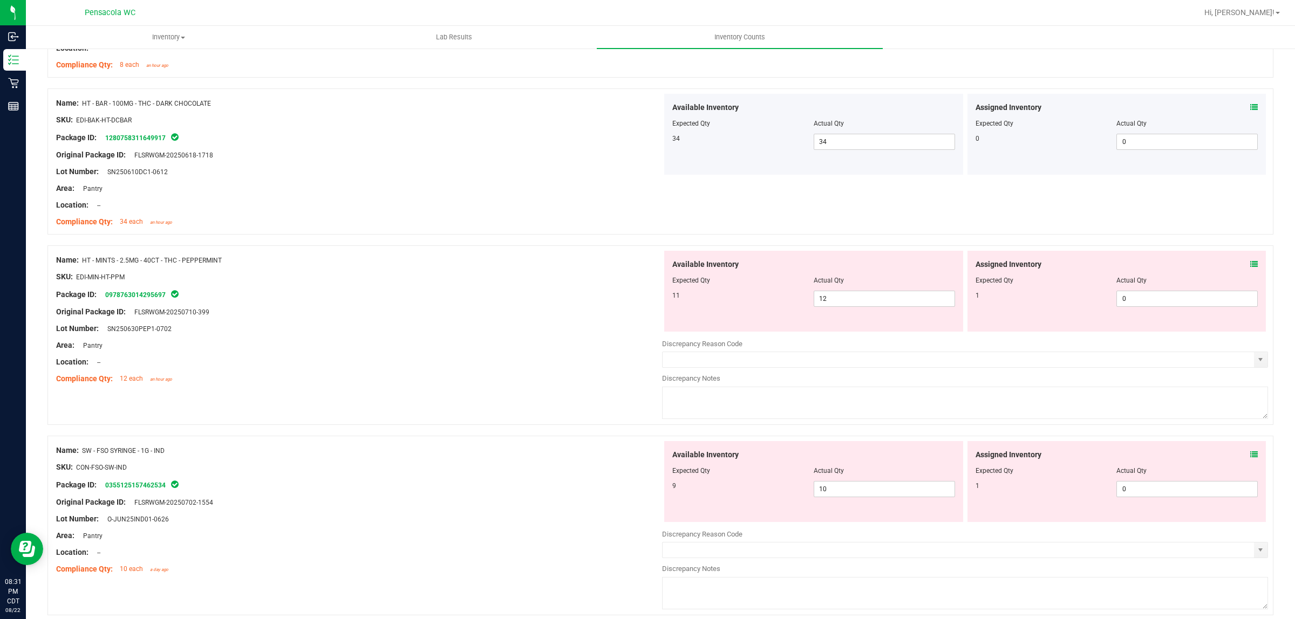
click at [1250, 268] on icon at bounding box center [1254, 265] width 8 height 8
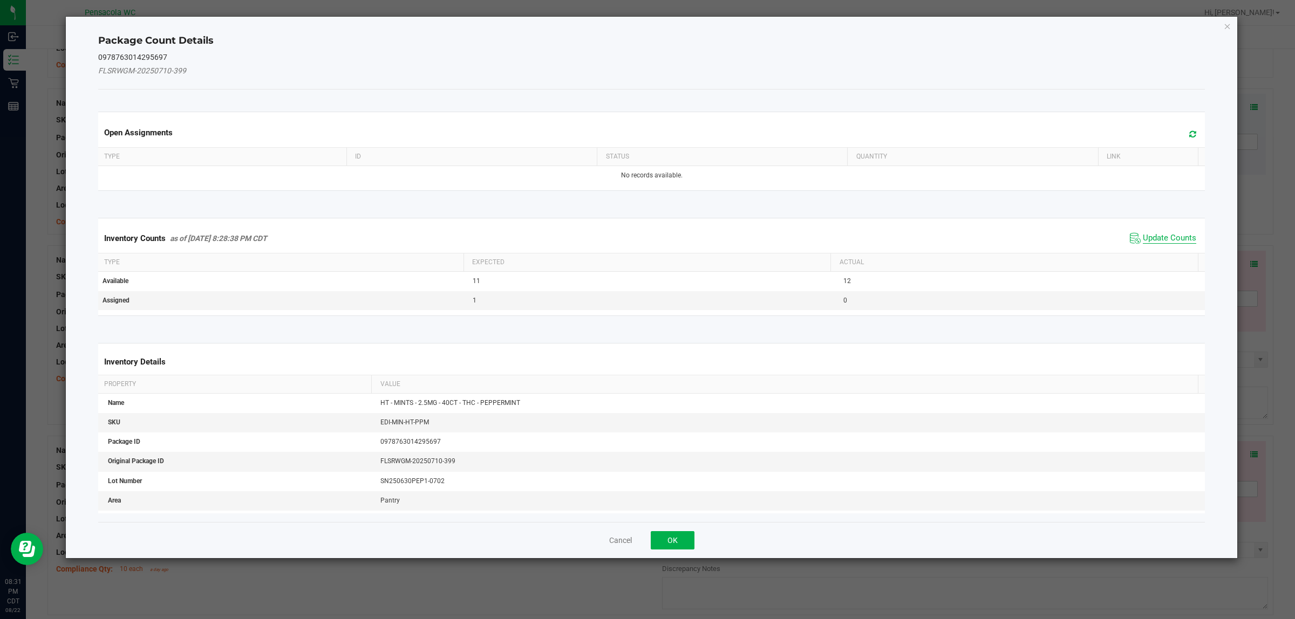
click at [1173, 238] on span "Update Counts" at bounding box center [1168, 238] width 53 height 11
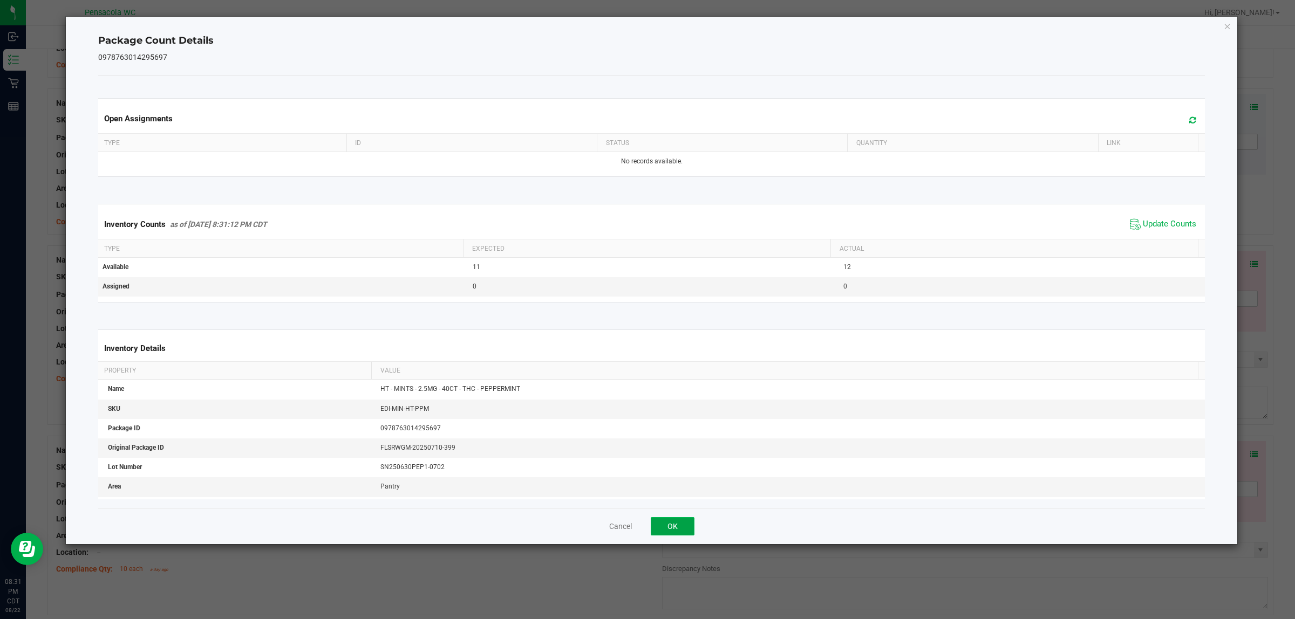
click at [676, 526] on button "OK" at bounding box center [673, 526] width 44 height 18
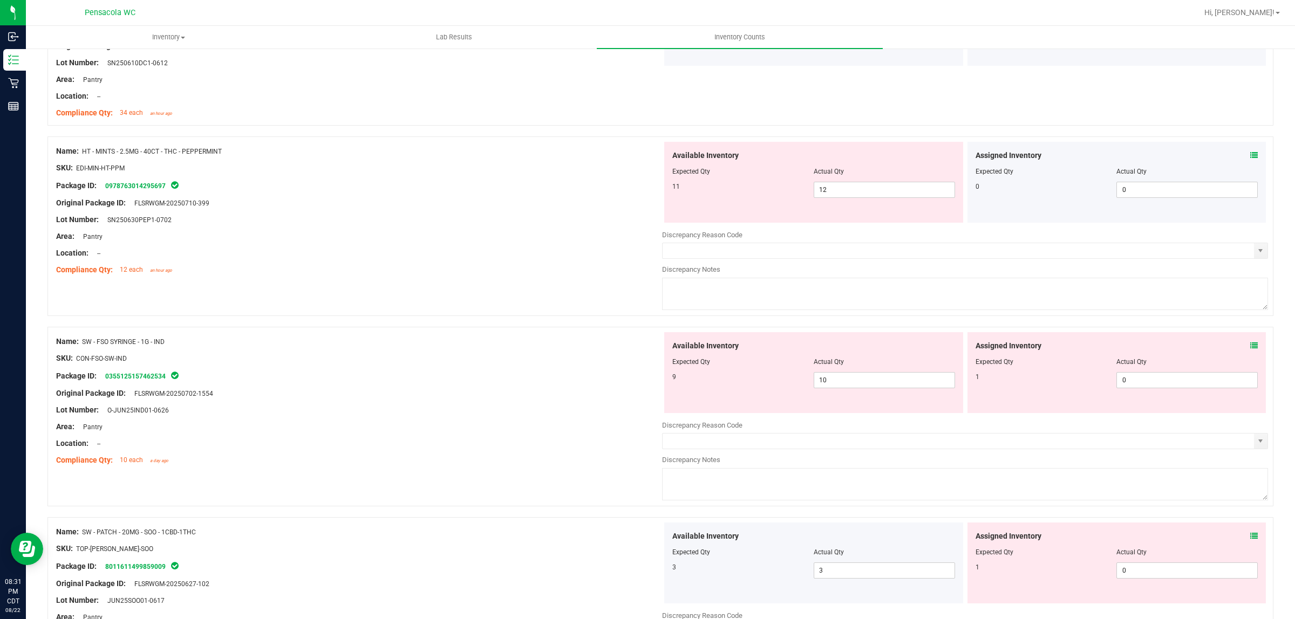
scroll to position [1847, 0]
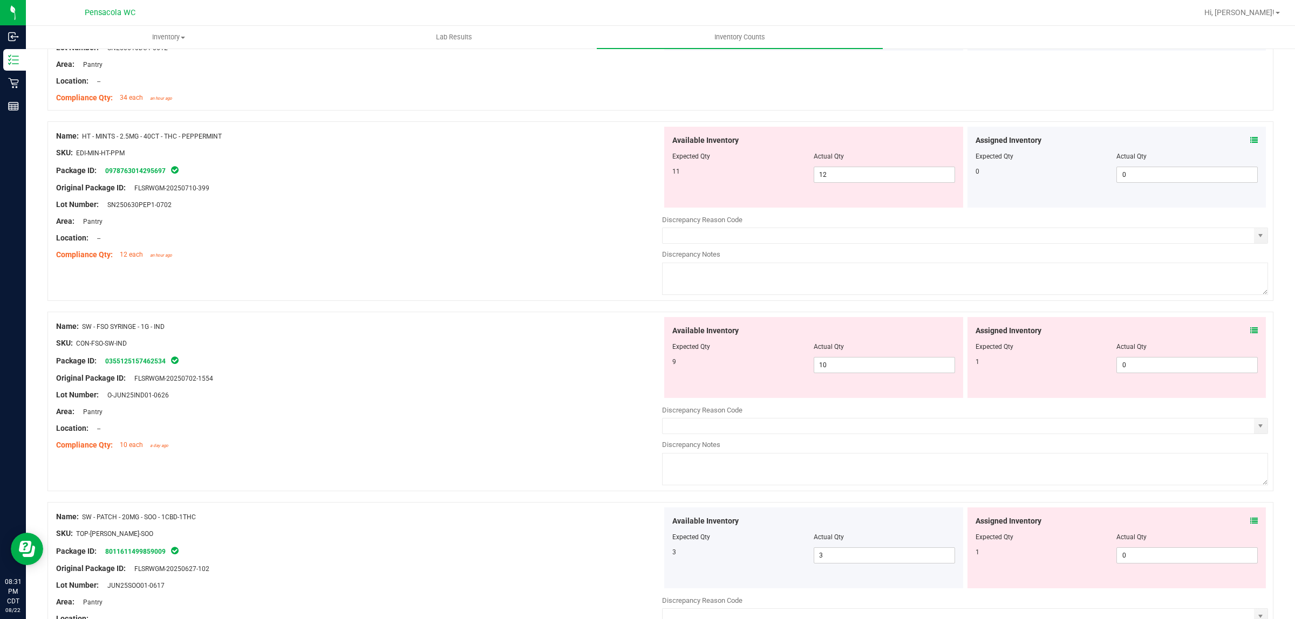
click at [1250, 334] on icon at bounding box center [1254, 331] width 8 height 8
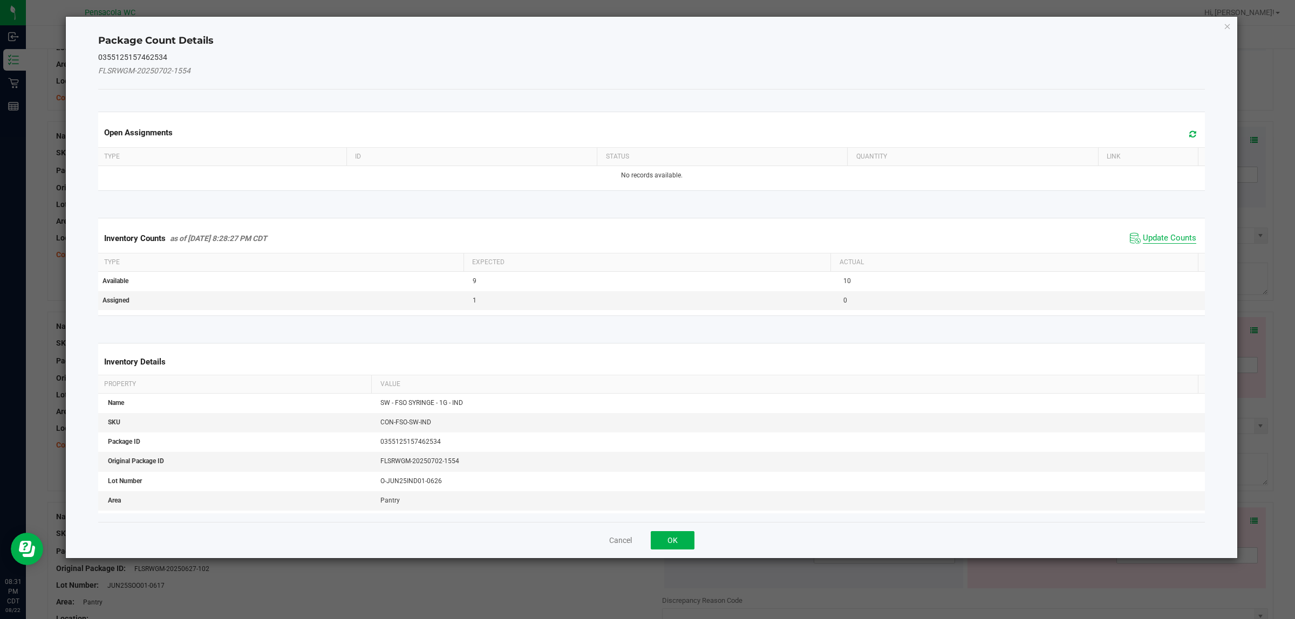
click at [1181, 238] on span "Update Counts" at bounding box center [1168, 238] width 53 height 11
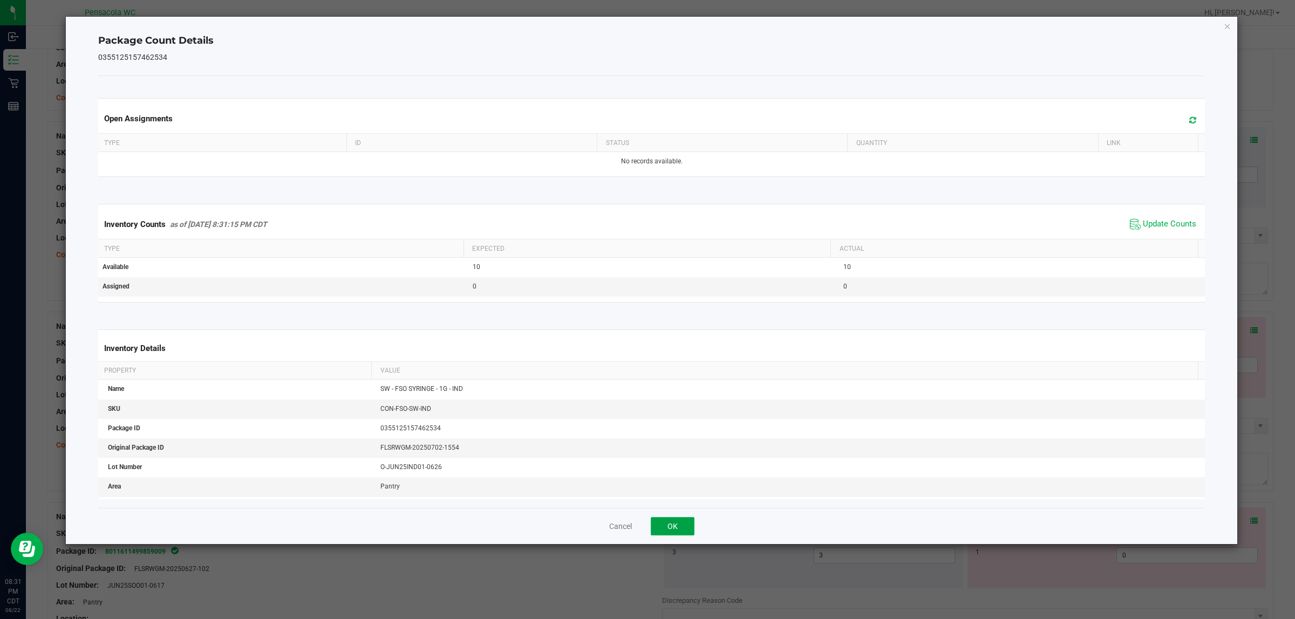
click at [680, 535] on button "OK" at bounding box center [673, 526] width 44 height 18
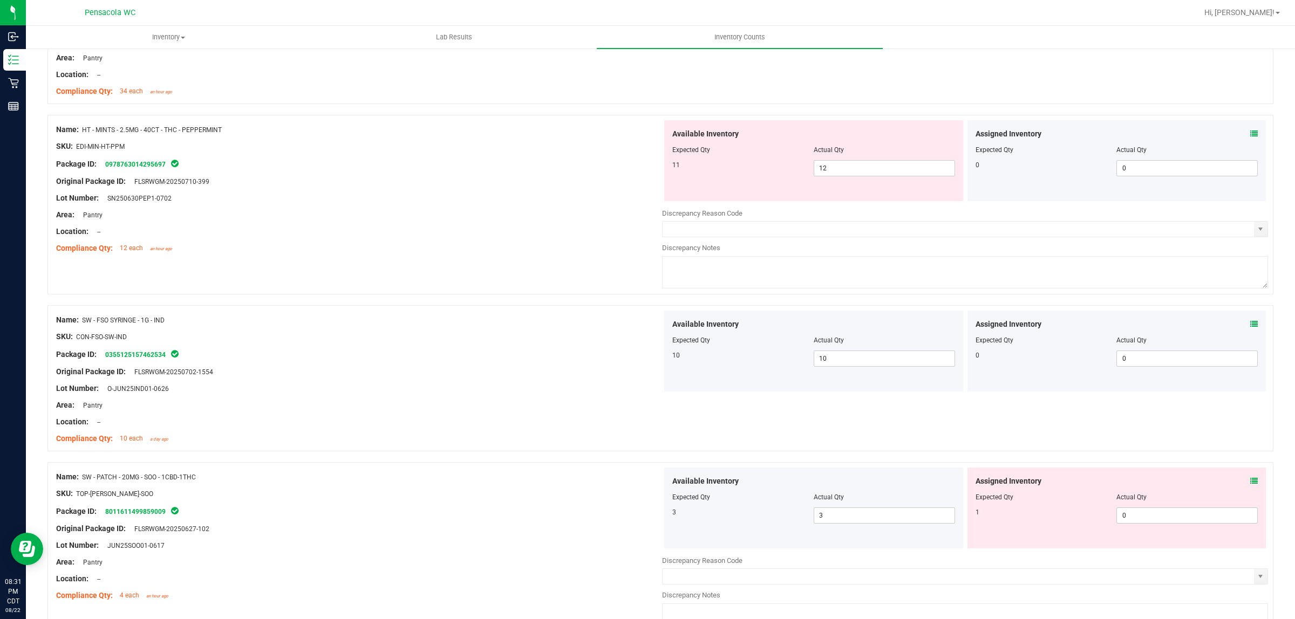
scroll to position [1853, 0]
click at [874, 173] on input "12" at bounding box center [884, 168] width 140 height 15
click at [943, 268] on textarea at bounding box center [965, 273] width 606 height 32
click at [1250, 485] on icon at bounding box center [1254, 482] width 8 height 8
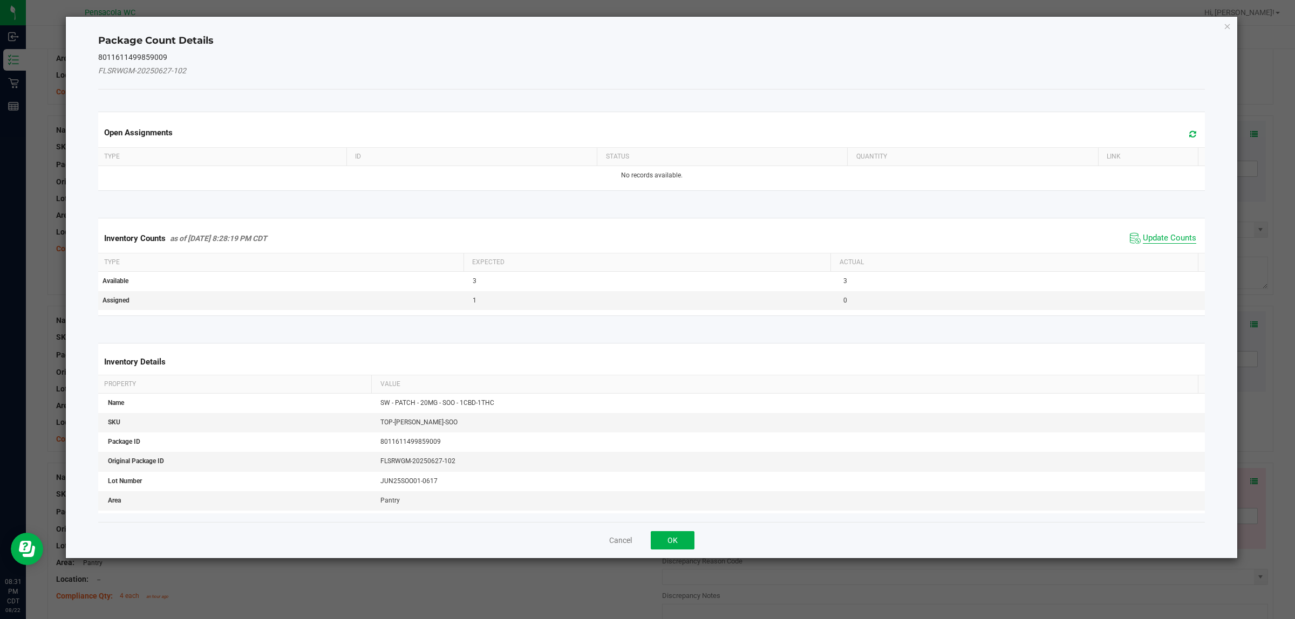
click at [1150, 238] on span "Update Counts" at bounding box center [1168, 238] width 53 height 11
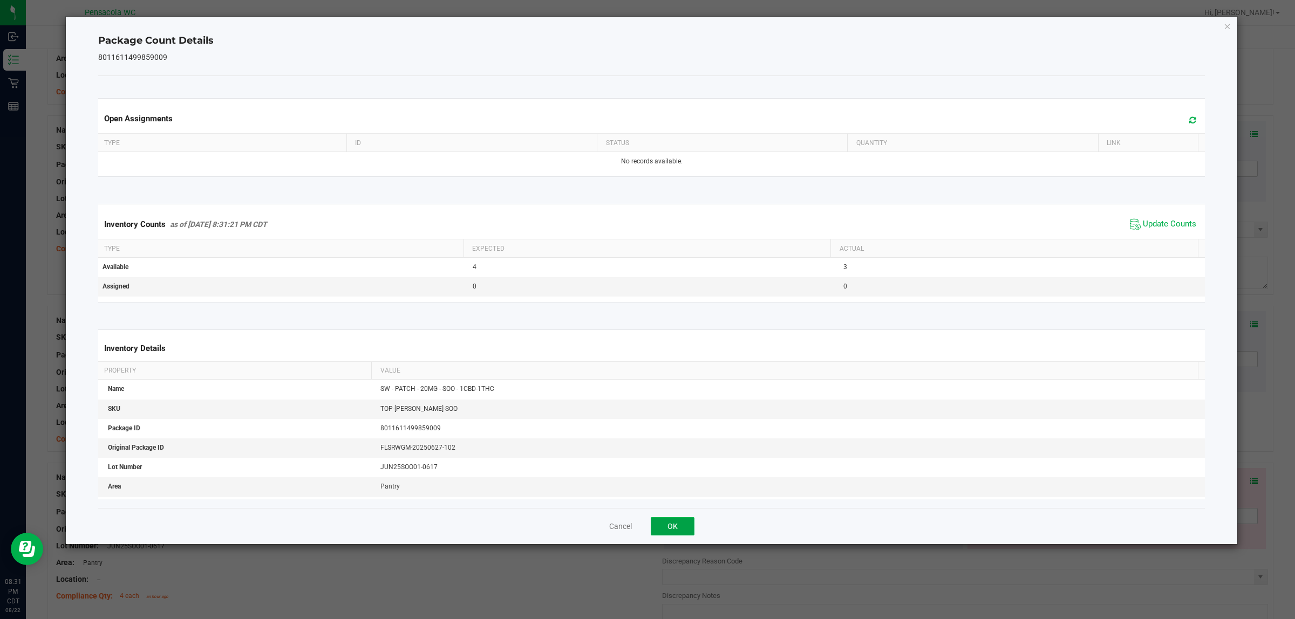
click at [670, 531] on button "OK" at bounding box center [673, 526] width 44 height 18
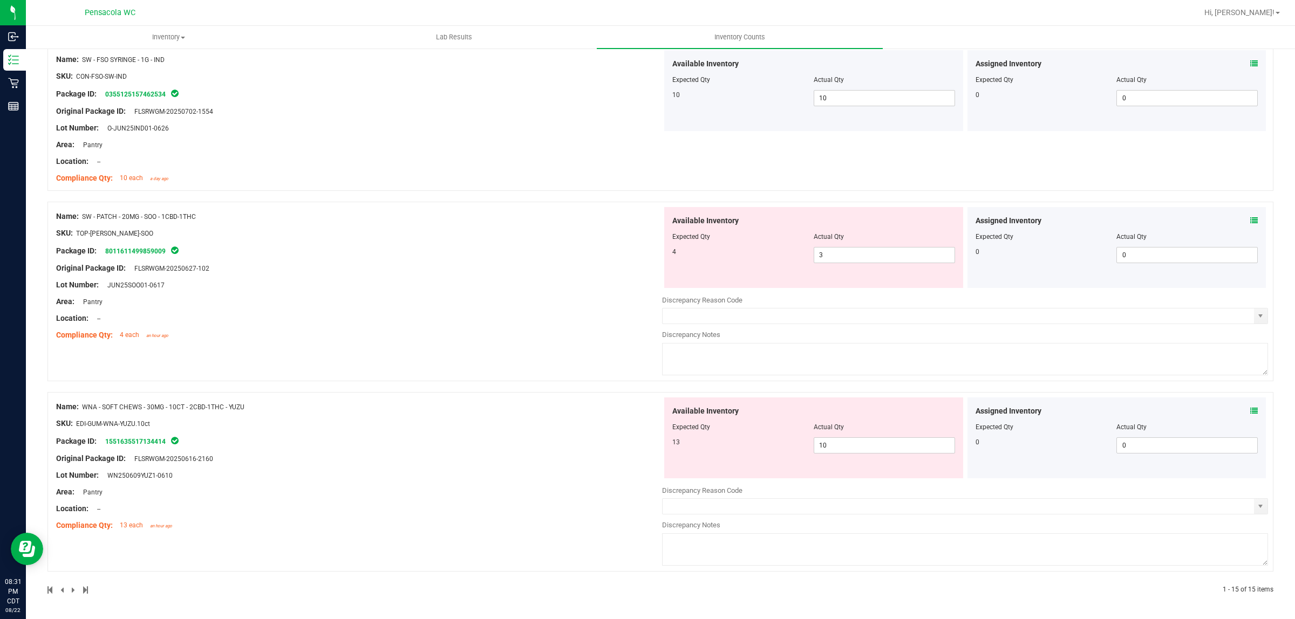
scroll to position [2118, 0]
click at [1250, 415] on icon at bounding box center [1254, 411] width 8 height 8
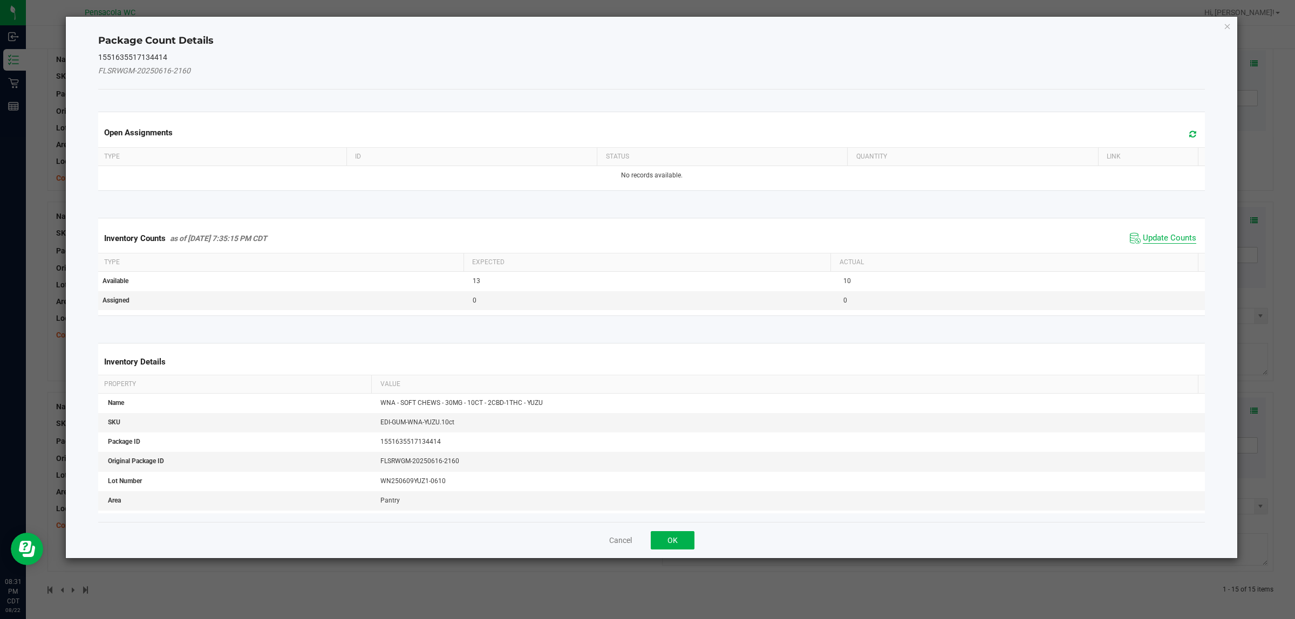
click at [1142, 235] on span "Update Counts" at bounding box center [1168, 238] width 53 height 11
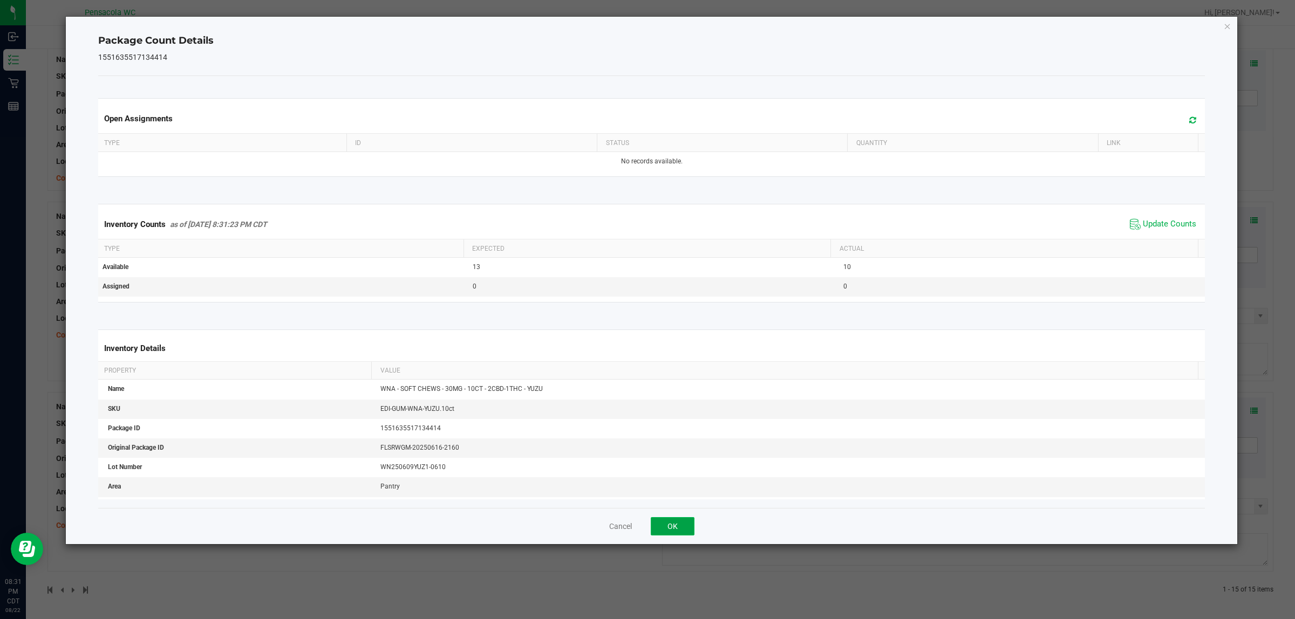
click at [681, 534] on button "OK" at bounding box center [673, 526] width 44 height 18
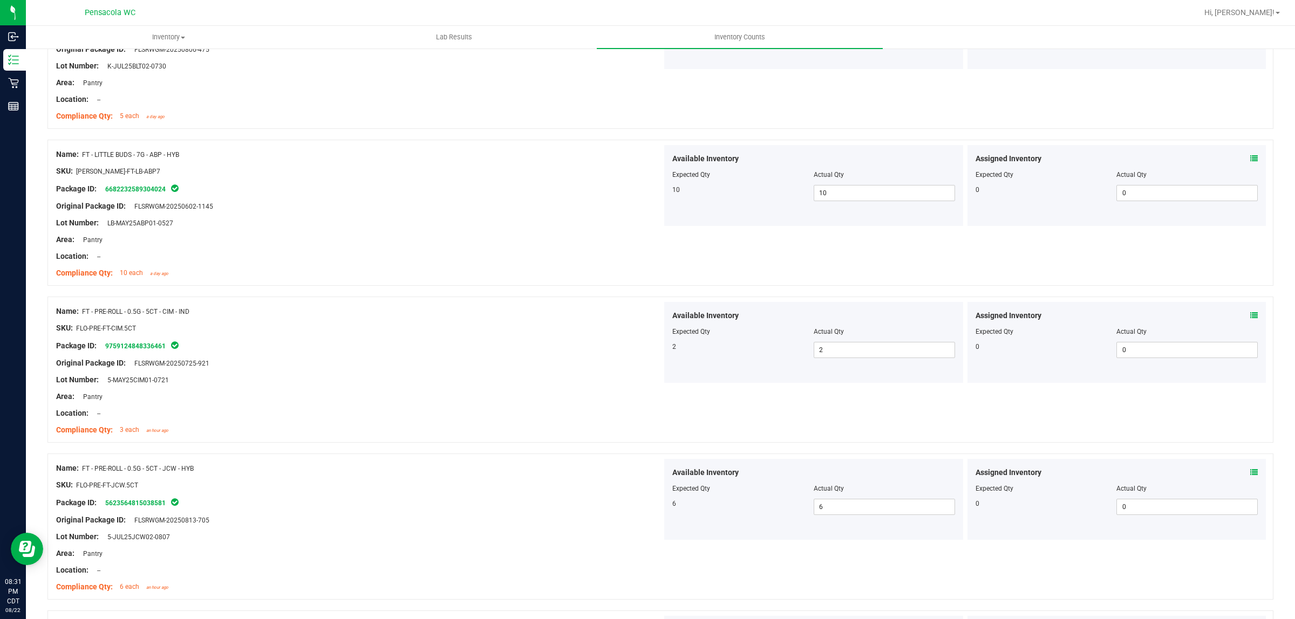
scroll to position [0, 0]
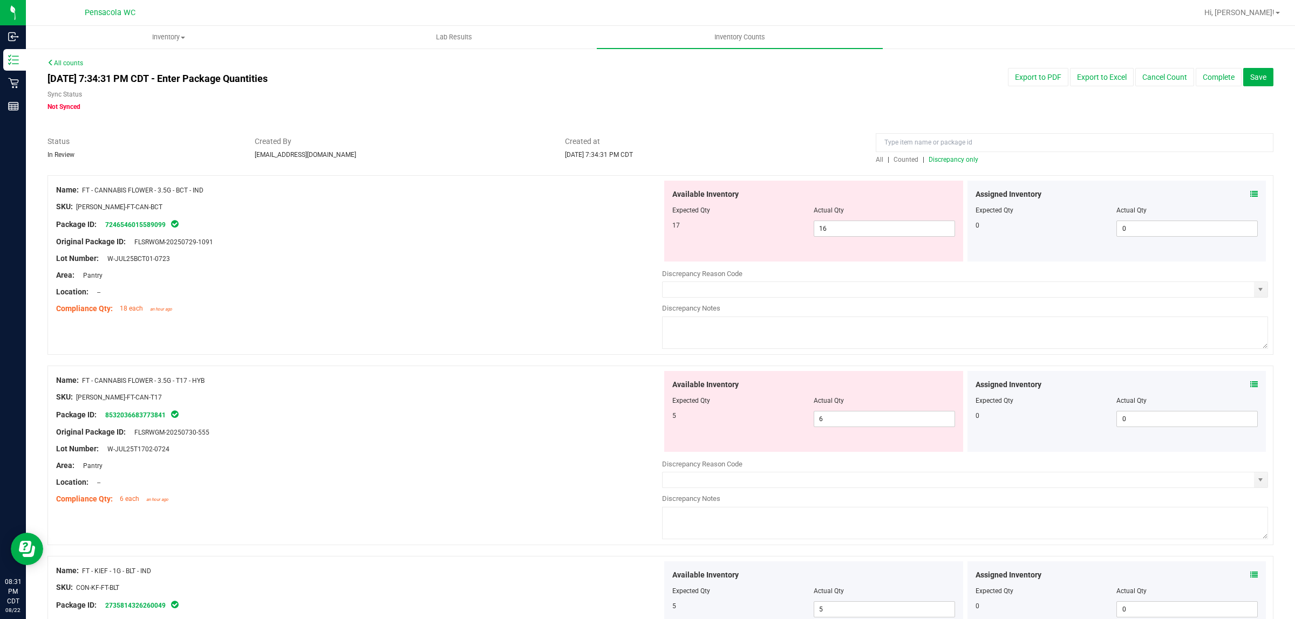
click at [964, 157] on span "Discrepancy only" at bounding box center [953, 160] width 50 height 8
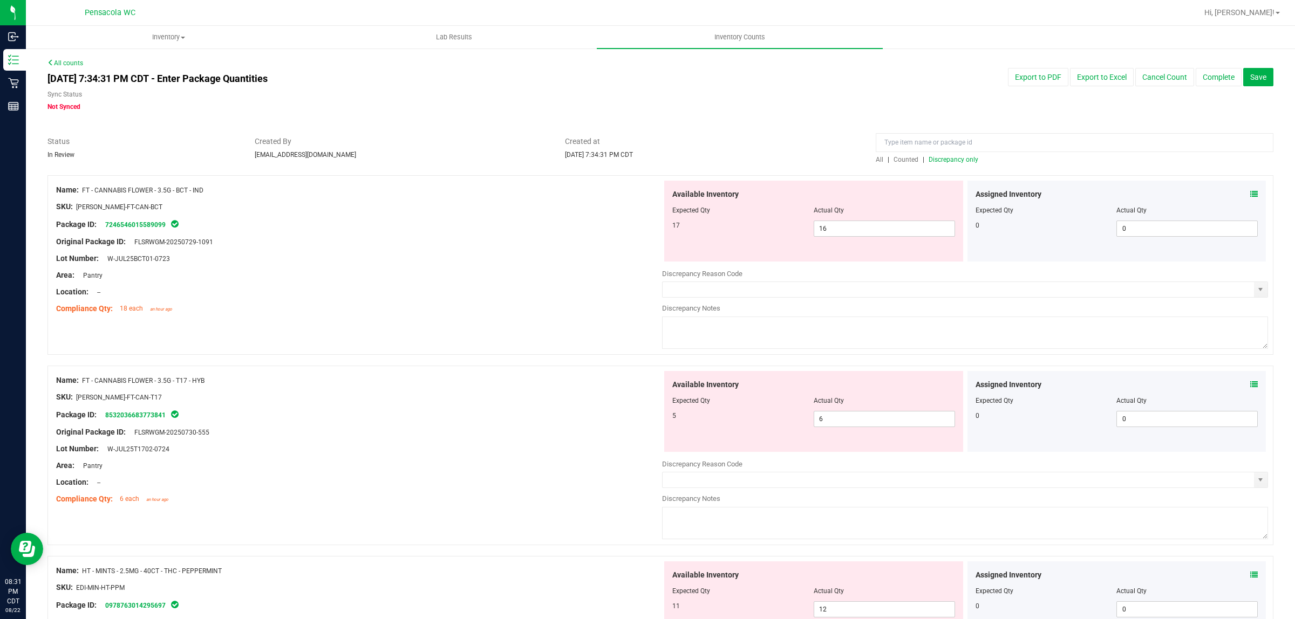
click at [560, 314] on div "Compliance Qty: 18 each an hour ago" at bounding box center [359, 308] width 606 height 11
click at [875, 228] on input "16" at bounding box center [884, 228] width 140 height 15
type input "17"
click at [491, 309] on div "Compliance Qty: 18 each an hour ago" at bounding box center [359, 308] width 606 height 11
type input "17"
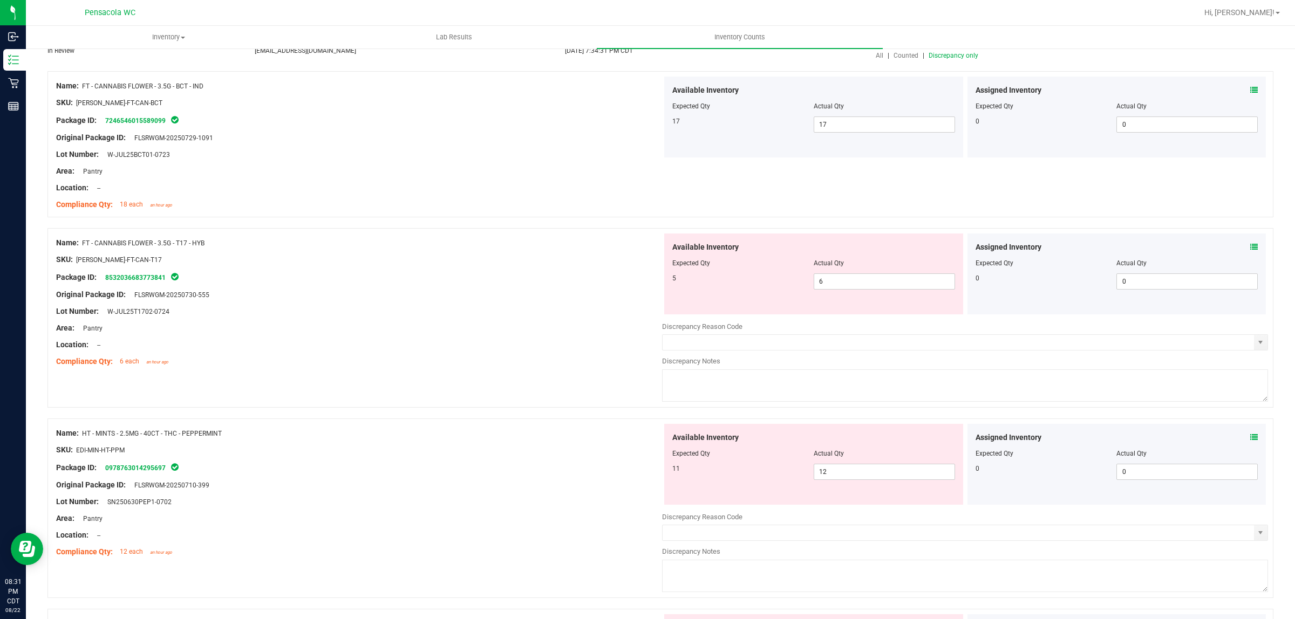
scroll to position [104, 0]
click at [831, 282] on input "6" at bounding box center [884, 282] width 140 height 15
type input "5"
click at [470, 333] on div "Area: Pantry" at bounding box center [359, 328] width 606 height 11
type input "5"
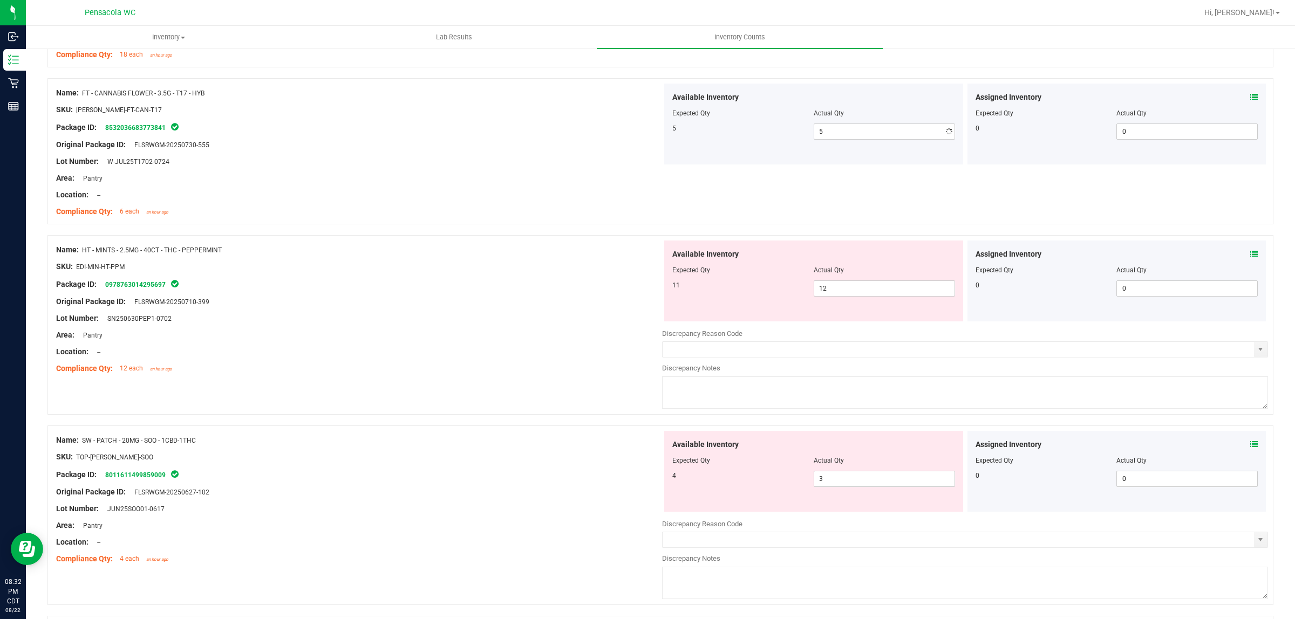
scroll to position [292, 0]
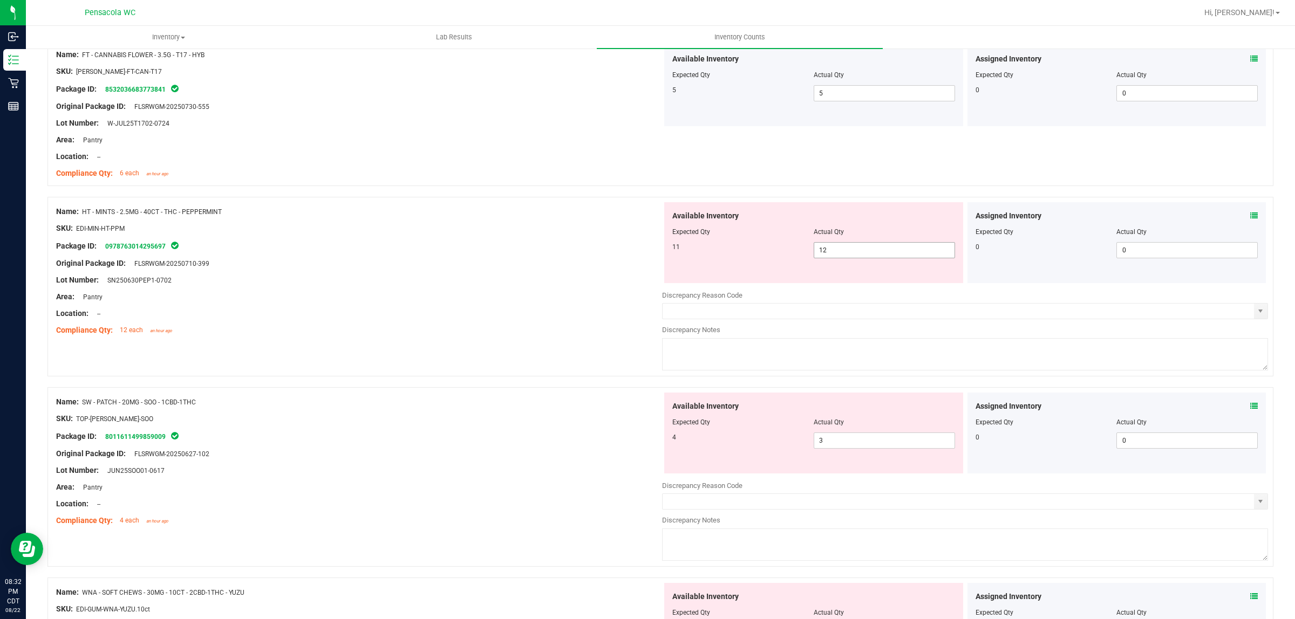
click at [877, 251] on input "12" at bounding box center [884, 250] width 140 height 15
type input "11"
click at [485, 327] on div "Compliance Qty: 12 each an hour ago" at bounding box center [359, 330] width 606 height 11
type input "11"
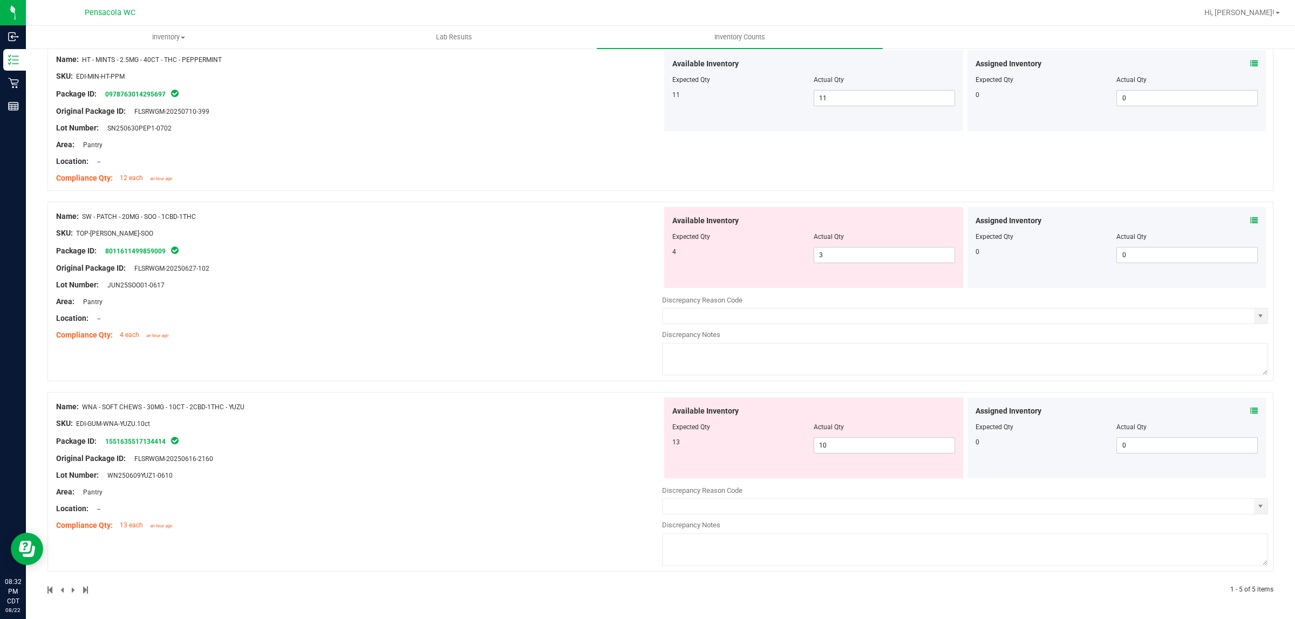
scroll to position [444, 0]
click at [888, 256] on input "3" at bounding box center [884, 255] width 140 height 15
type input "4"
click at [527, 380] on div "Name: SW - PATCH - 20MG - SOO - 1CBD-1THC SKU: TOP-[PERSON_NAME]-SOO Package ID…" at bounding box center [660, 292] width 1226 height 180
type input "4"
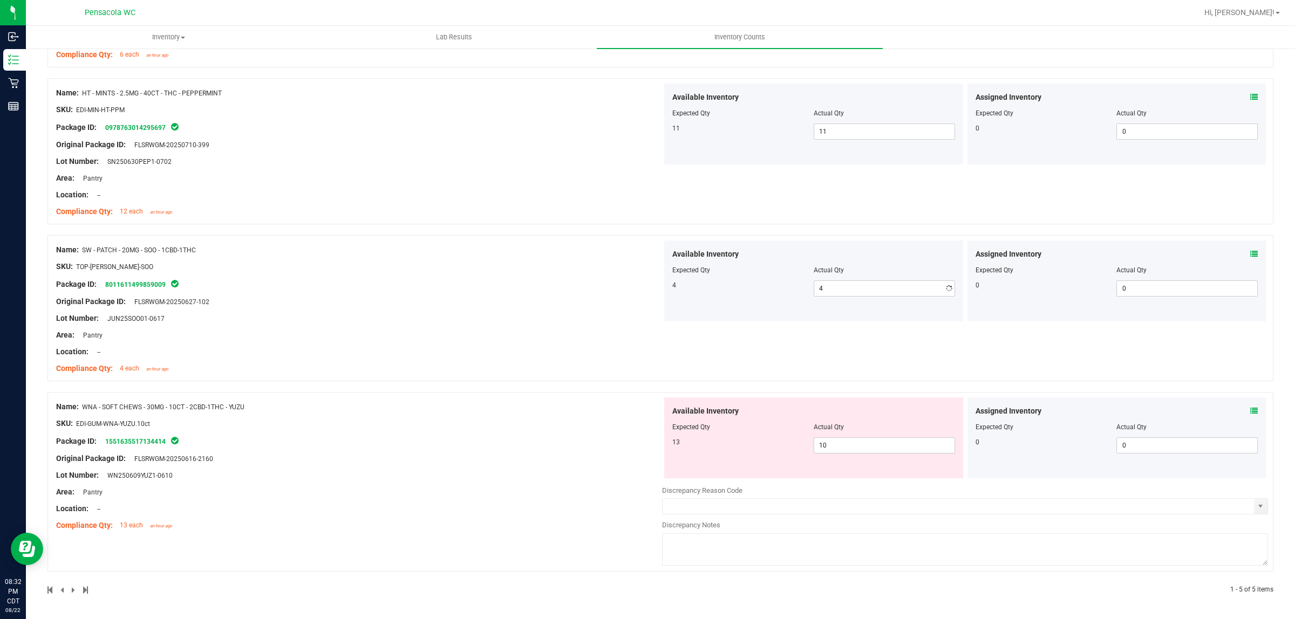
scroll to position [412, 0]
click at [864, 446] on input "10" at bounding box center [884, 445] width 140 height 15
click at [859, 448] on input "10" at bounding box center [884, 445] width 140 height 15
type input "13"
click at [581, 439] on div "Name: WNA - SOFT CHEWS - 30MG - 10CT - 2CBD-1THC - YUZU SKU: EDI-GUM-WNA-YUZU.1…" at bounding box center [359, 467] width 606 height 138
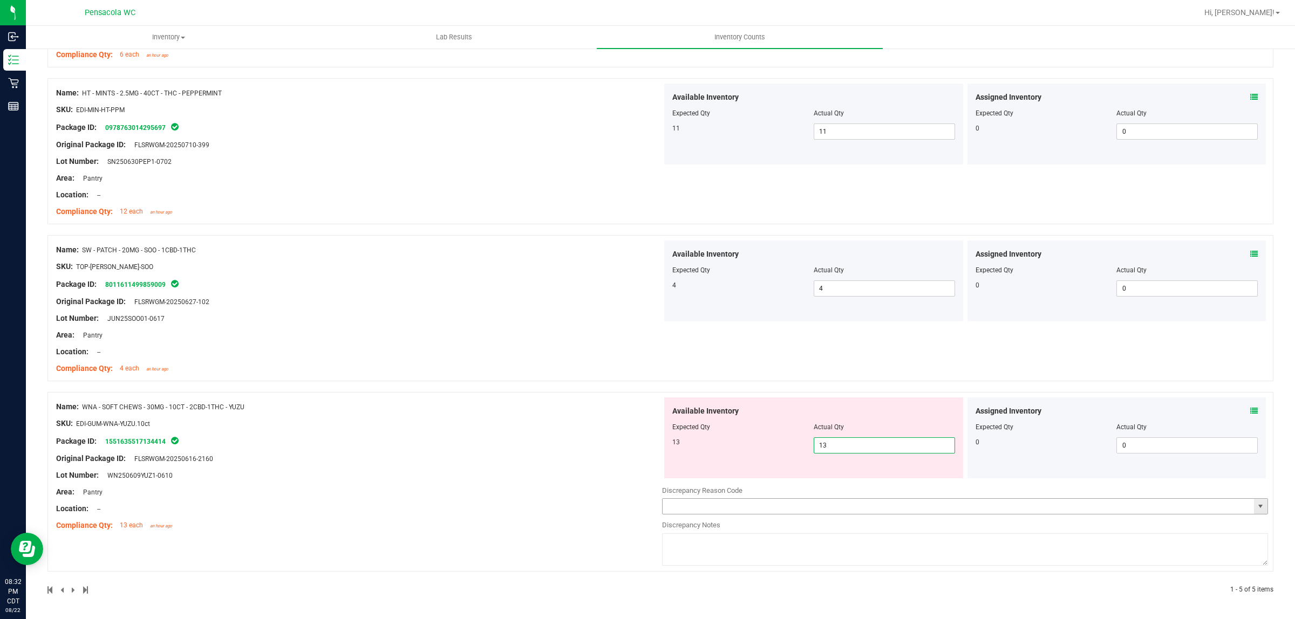
type input "13"
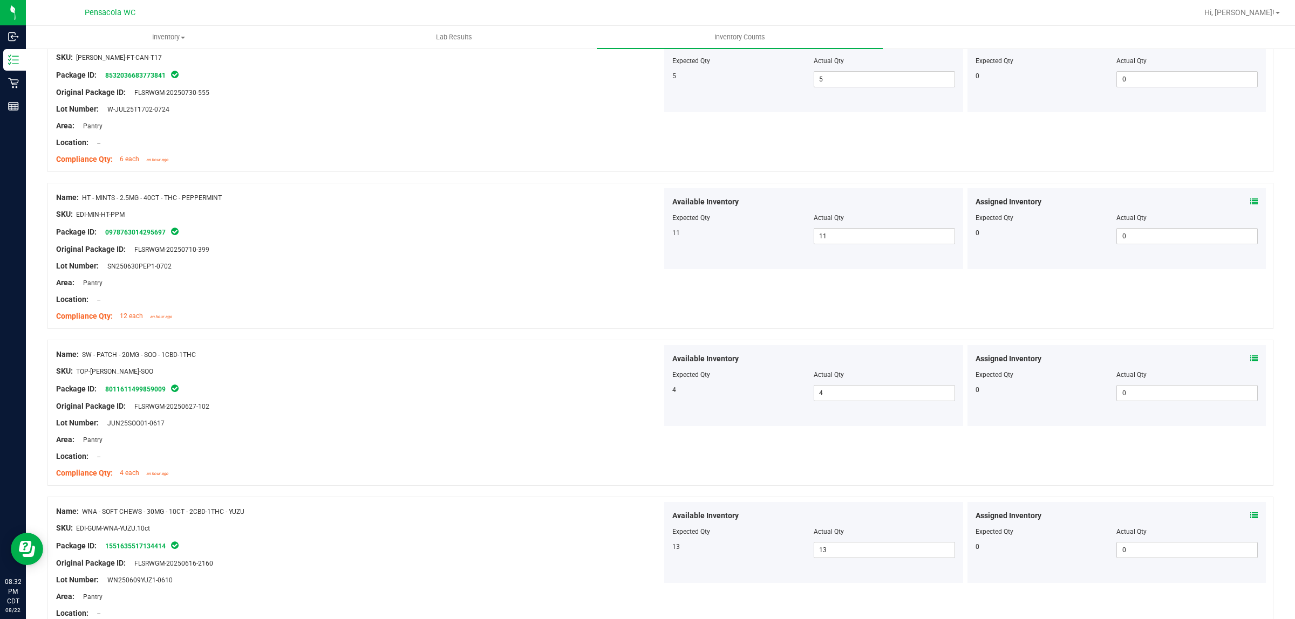
scroll to position [0, 0]
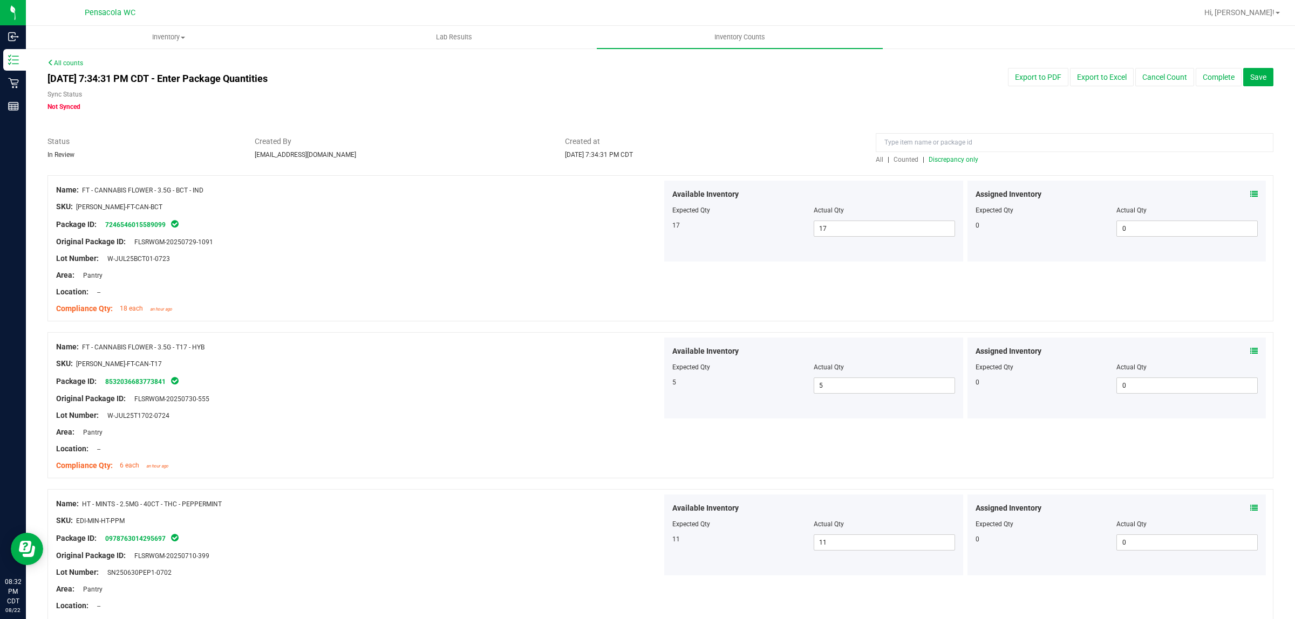
click at [947, 156] on span "Discrepancy only" at bounding box center [953, 160] width 50 height 8
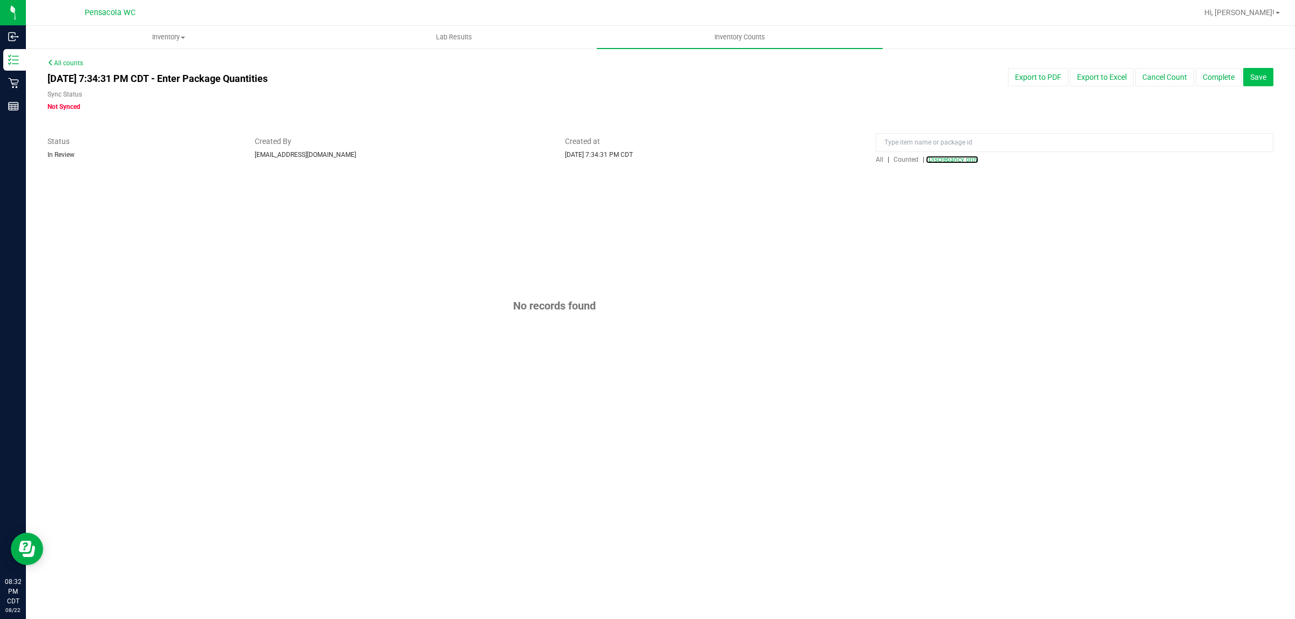
click at [1257, 77] on span "Save" at bounding box center [1258, 77] width 16 height 9
